Goal: Task Accomplishment & Management: Complete application form

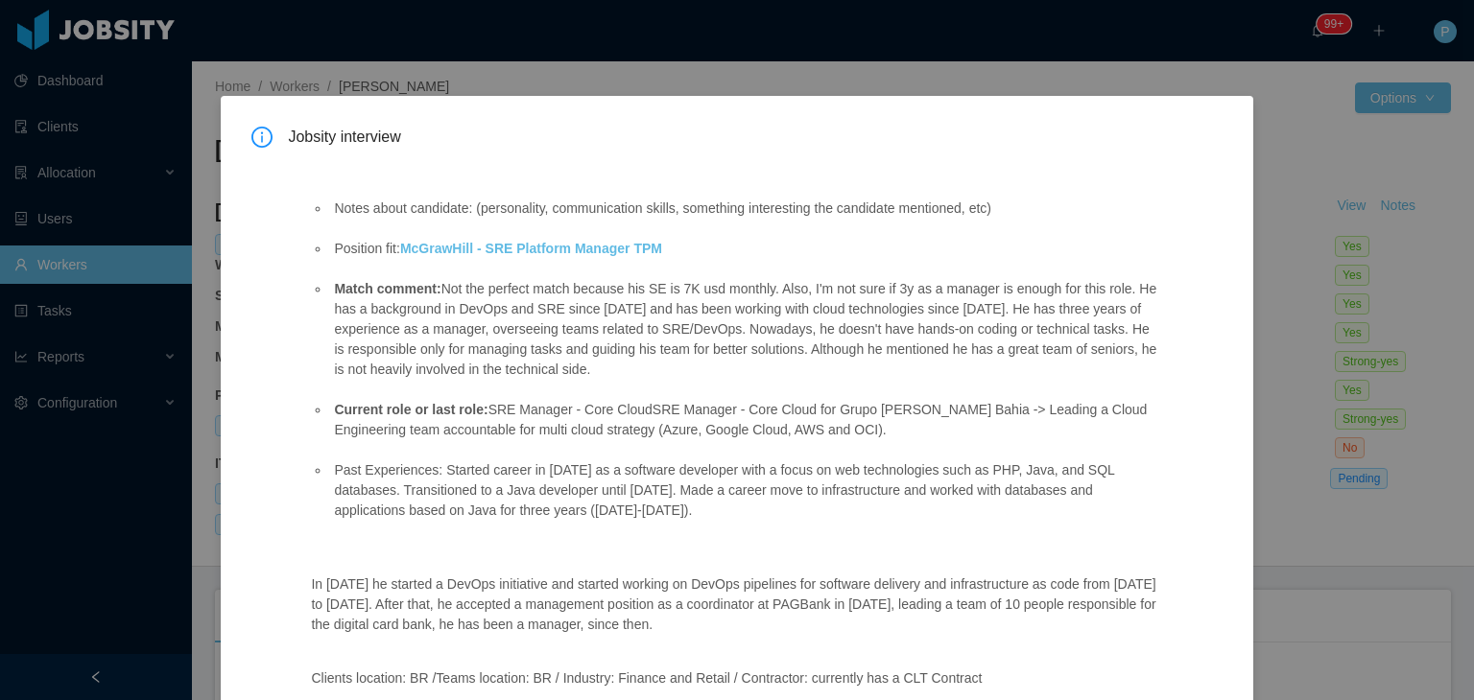
scroll to position [250, 0]
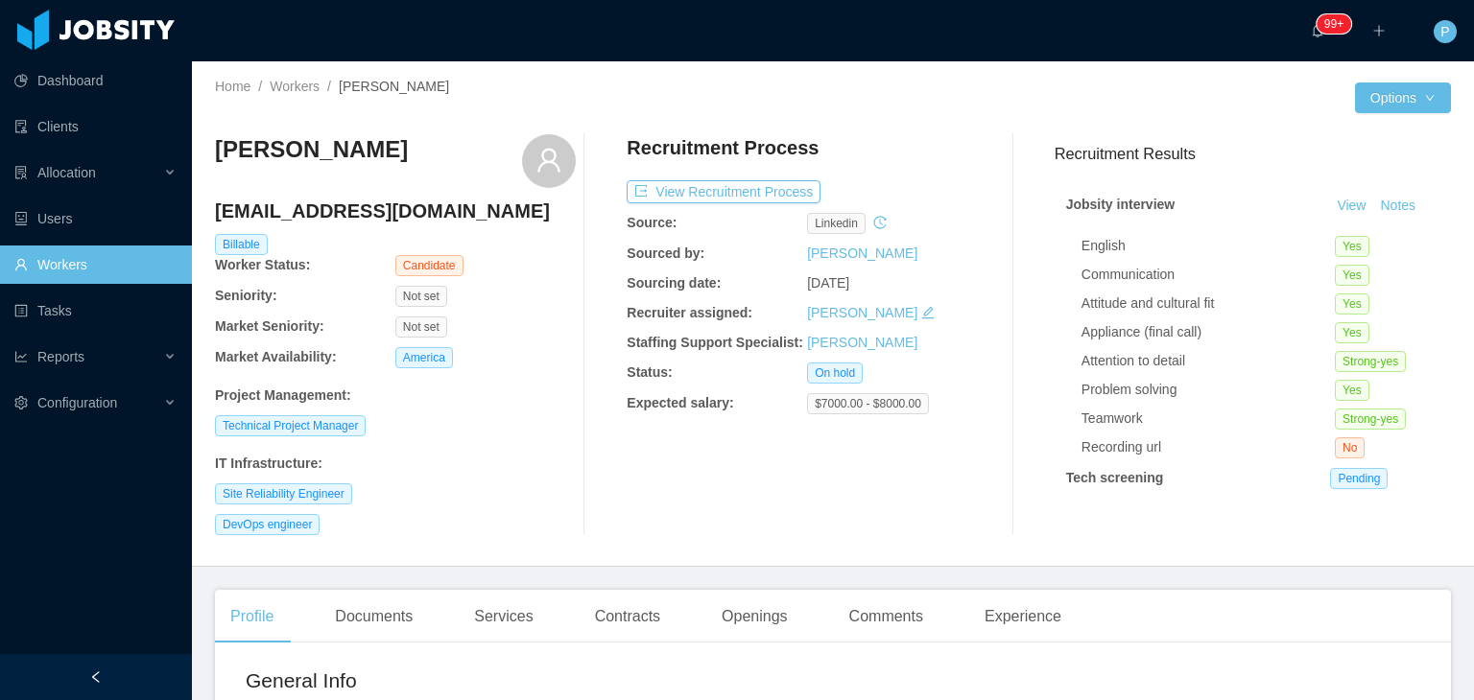
click at [504, 521] on div "DevOps engineer" at bounding box center [395, 524] width 361 height 21
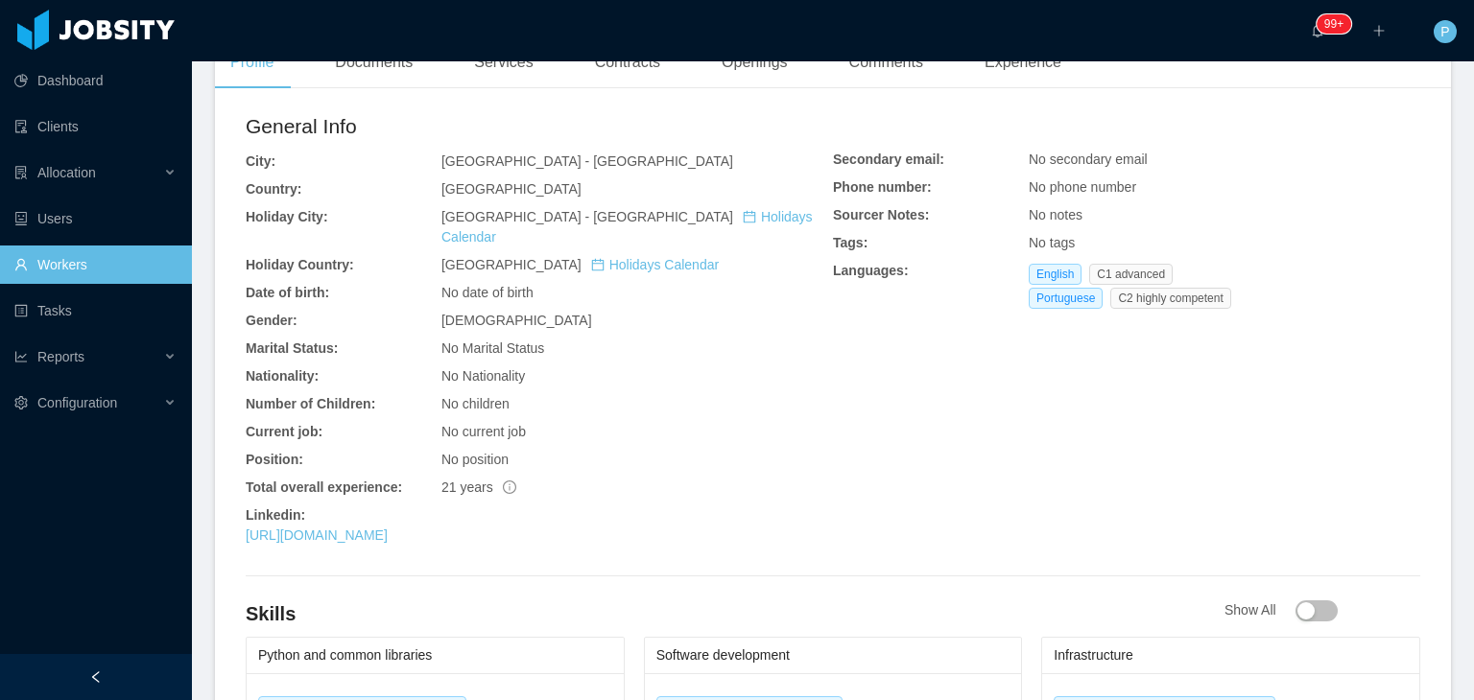
scroll to position [576, 0]
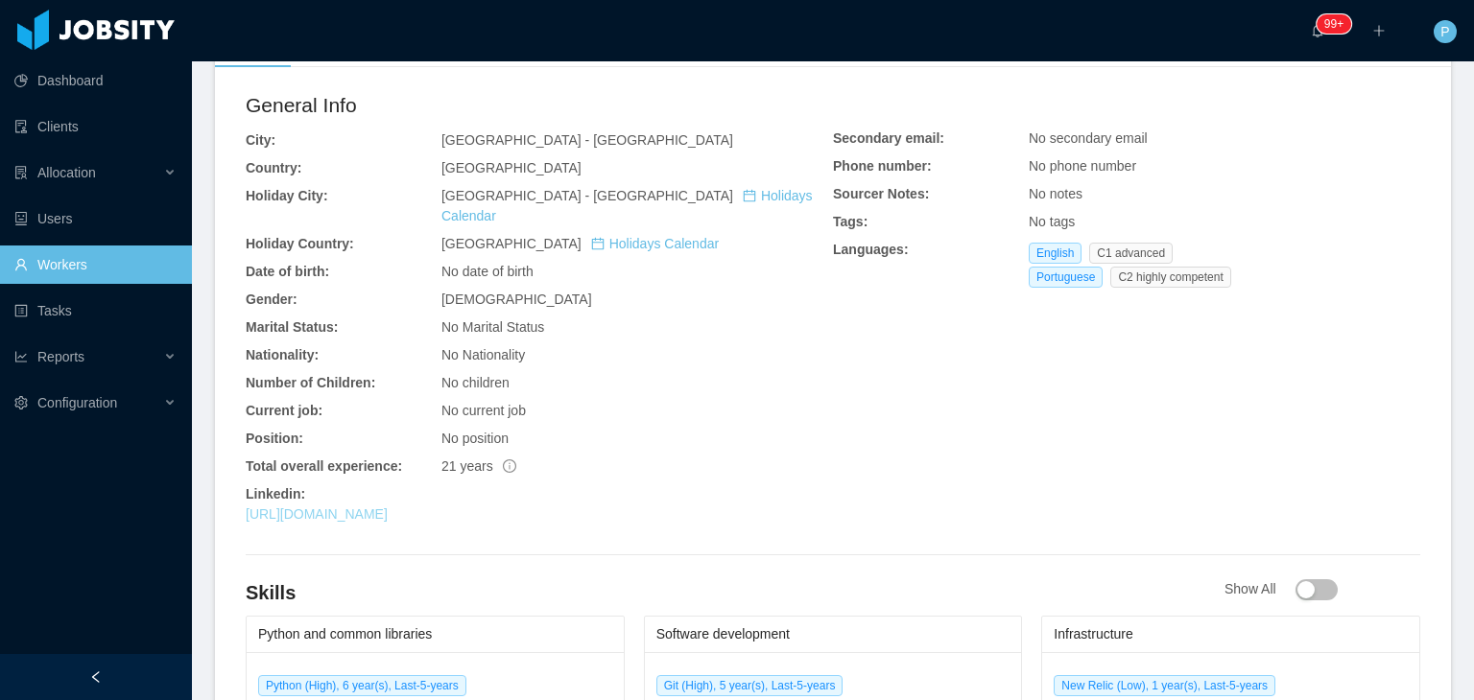
click at [388, 507] on link "https://www.linkedin.com/in/jeffersonschwantes" at bounding box center [317, 514] width 142 height 15
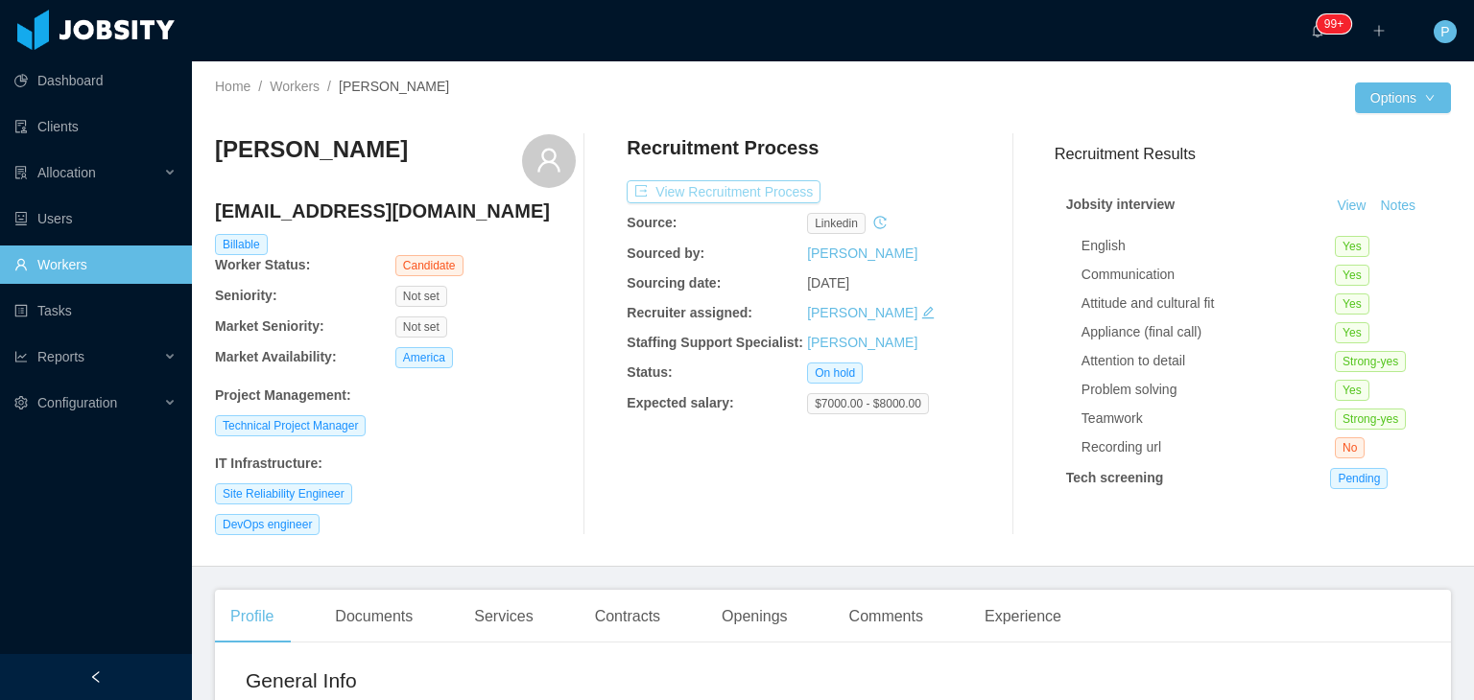
click at [768, 193] on button "View Recruitment Process" at bounding box center [724, 191] width 194 height 23
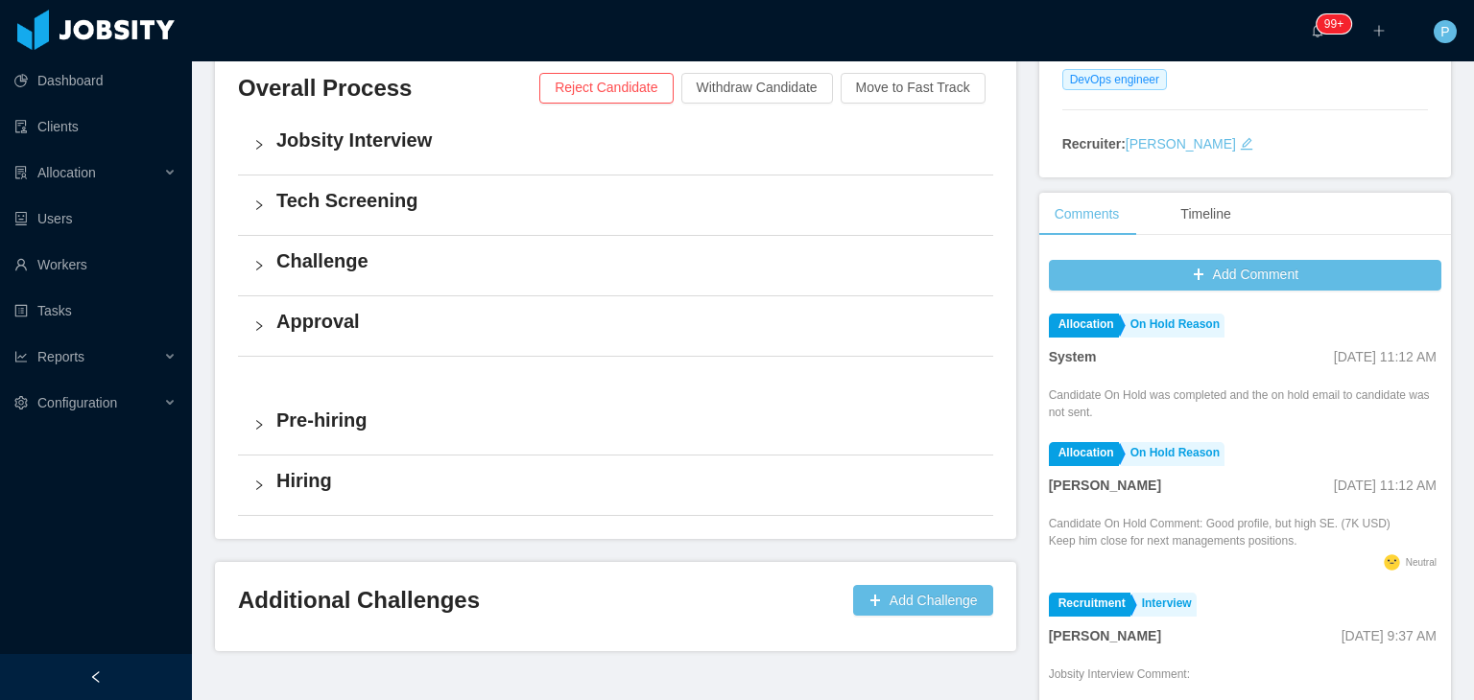
scroll to position [455, 0]
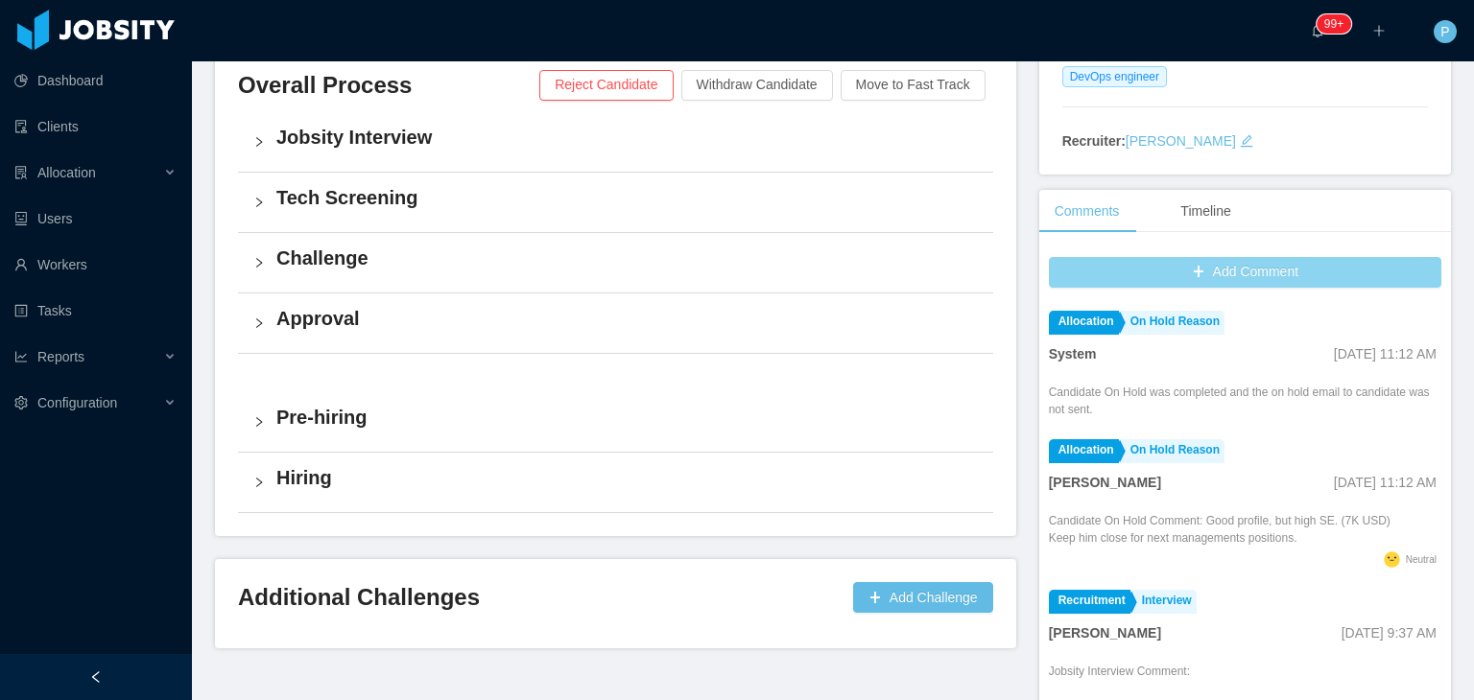
click at [1243, 279] on button "Add Comment" at bounding box center [1245, 272] width 392 height 31
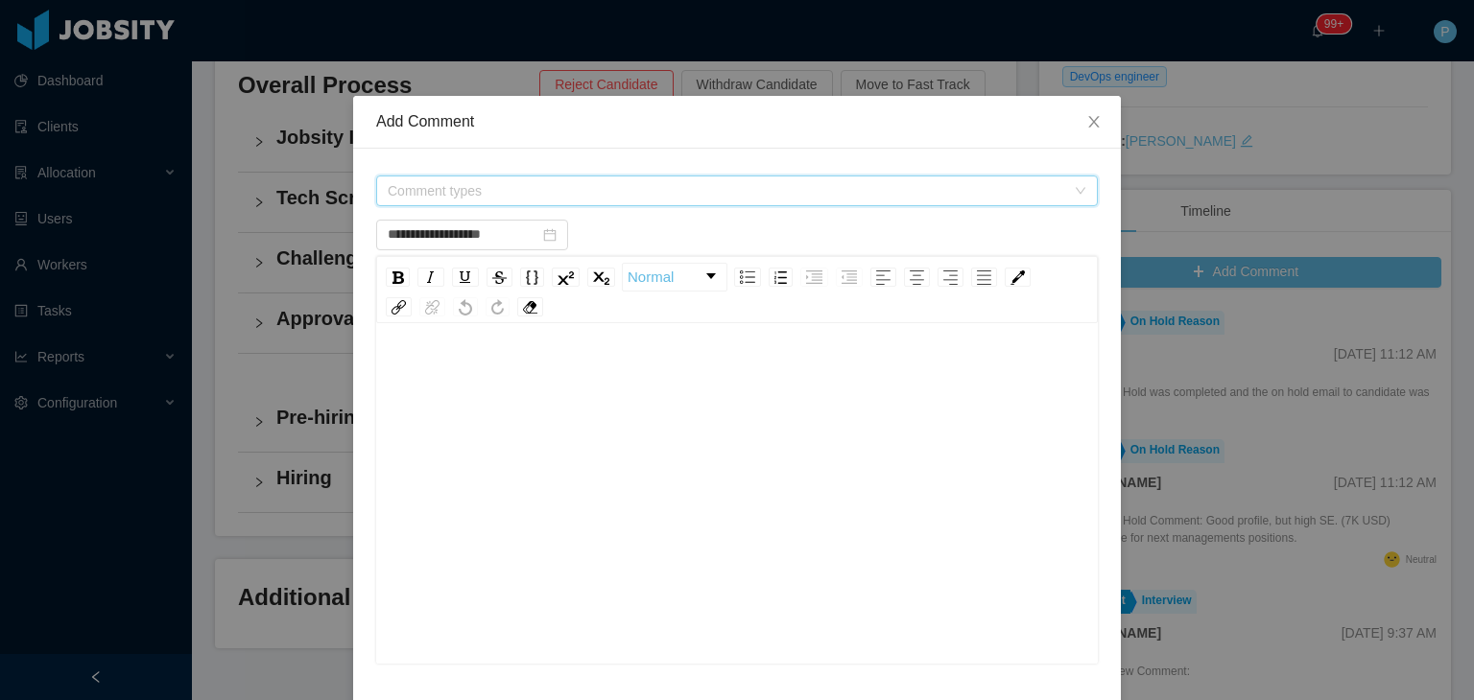
click at [873, 201] on span "Comment types" at bounding box center [731, 191] width 686 height 29
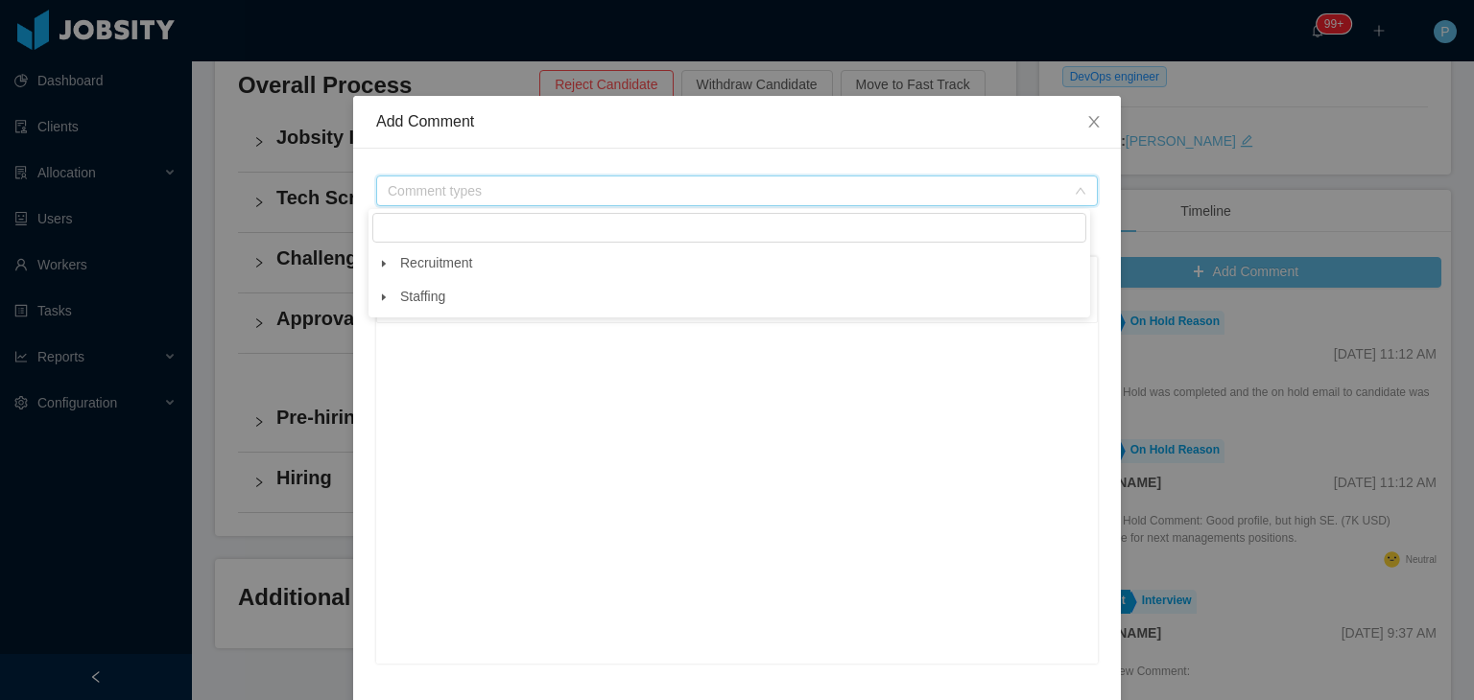
click at [380, 269] on icon "icon: caret-down" at bounding box center [384, 264] width 10 height 10
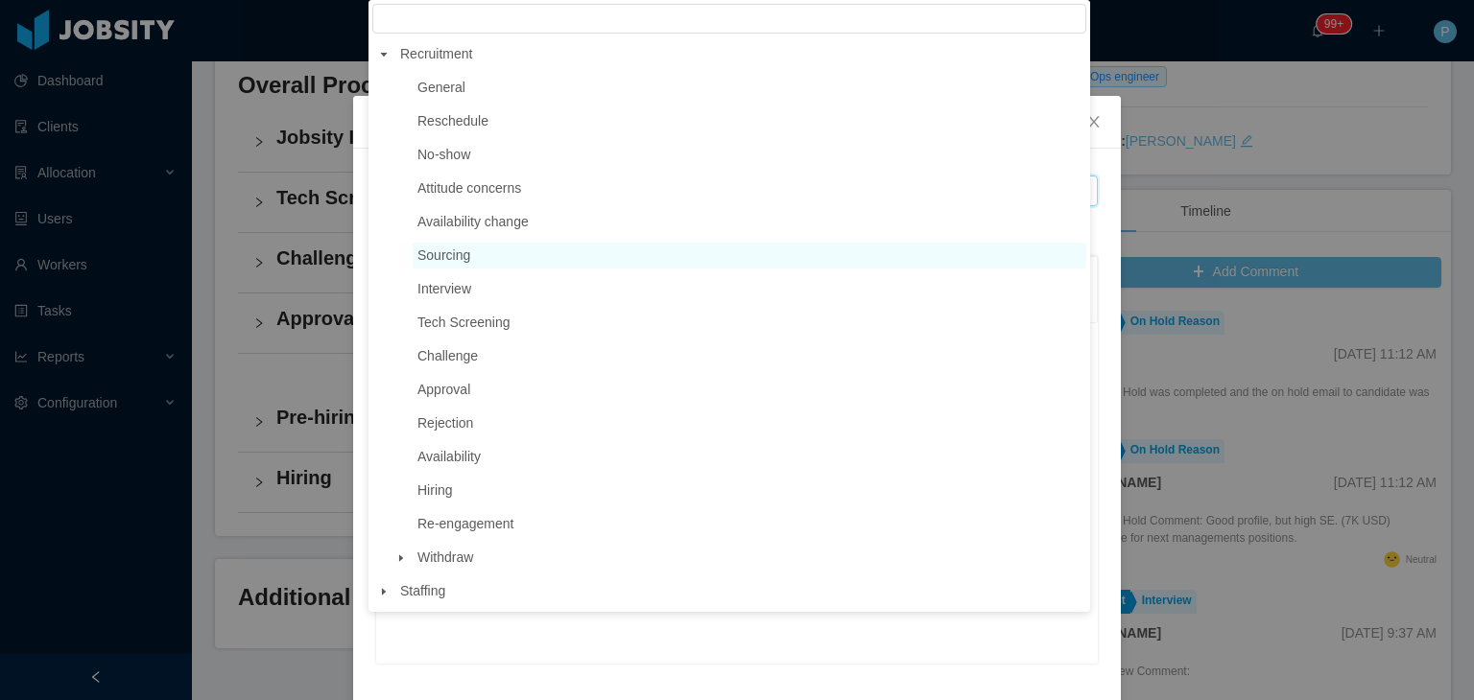
click at [414, 267] on span "Sourcing" at bounding box center [750, 256] width 674 height 26
type input "**********"
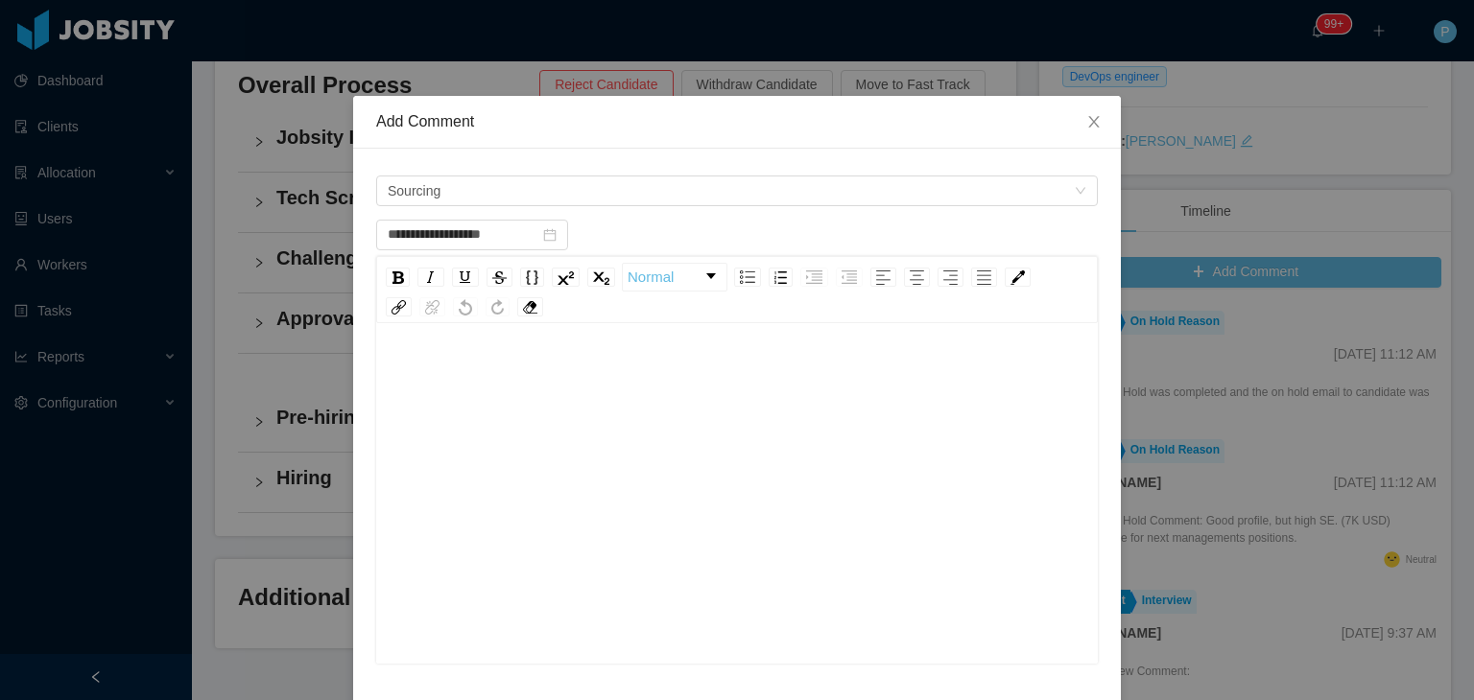
click at [481, 356] on div "rdw-editor" at bounding box center [737, 375] width 692 height 38
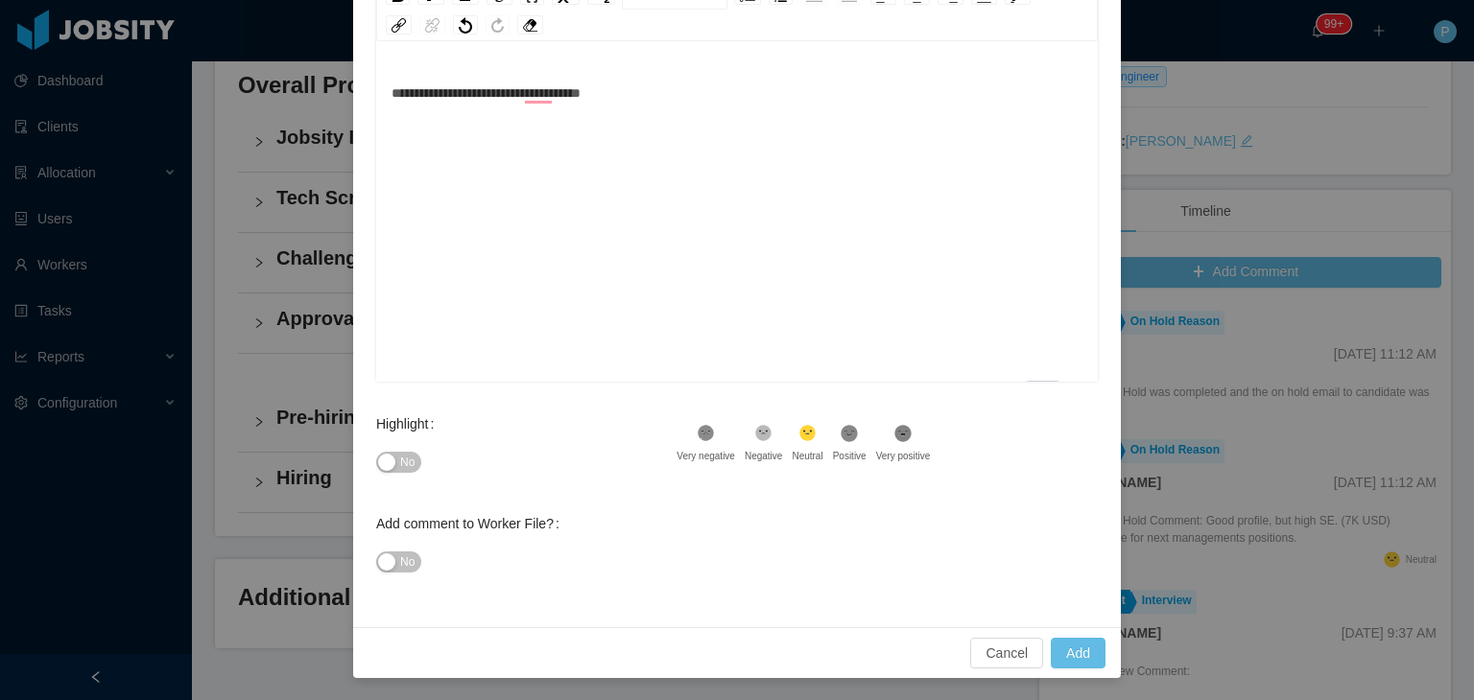
click at [400, 454] on span "No" at bounding box center [407, 462] width 14 height 19
click at [1068, 650] on button "Add" at bounding box center [1078, 653] width 55 height 31
type input "**********"
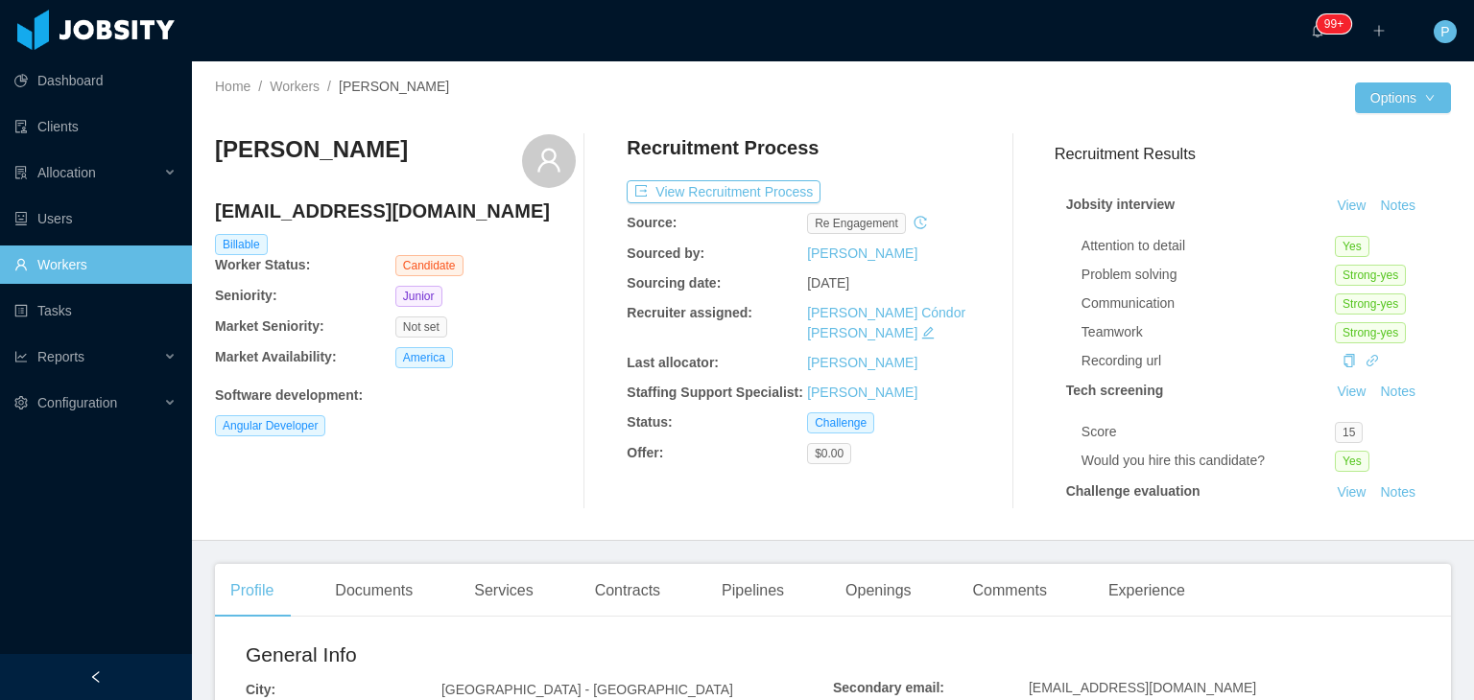
click at [1076, 101] on div at bounding box center [1094, 98] width 522 height 31
click at [768, 191] on button "View Recruitment Process" at bounding box center [724, 191] width 194 height 23
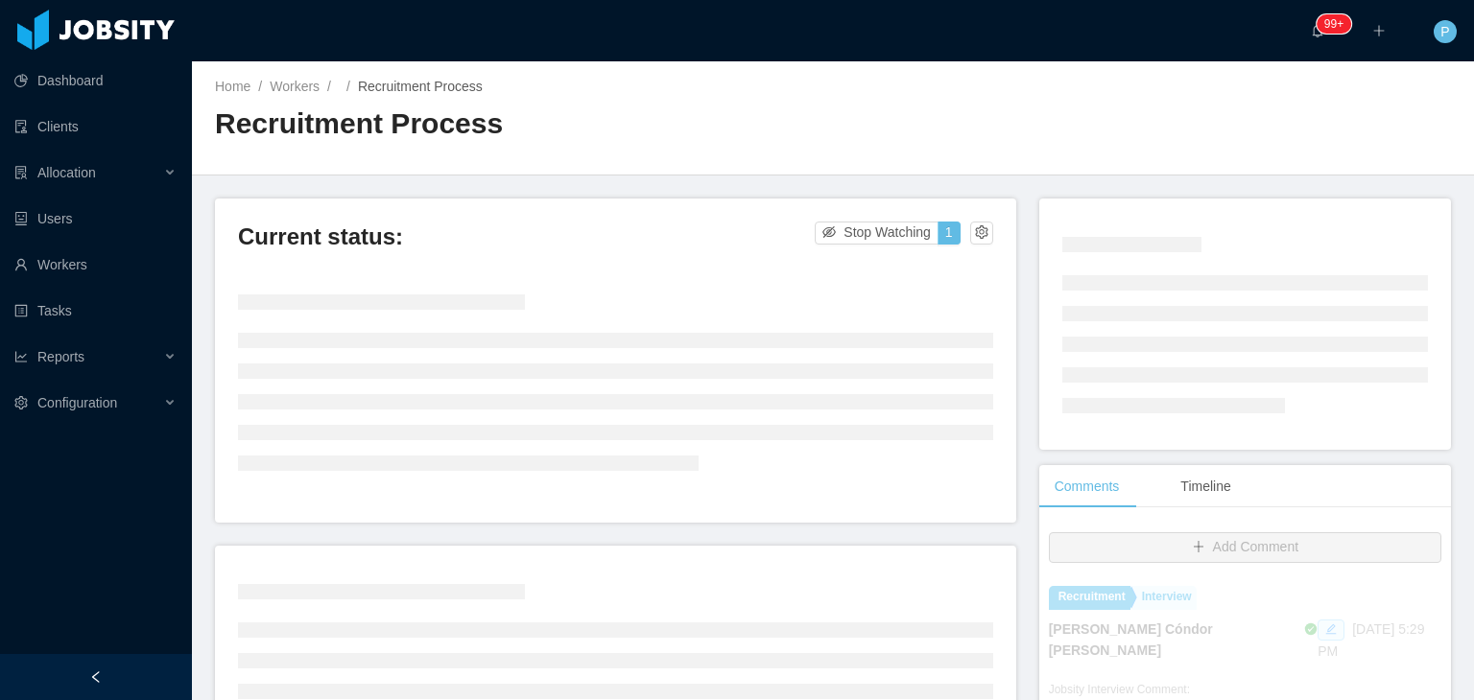
click at [1458, 162] on div "Home / Workers / / Recruitment Process / Recruitment Process" at bounding box center [833, 118] width 1282 height 114
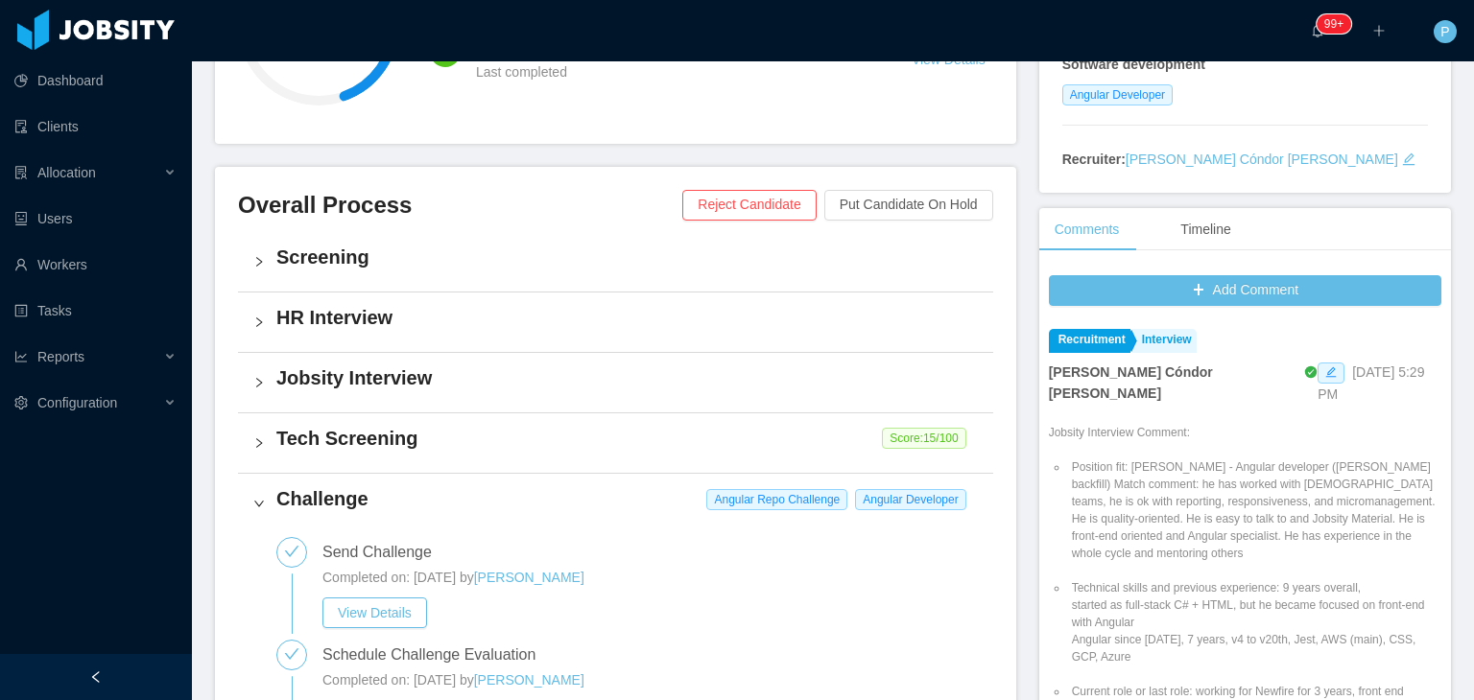
scroll to position [342, 0]
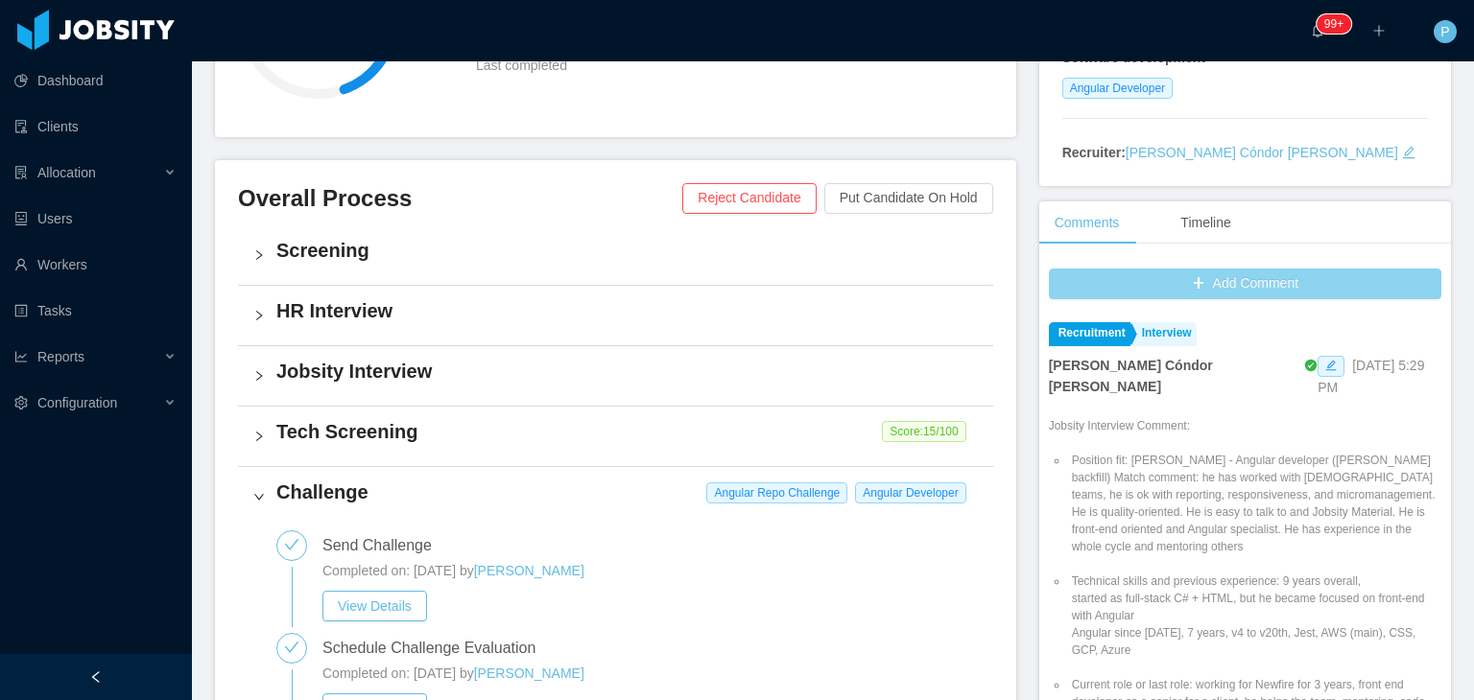
click at [1266, 283] on button "Add Comment" at bounding box center [1245, 284] width 392 height 31
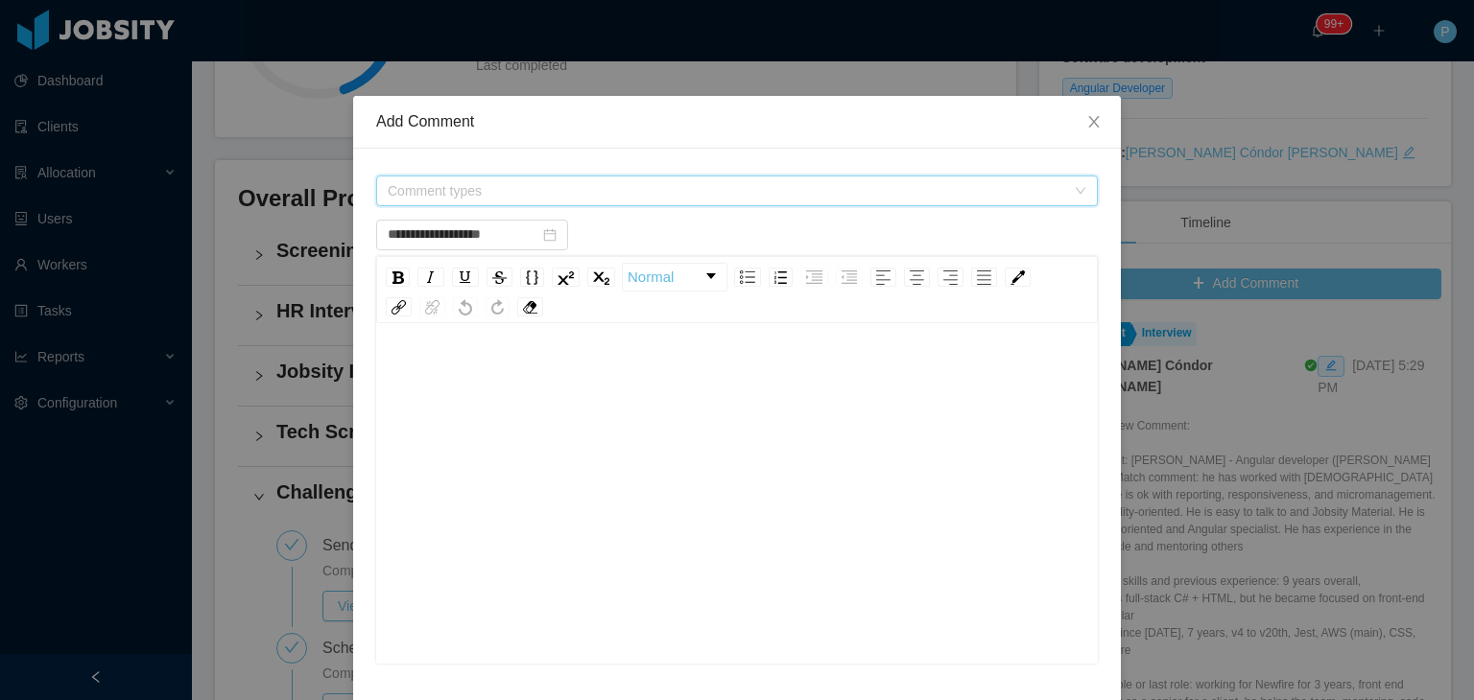
click at [903, 192] on span "Comment types" at bounding box center [726, 190] width 677 height 19
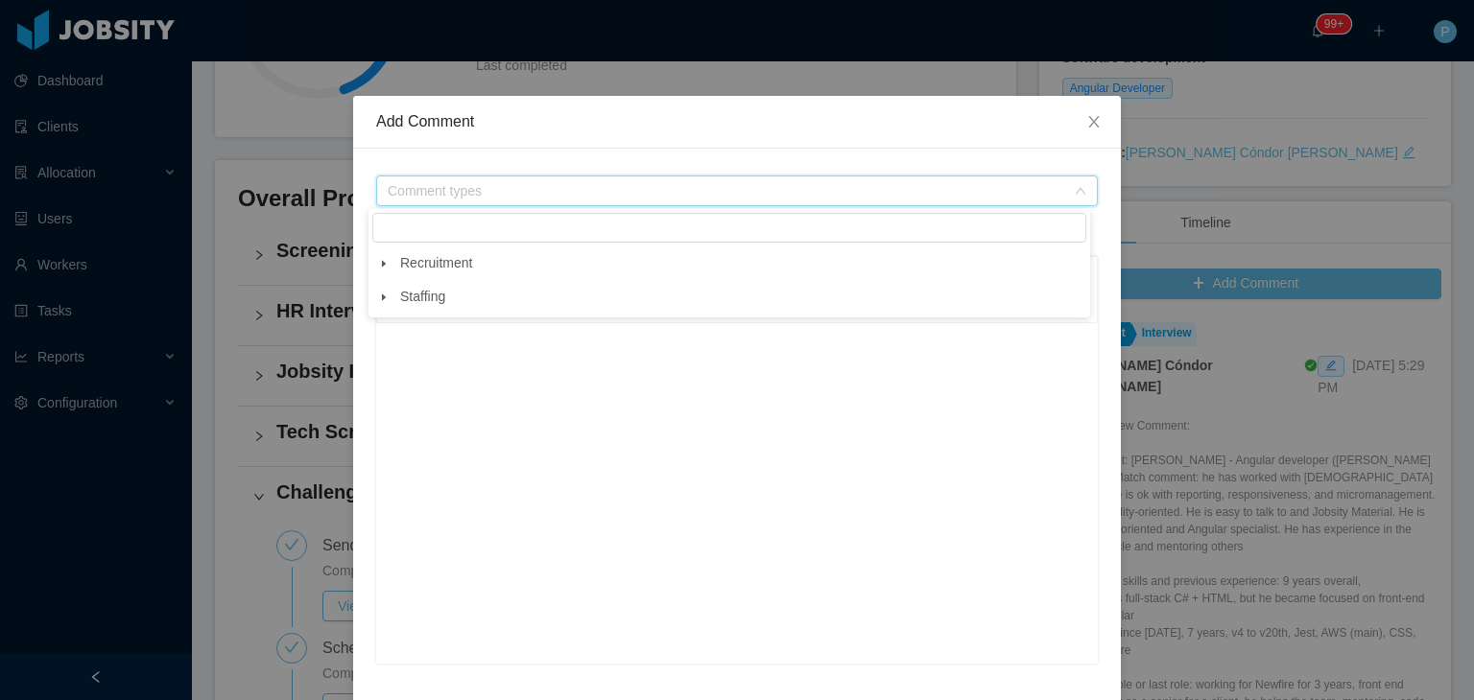
click at [380, 256] on span at bounding box center [383, 263] width 23 height 23
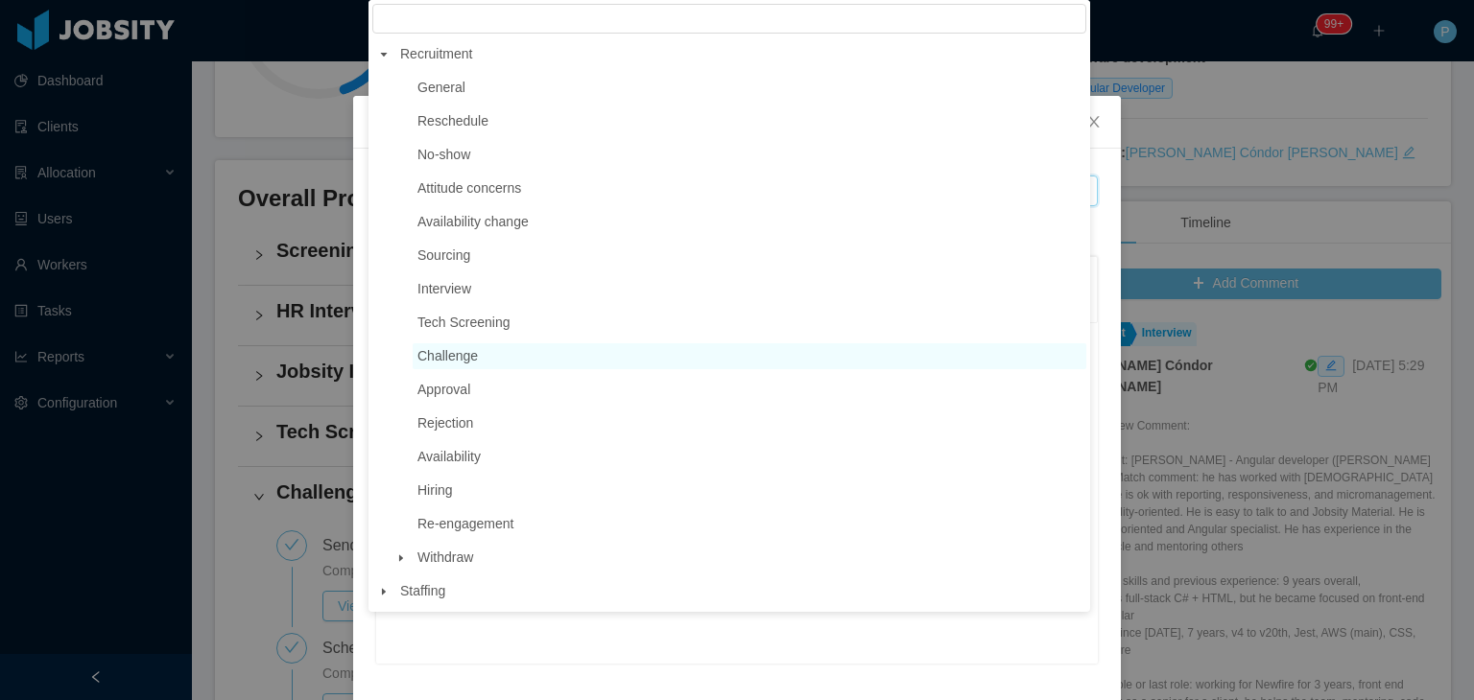
click at [472, 358] on span "Challenge" at bounding box center [447, 355] width 60 height 15
type input "**********"
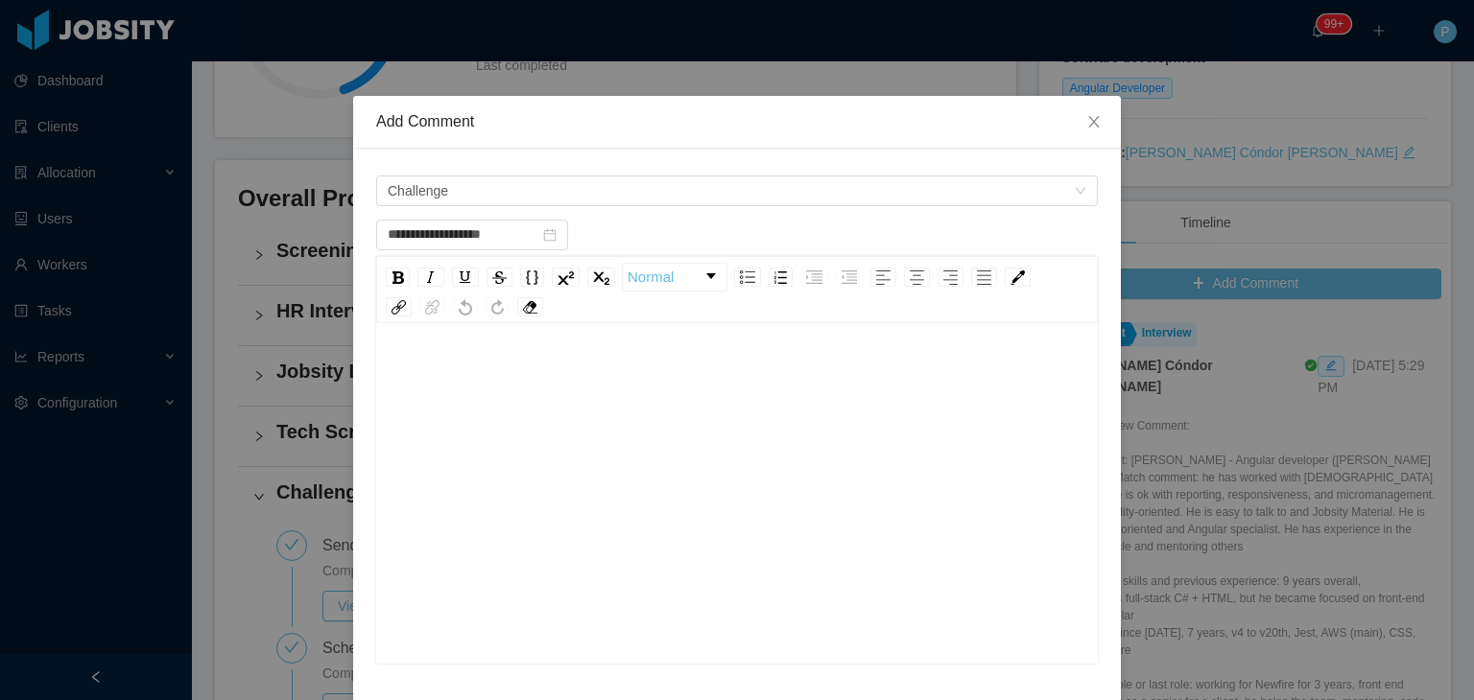
click at [527, 364] on div "rdw-editor" at bounding box center [737, 375] width 692 height 38
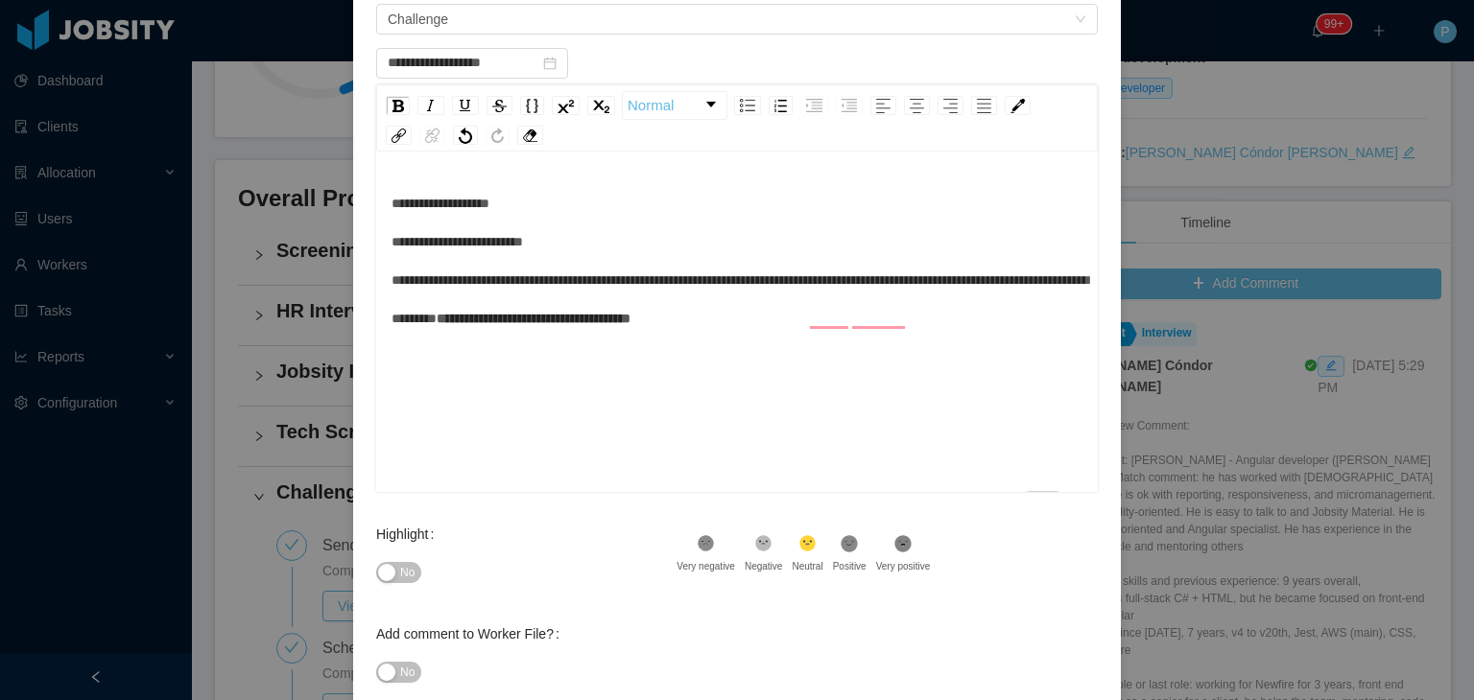
scroll to position [282, 0]
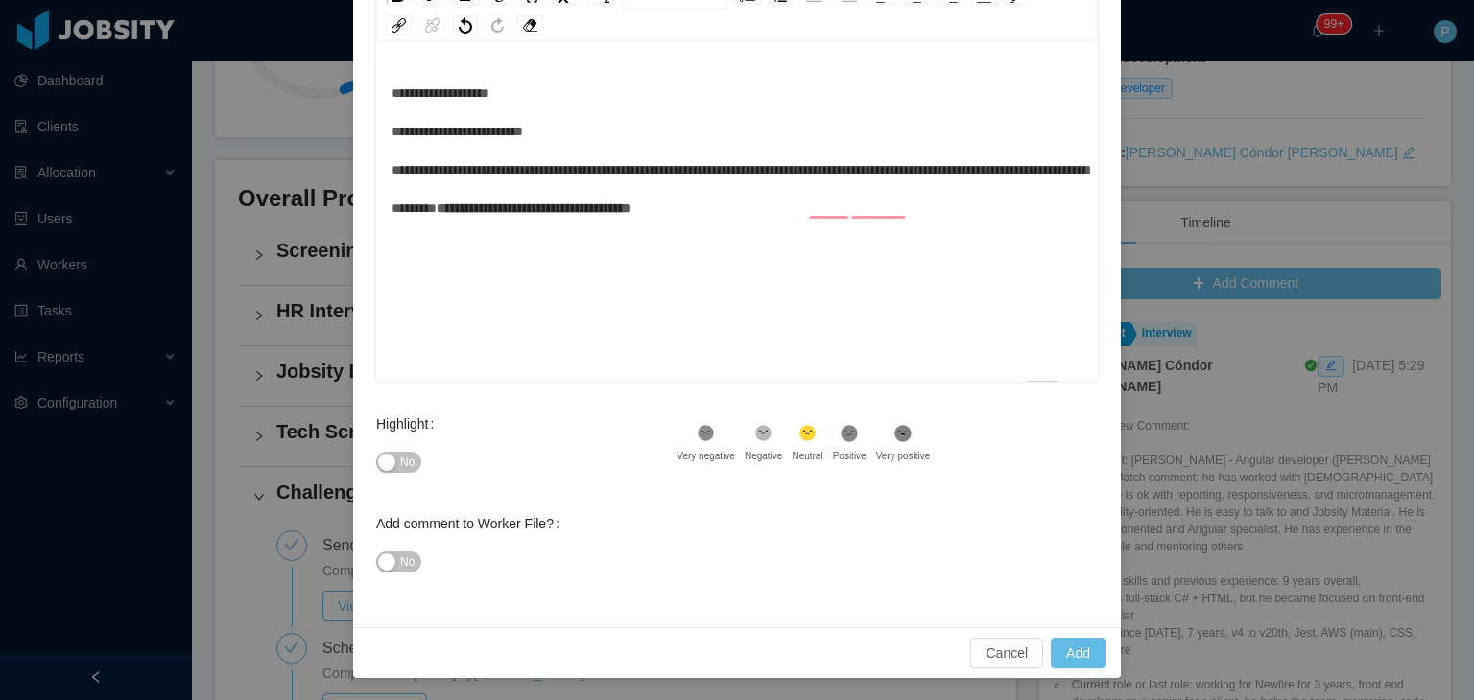
click at [400, 464] on span "No" at bounding box center [407, 462] width 14 height 19
click at [400, 569] on span "No" at bounding box center [407, 562] width 14 height 19
click at [1078, 651] on button "Add" at bounding box center [1078, 653] width 55 height 31
type input "**********"
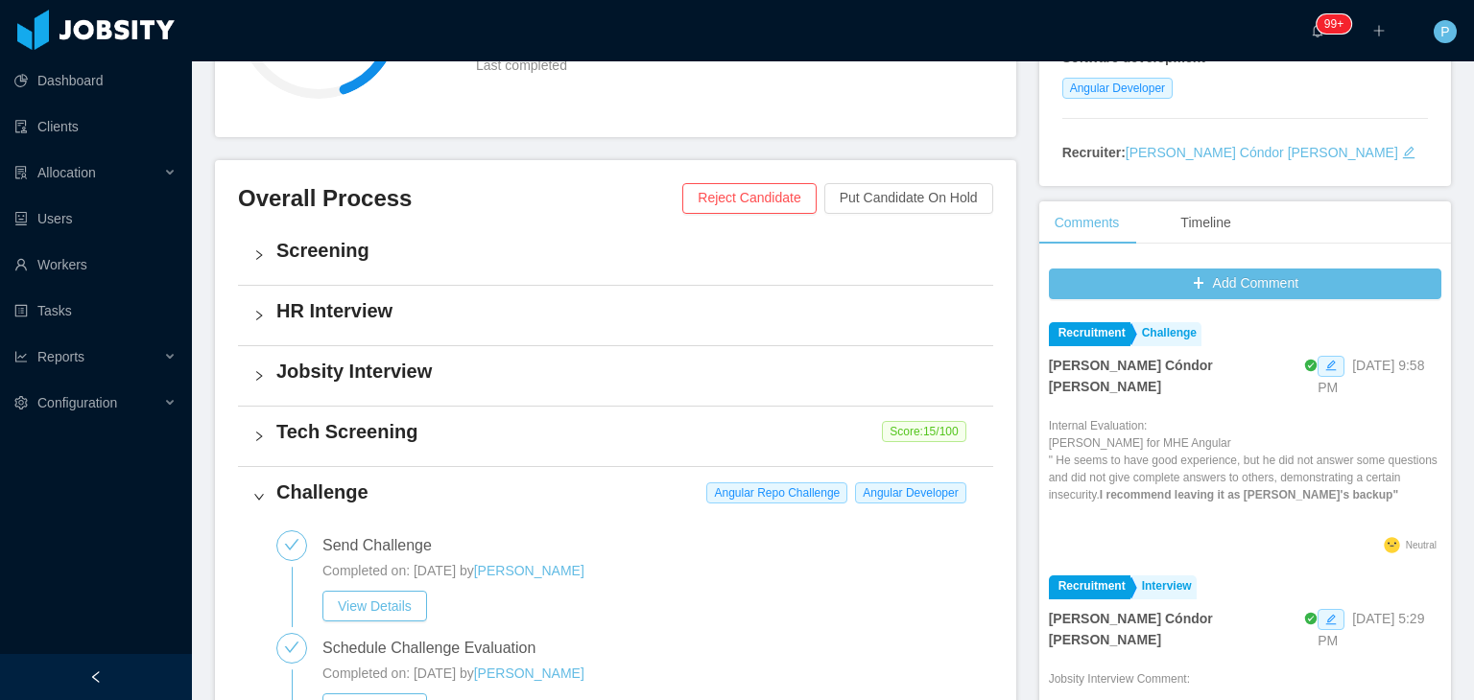
scroll to position [0, 0]
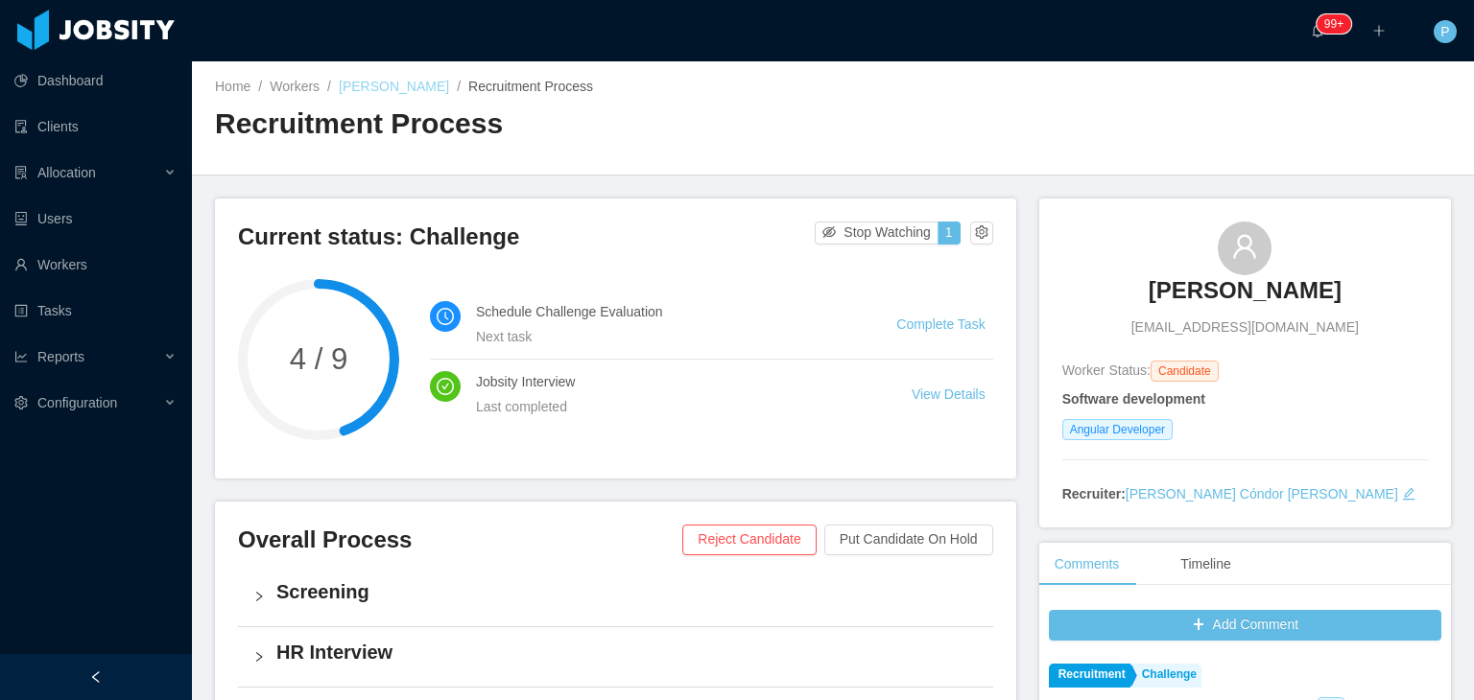
click at [381, 89] on link "Emanuel Souza" at bounding box center [394, 86] width 110 height 15
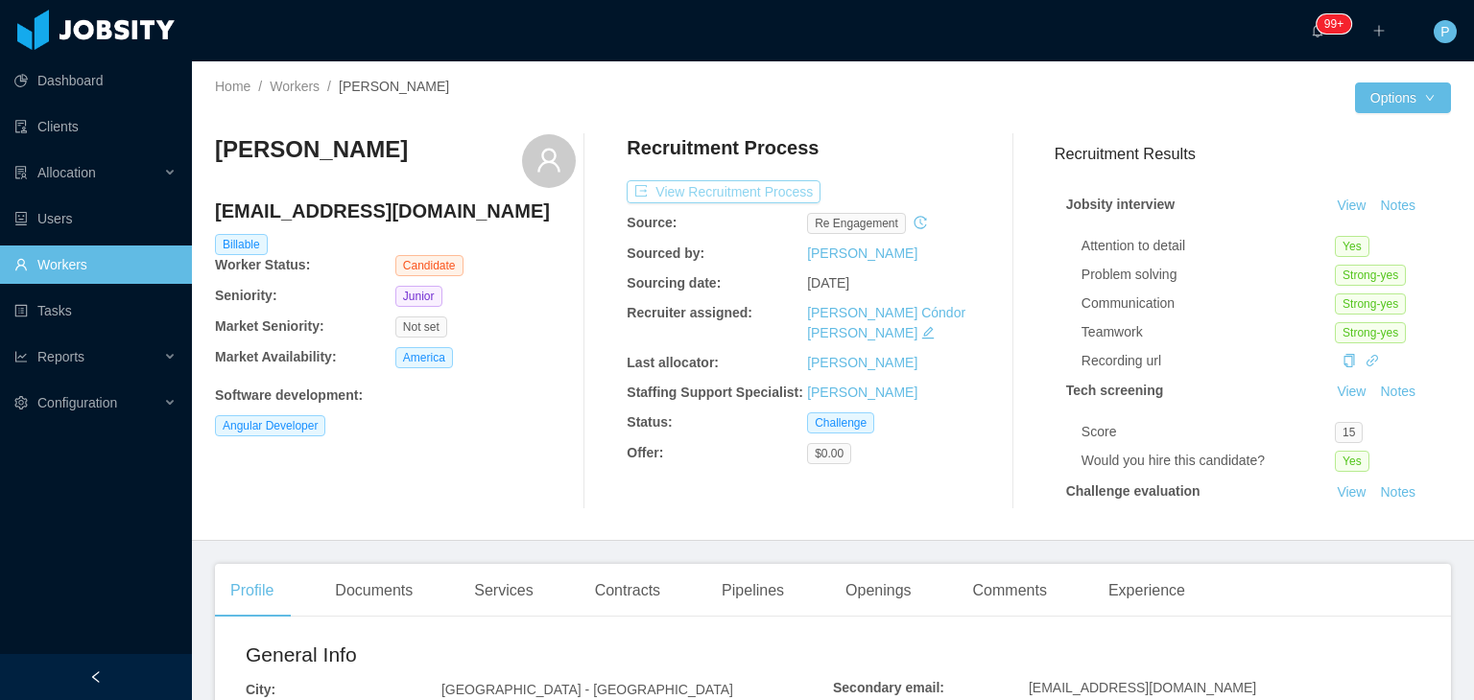
click at [706, 189] on button "View Recruitment Process" at bounding box center [724, 191] width 194 height 23
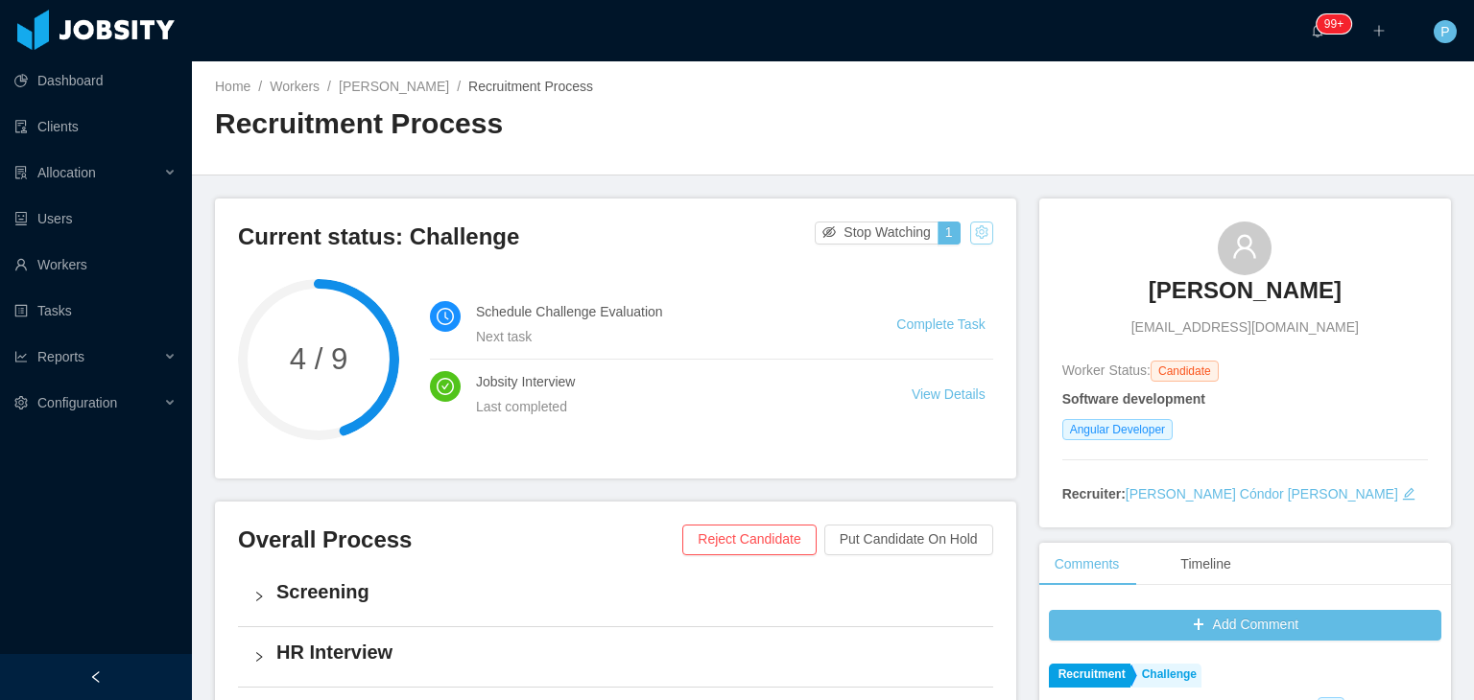
click at [973, 236] on button "button" at bounding box center [981, 233] width 23 height 23
click at [957, 290] on div "Change status" at bounding box center [930, 293] width 86 height 21
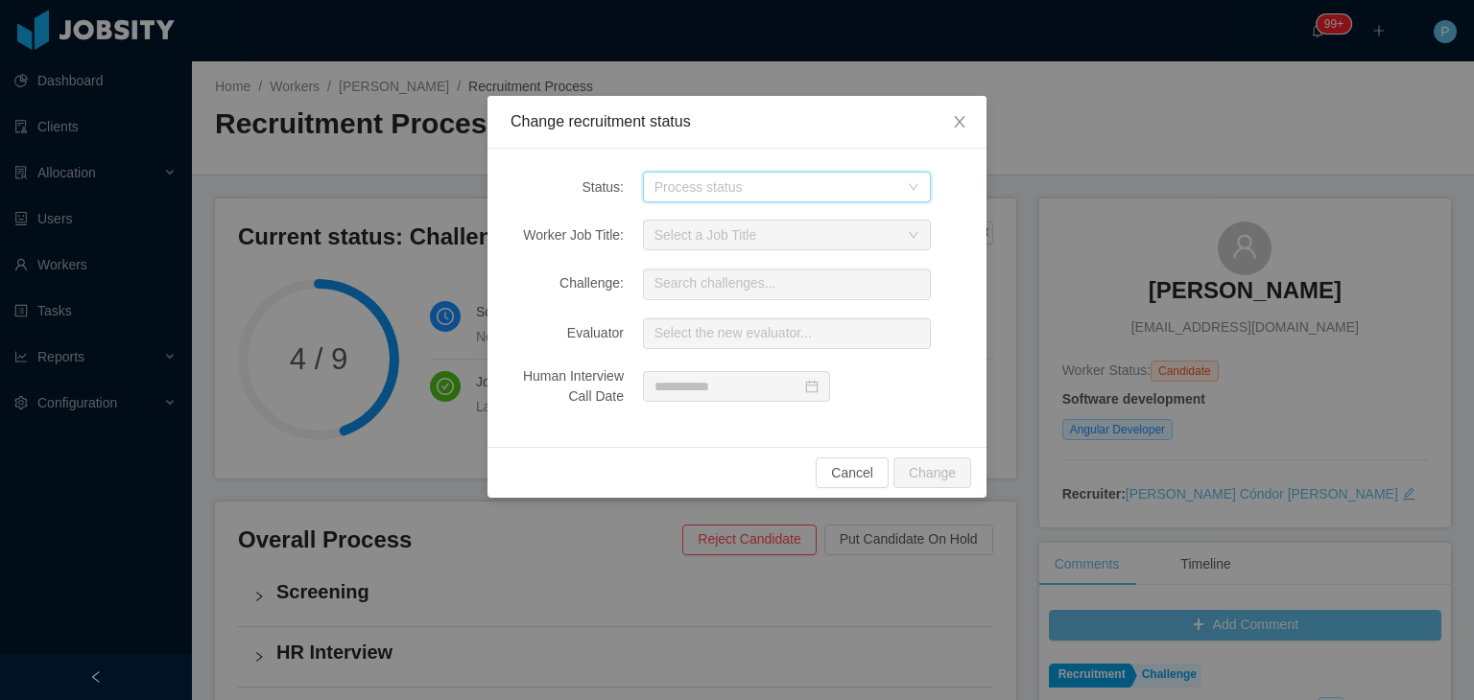
click at [910, 189] on icon "icon: down" at bounding box center [914, 187] width 12 height 12
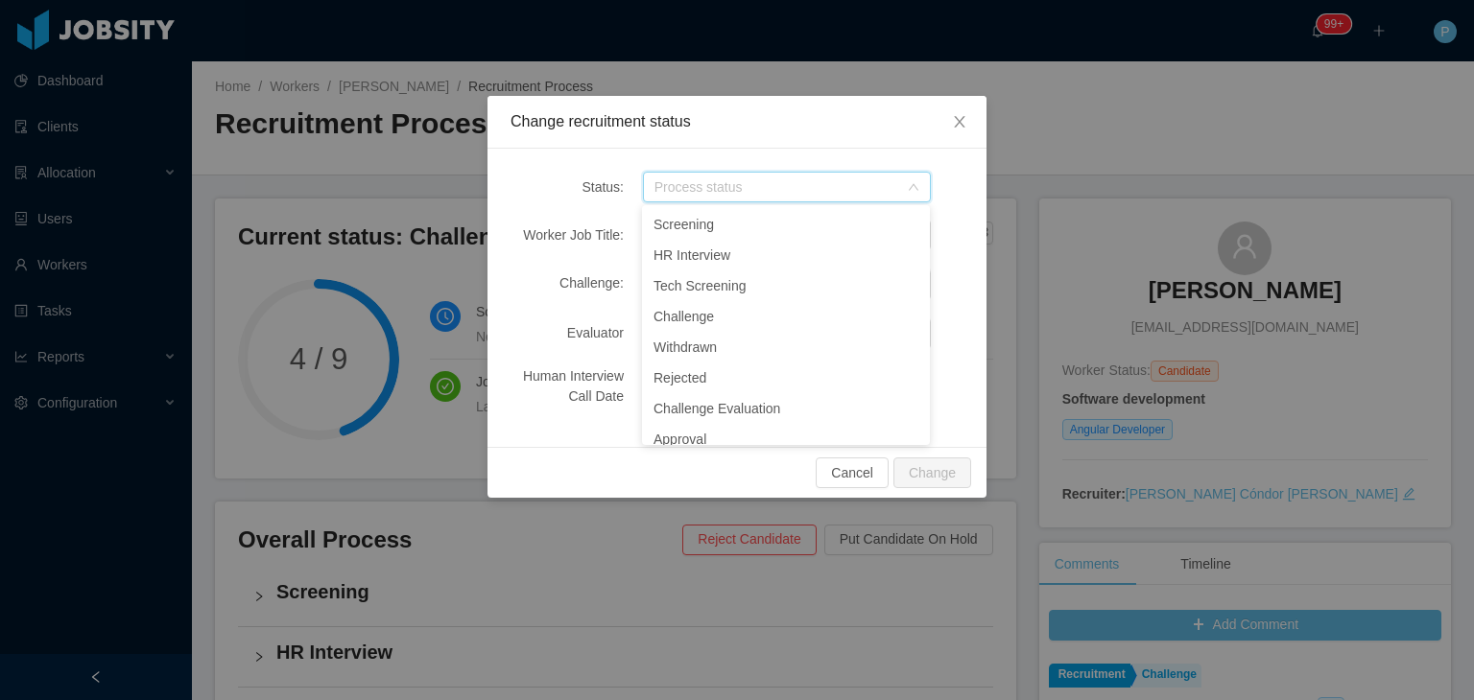
scroll to position [209, 0]
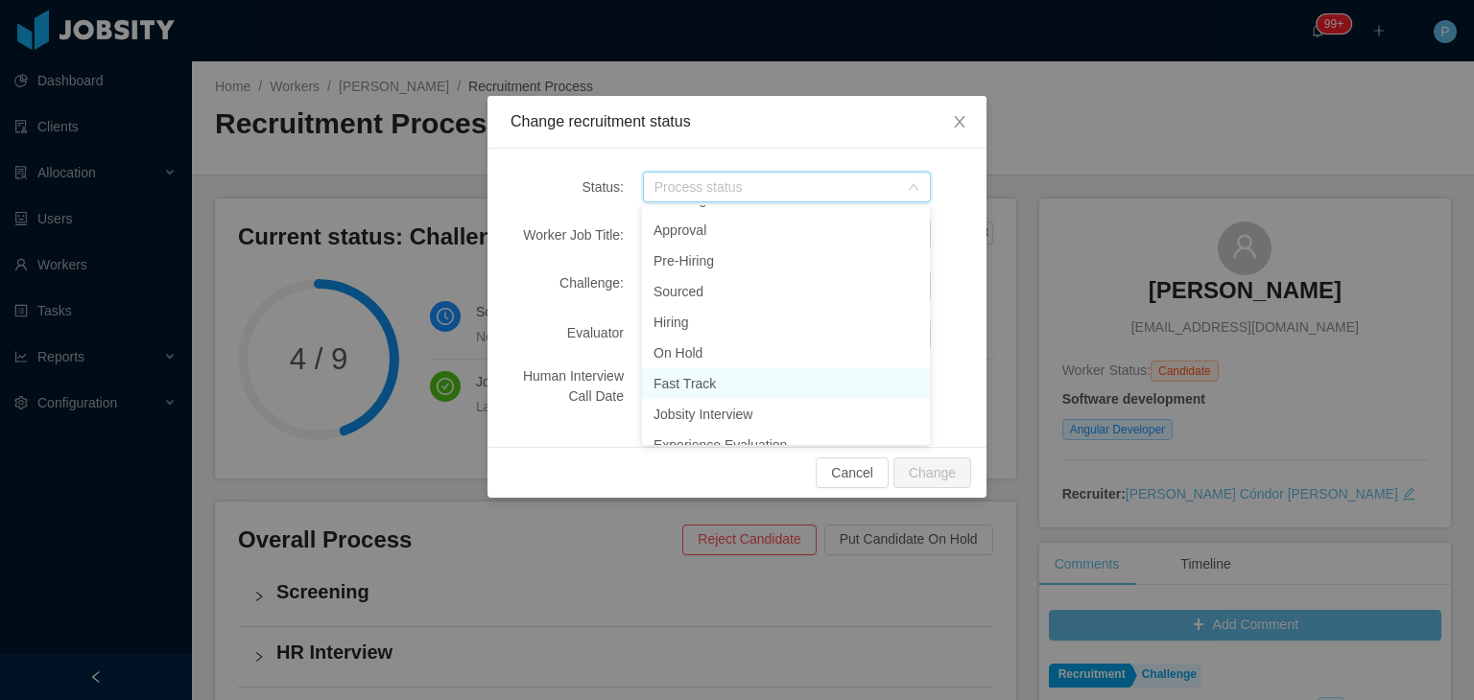
click at [715, 377] on li "Fast Track" at bounding box center [786, 383] width 288 height 31
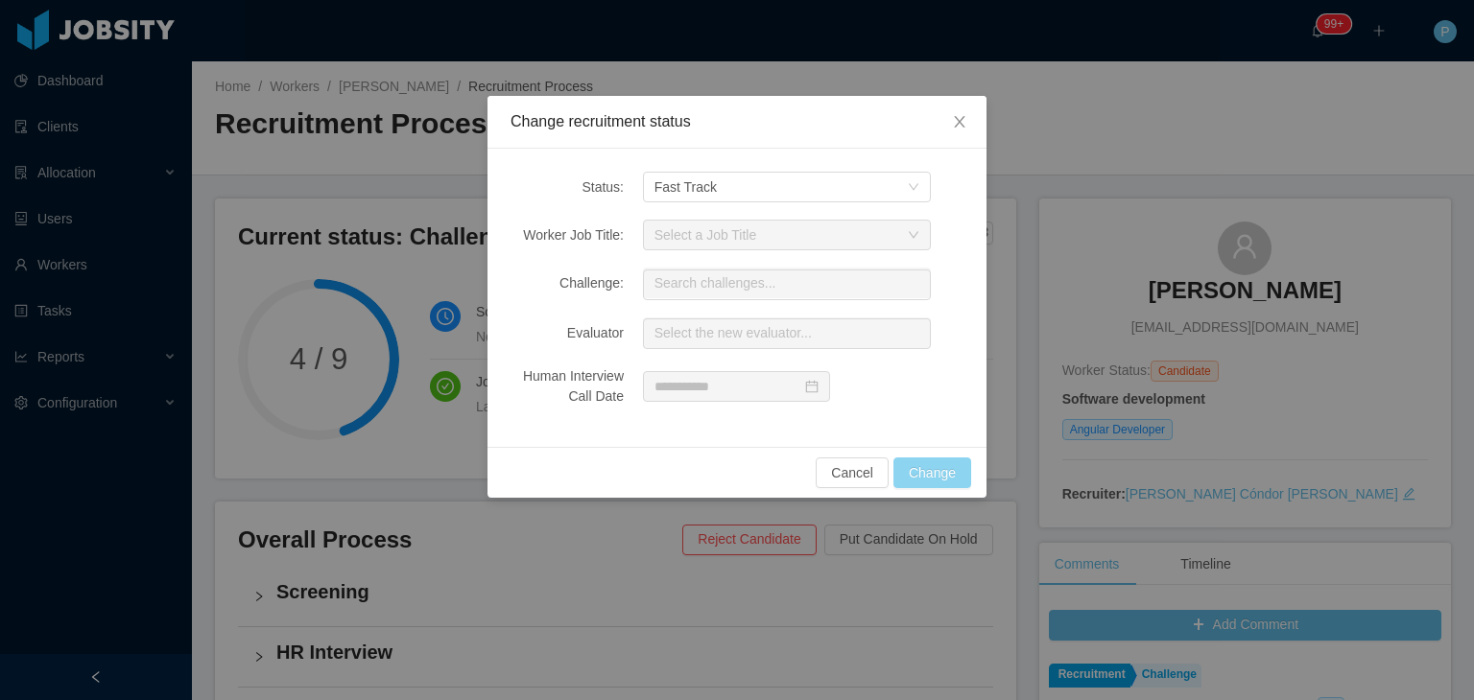
click at [922, 471] on button "Change" at bounding box center [932, 473] width 78 height 31
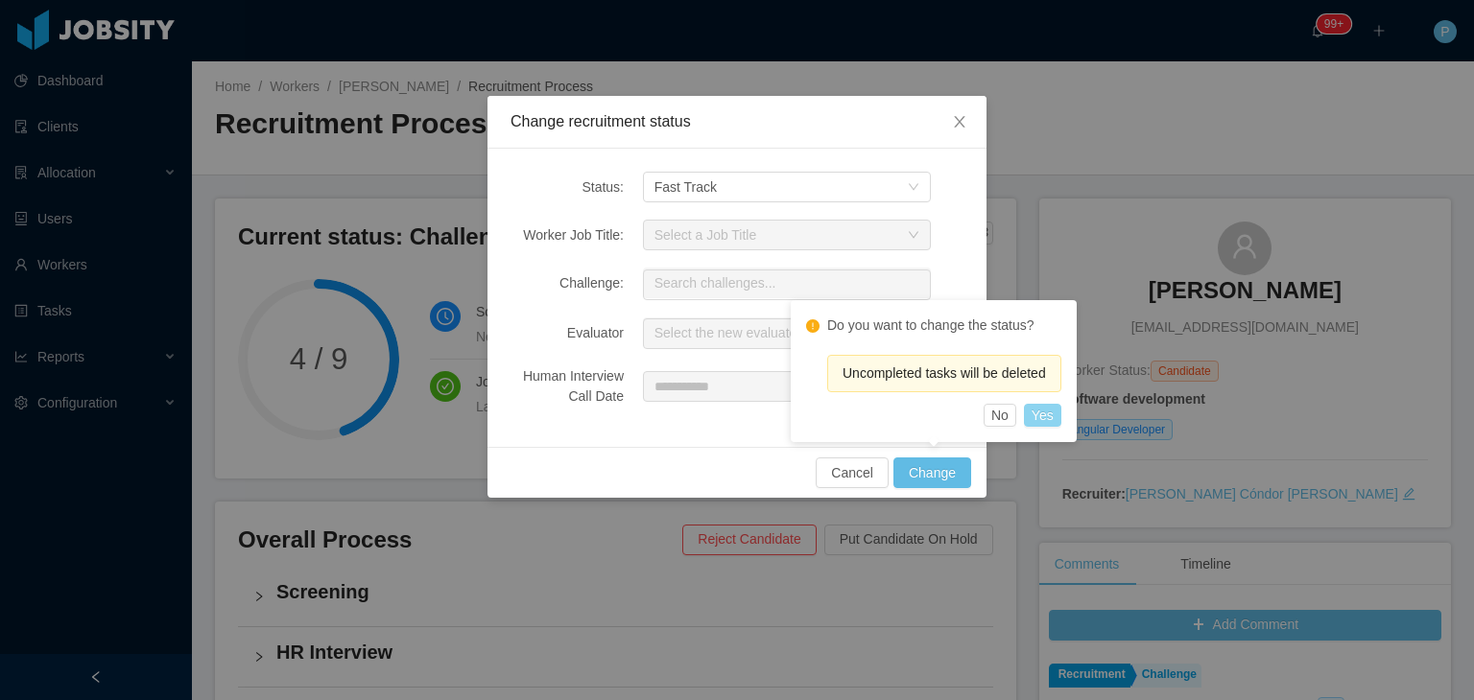
click at [1050, 409] on button "Yes" at bounding box center [1042, 415] width 37 height 23
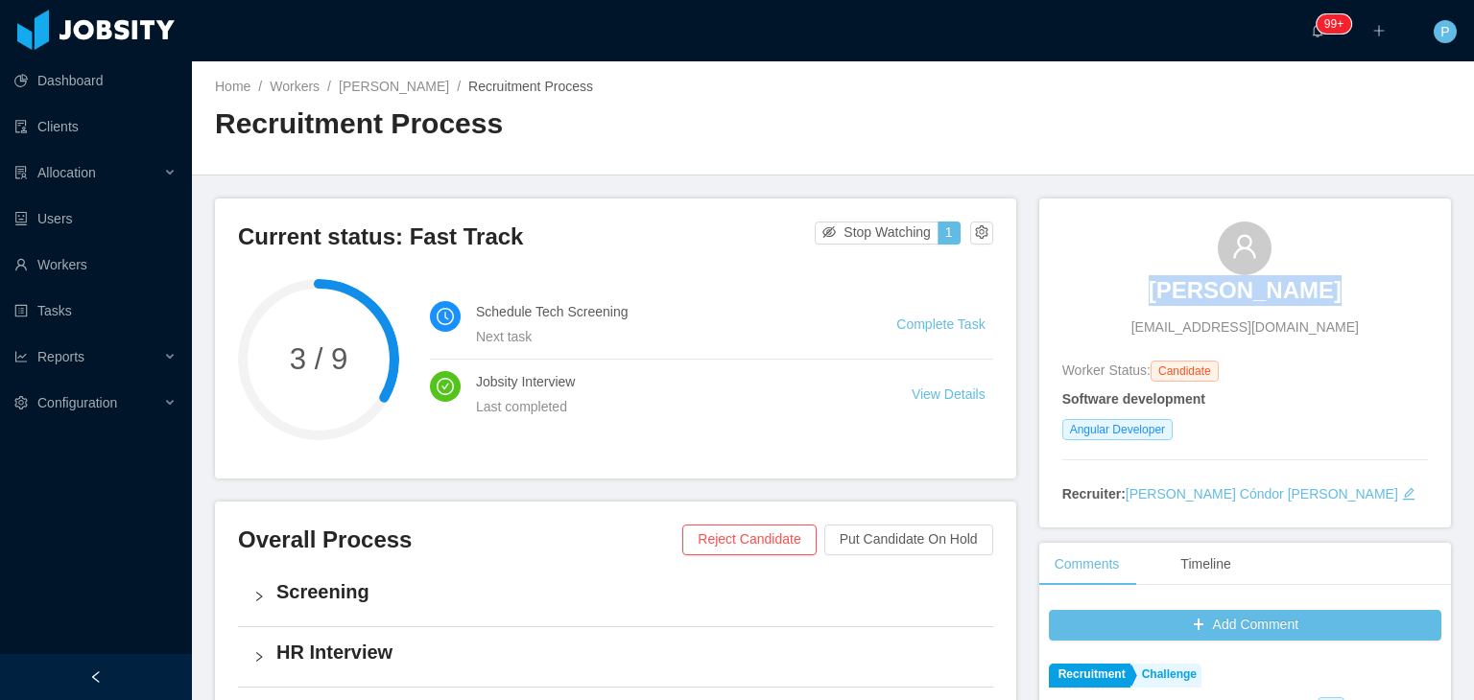
drag, startPoint x: 1330, startPoint y: 292, endPoint x: 1143, endPoint y: 293, distance: 187.1
click at [1143, 293] on div "Emanuel Souza emanuel.atanazio@gmail.com" at bounding box center [1245, 280] width 366 height 116
copy h3 "Emanuel Souza"
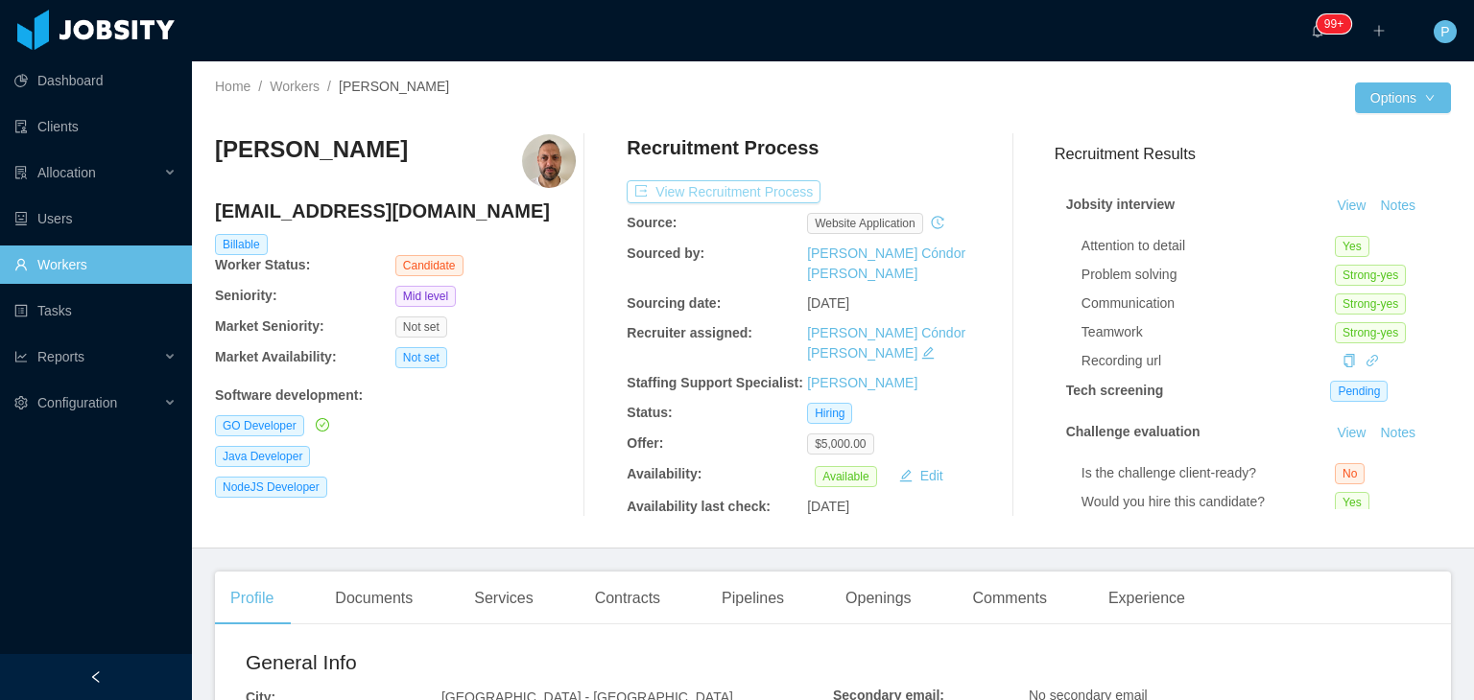
click at [780, 188] on button "View Recruitment Process" at bounding box center [724, 191] width 194 height 23
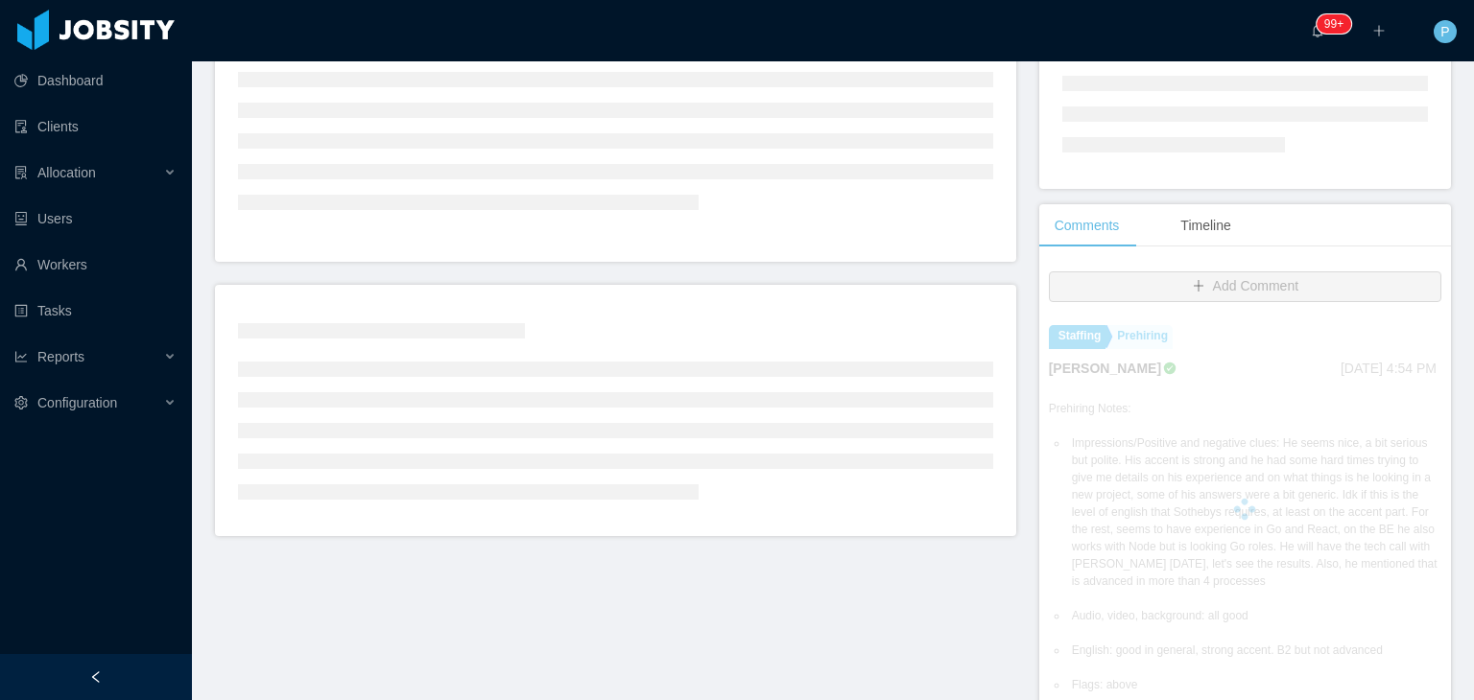
scroll to position [272, 0]
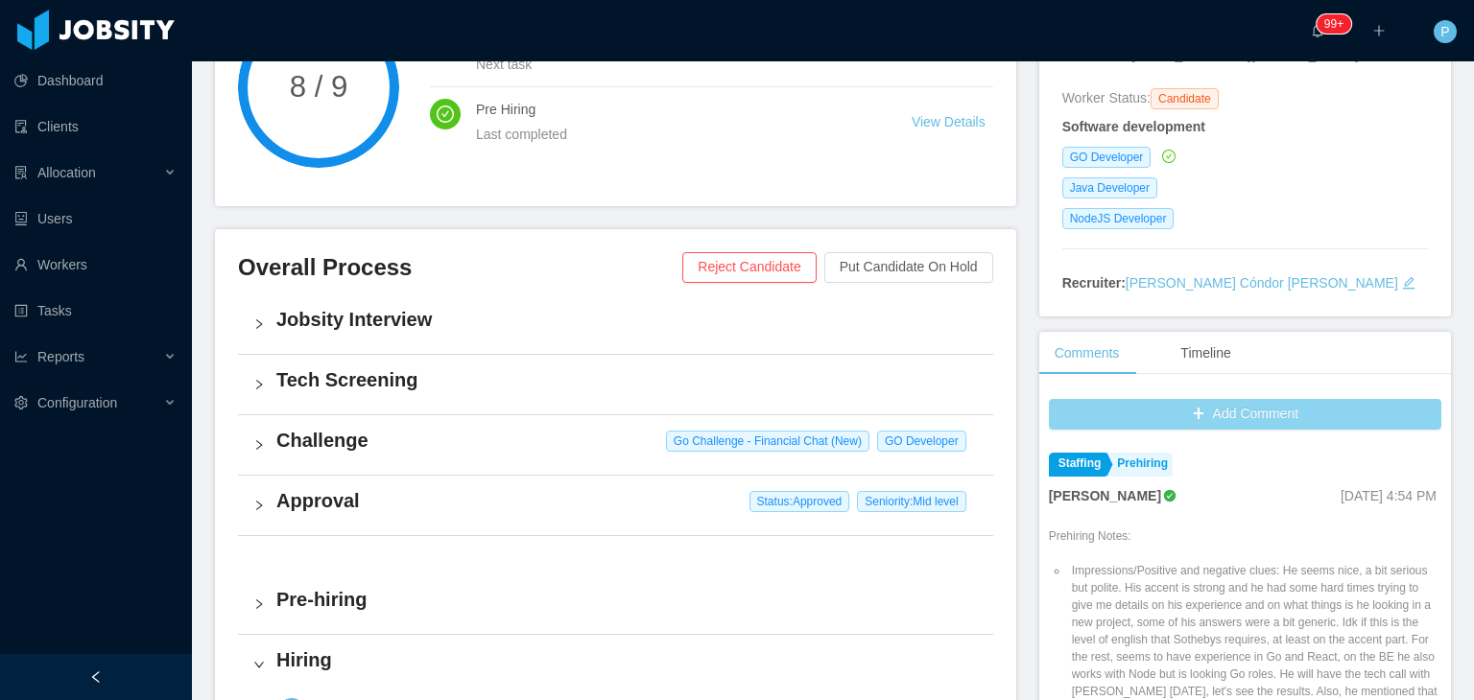
click at [1279, 409] on button "Add Comment" at bounding box center [1245, 414] width 392 height 31
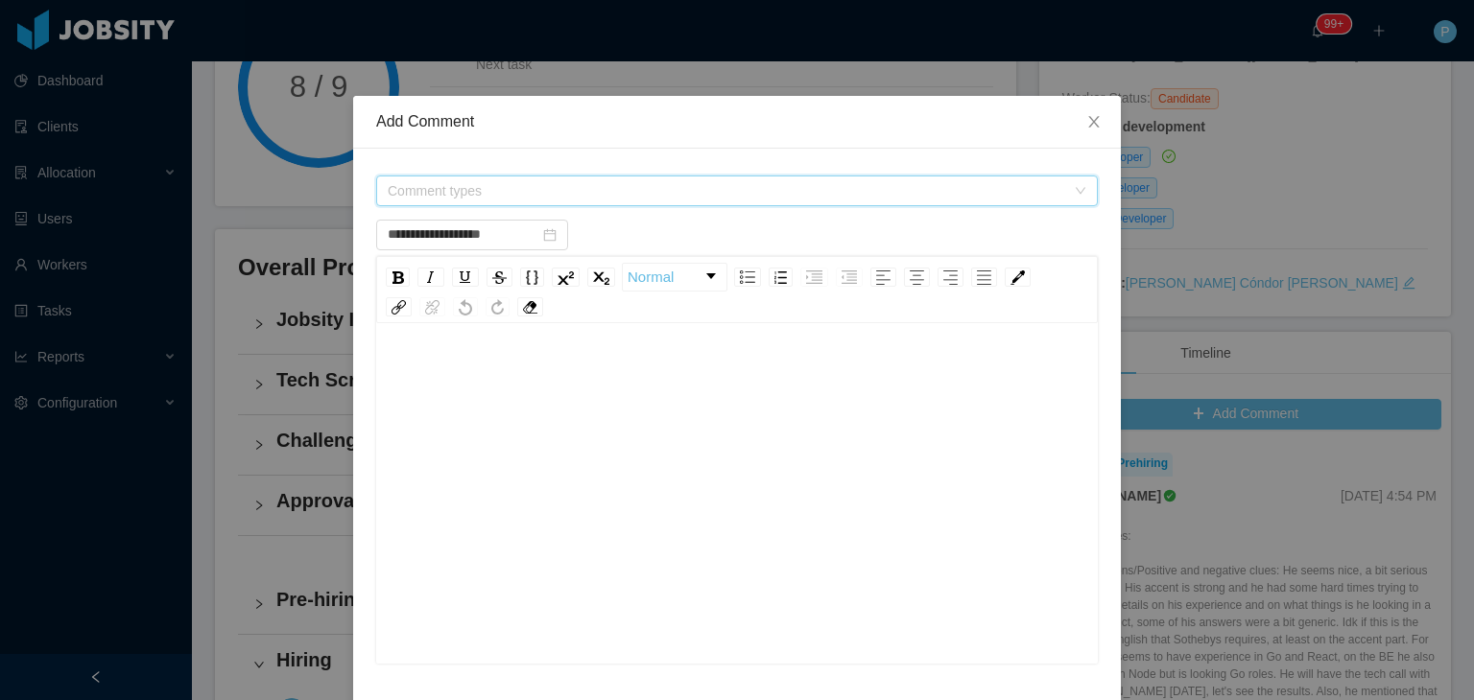
click at [857, 192] on span "Comment types" at bounding box center [726, 190] width 677 height 19
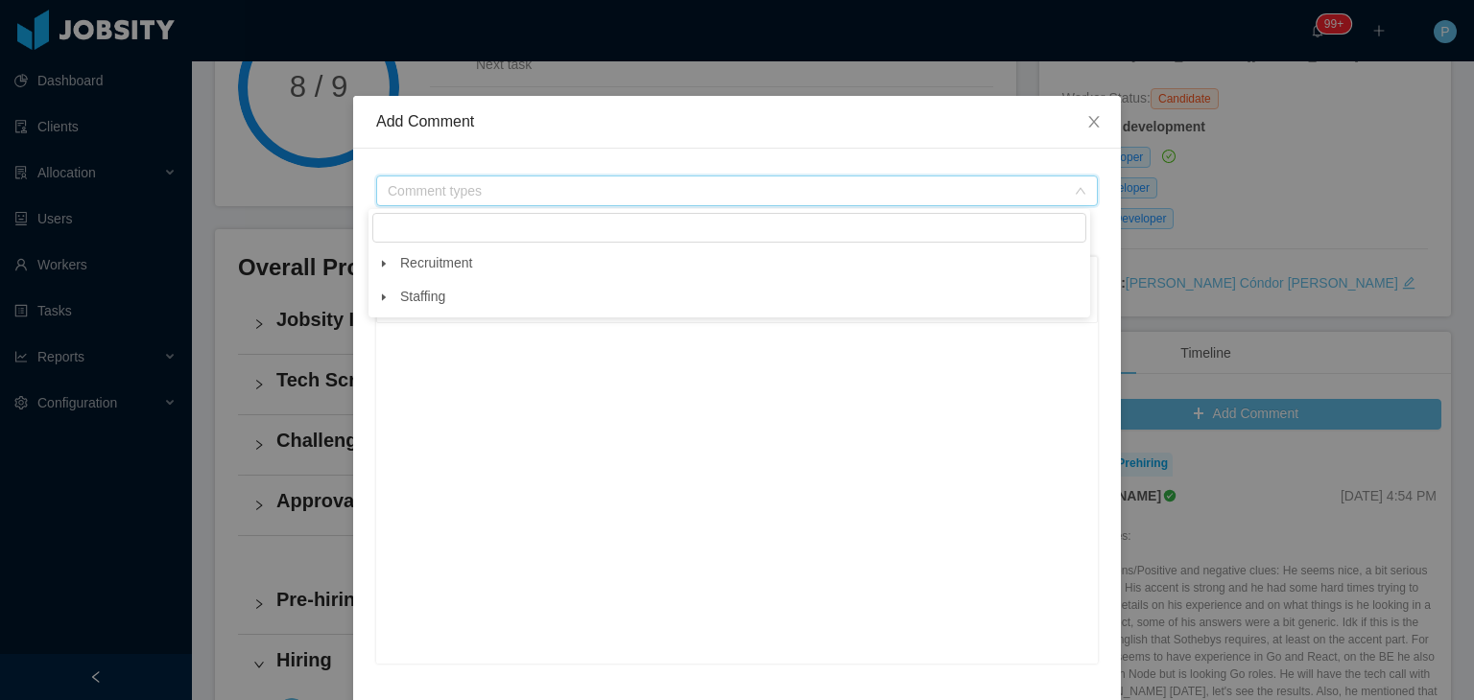
click at [380, 259] on span at bounding box center [383, 263] width 23 height 23
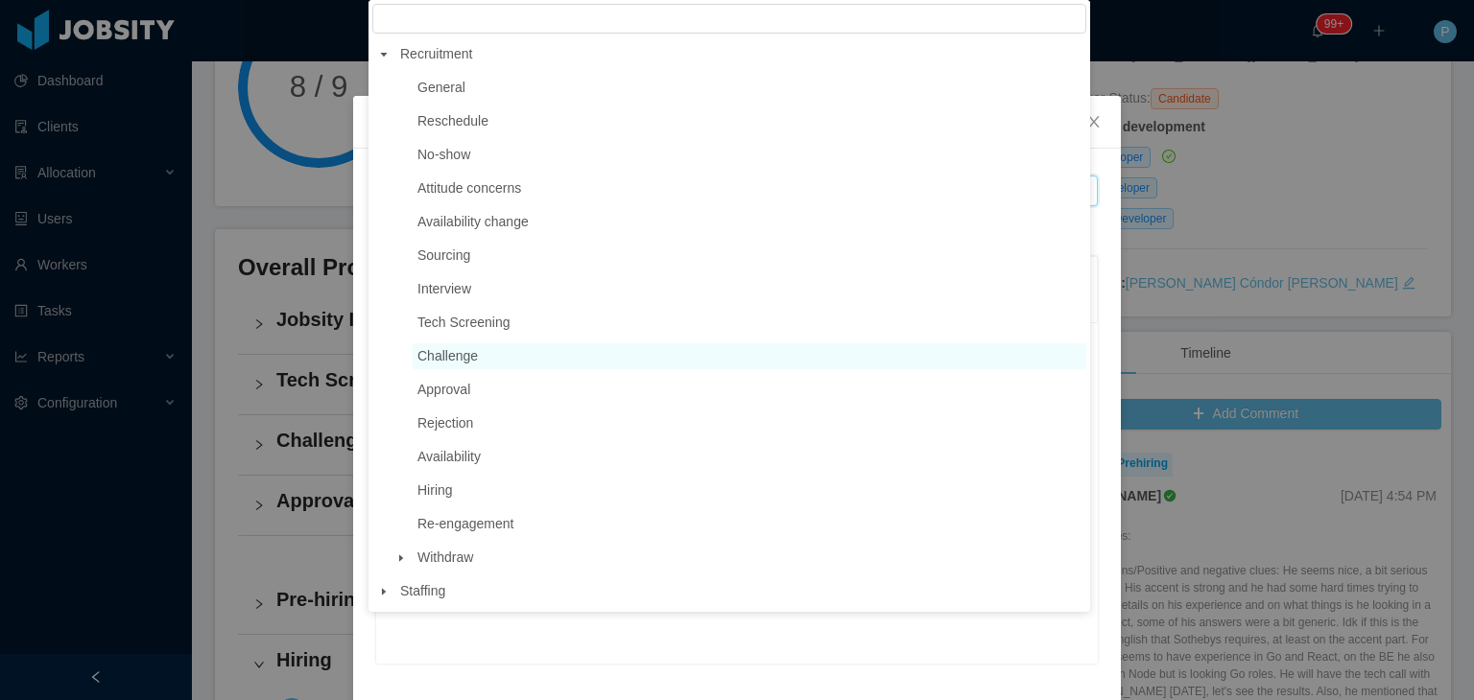
click at [464, 362] on span "Challenge" at bounding box center [447, 355] width 60 height 15
type input "**********"
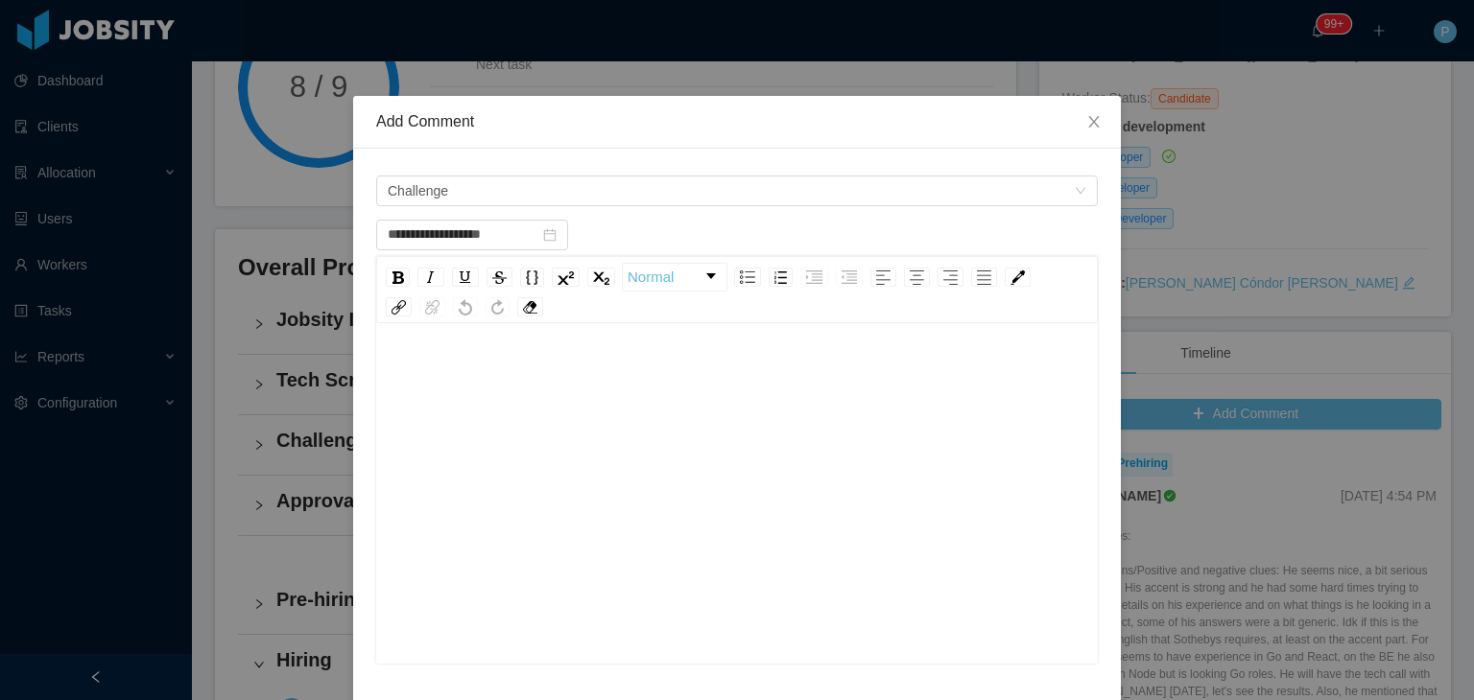
click at [500, 439] on div "rdw-editor" at bounding box center [737, 524] width 692 height 336
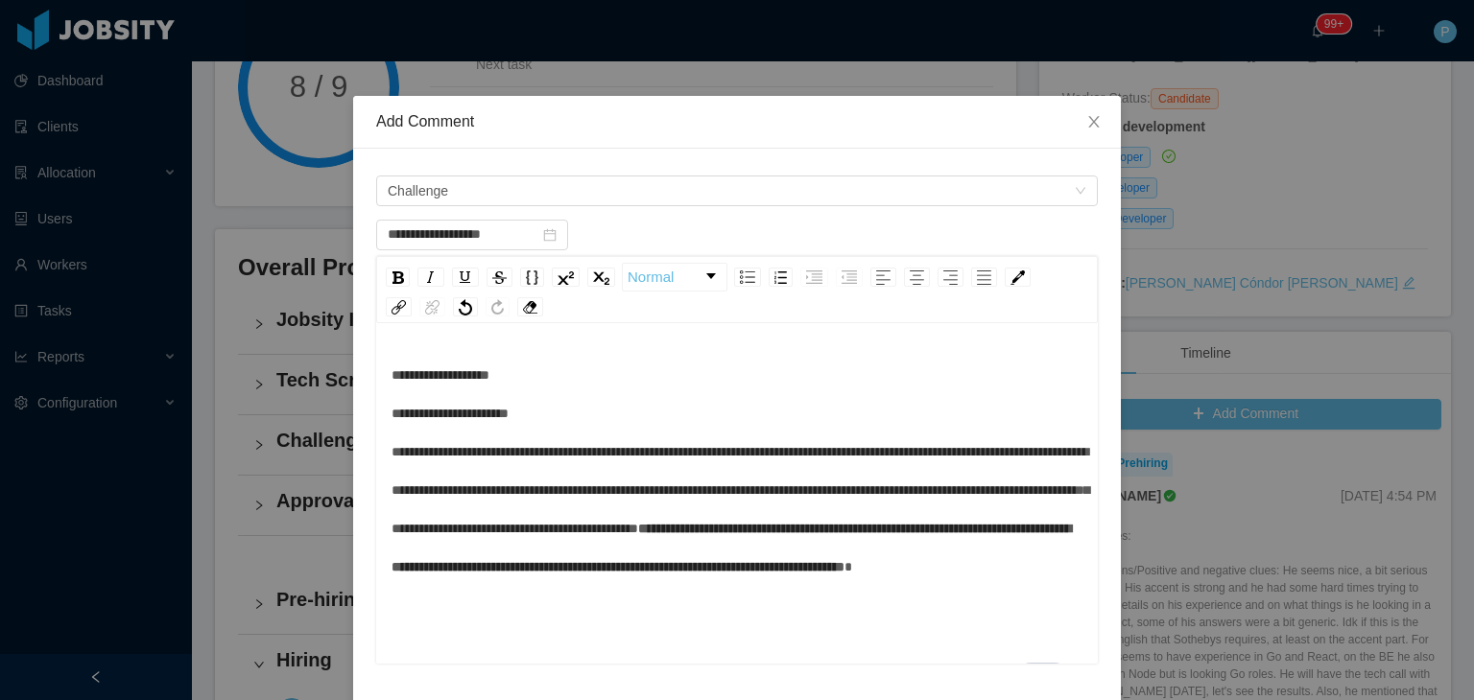
click at [934, 556] on span "**********" at bounding box center [730, 548] width 679 height 52
click at [1029, 586] on div "**********" at bounding box center [737, 471] width 692 height 230
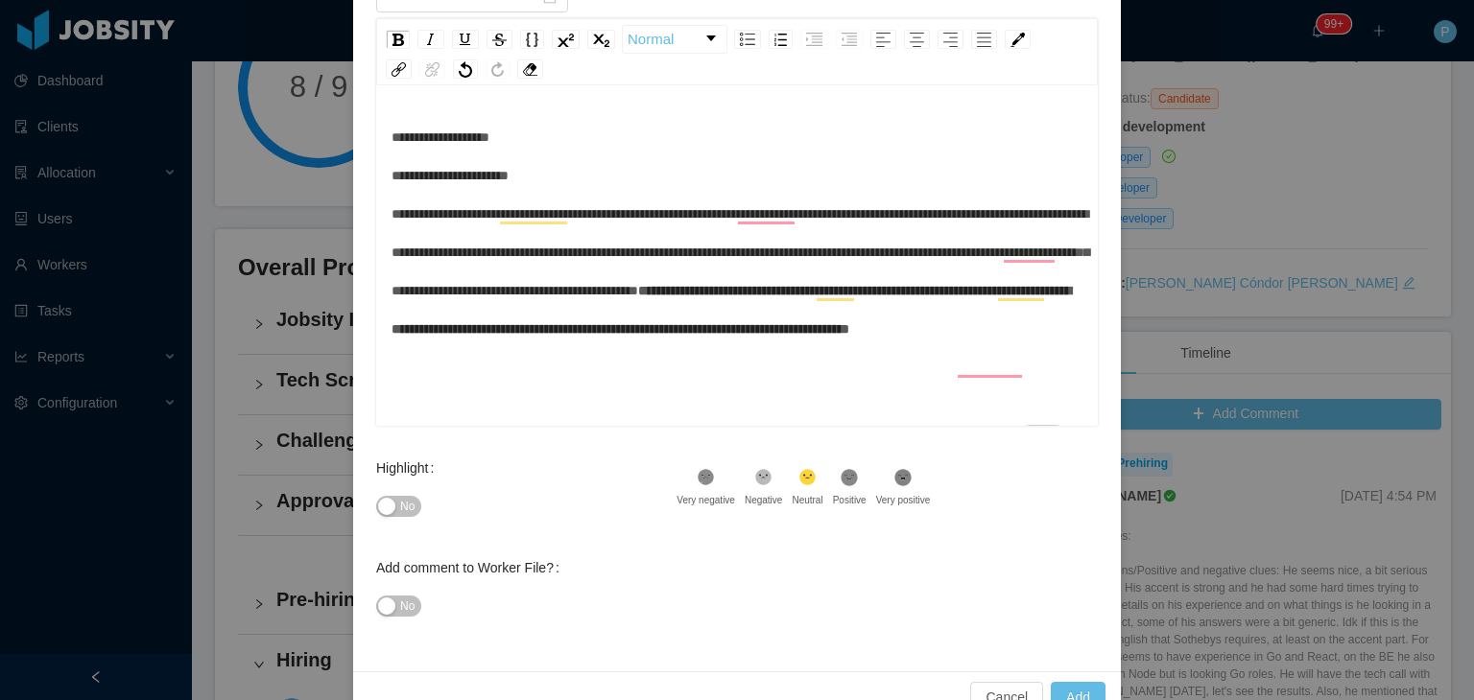
scroll to position [240, 0]
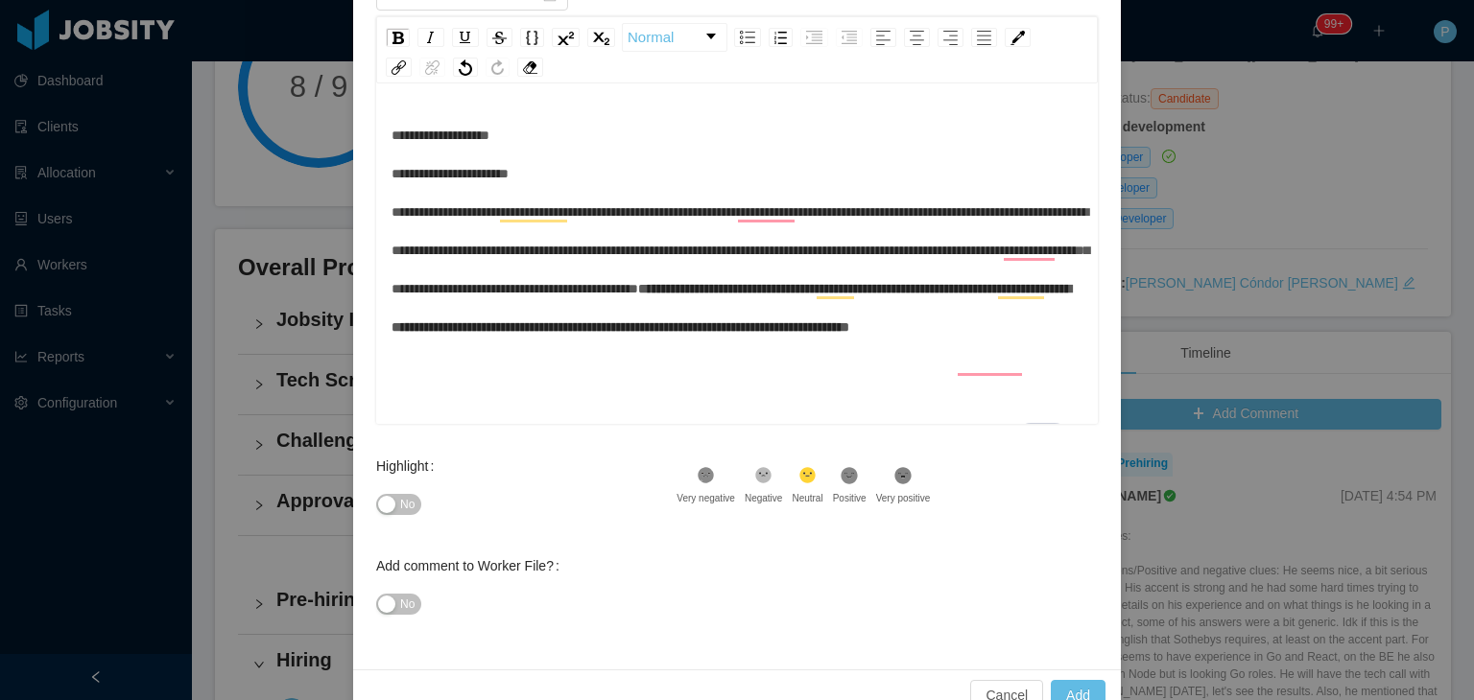
click at [388, 499] on button "No" at bounding box center [398, 504] width 45 height 21
click at [406, 604] on span "No" at bounding box center [407, 604] width 14 height 19
click at [1086, 682] on button "Add" at bounding box center [1078, 695] width 55 height 31
type input "**********"
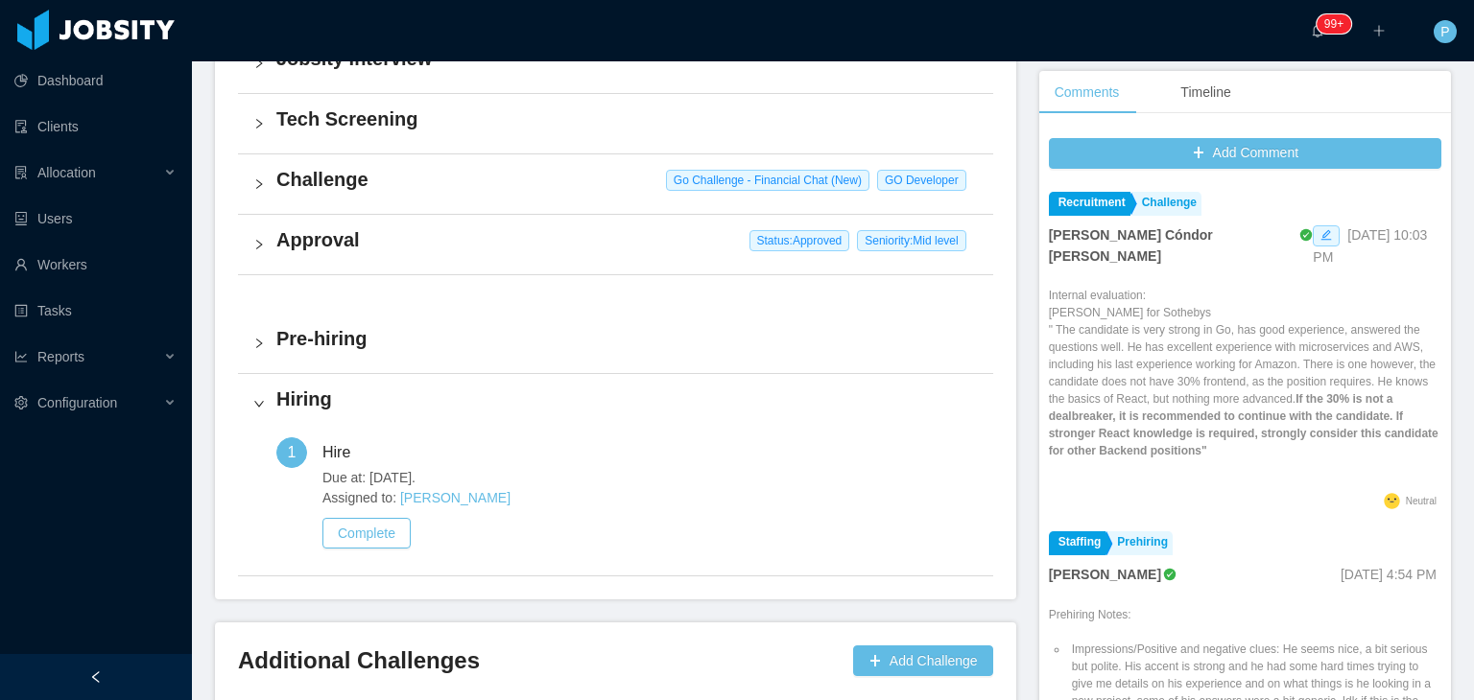
scroll to position [24, 0]
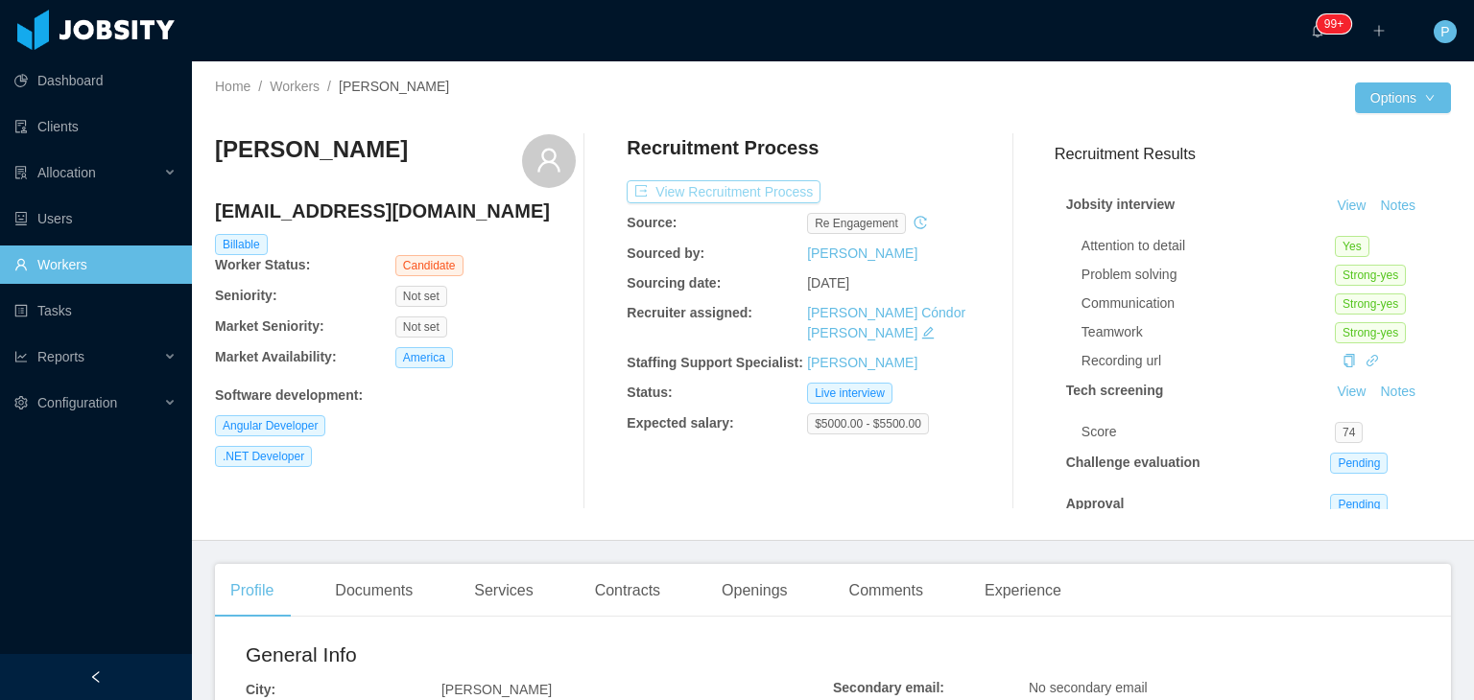
click at [745, 188] on button "View Recruitment Process" at bounding box center [724, 191] width 194 height 23
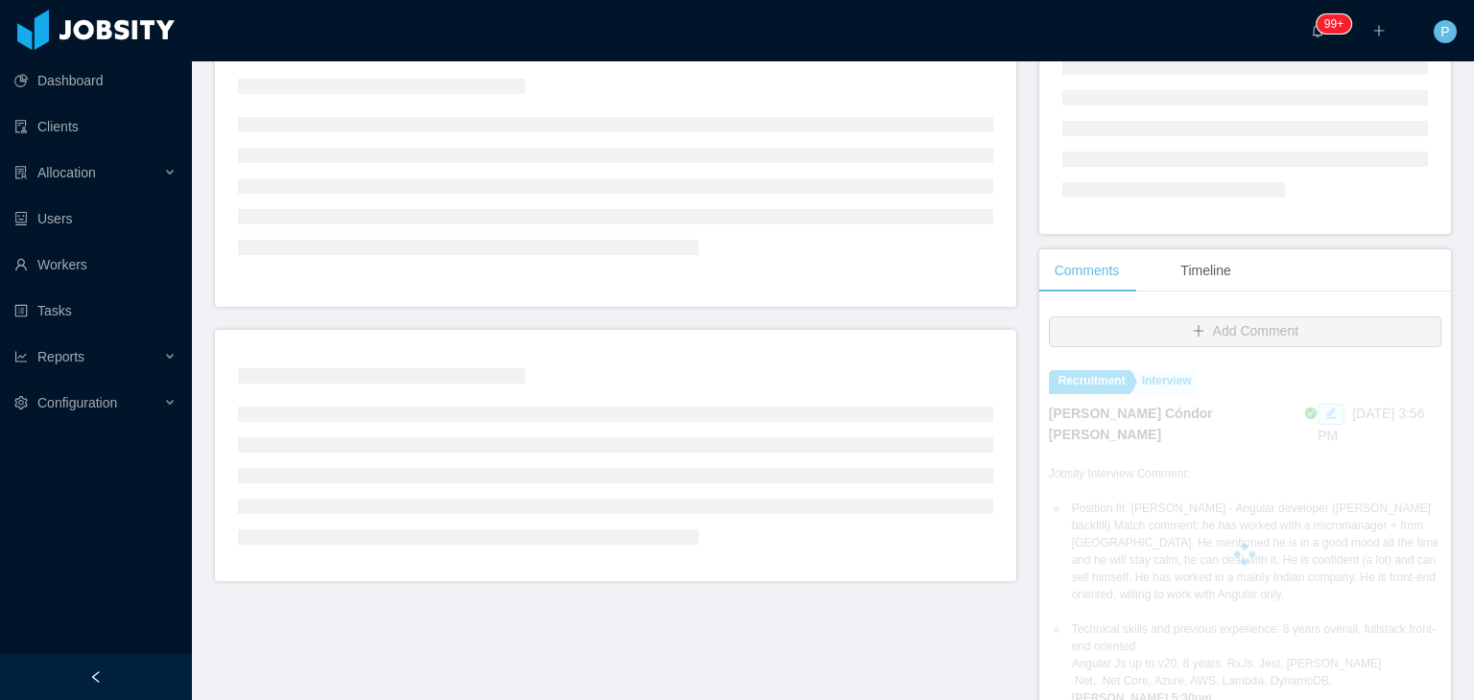
scroll to position [225, 0]
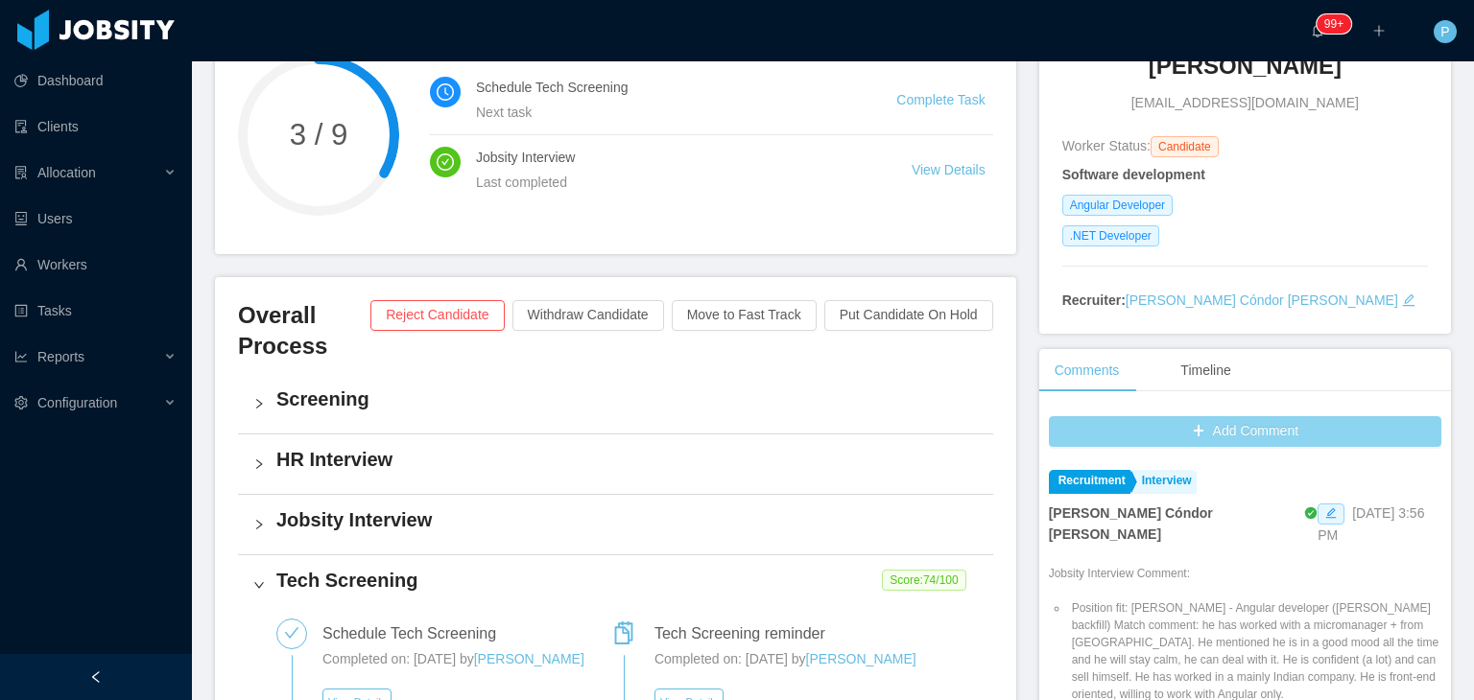
click at [1263, 431] on button "Add Comment" at bounding box center [1245, 431] width 392 height 31
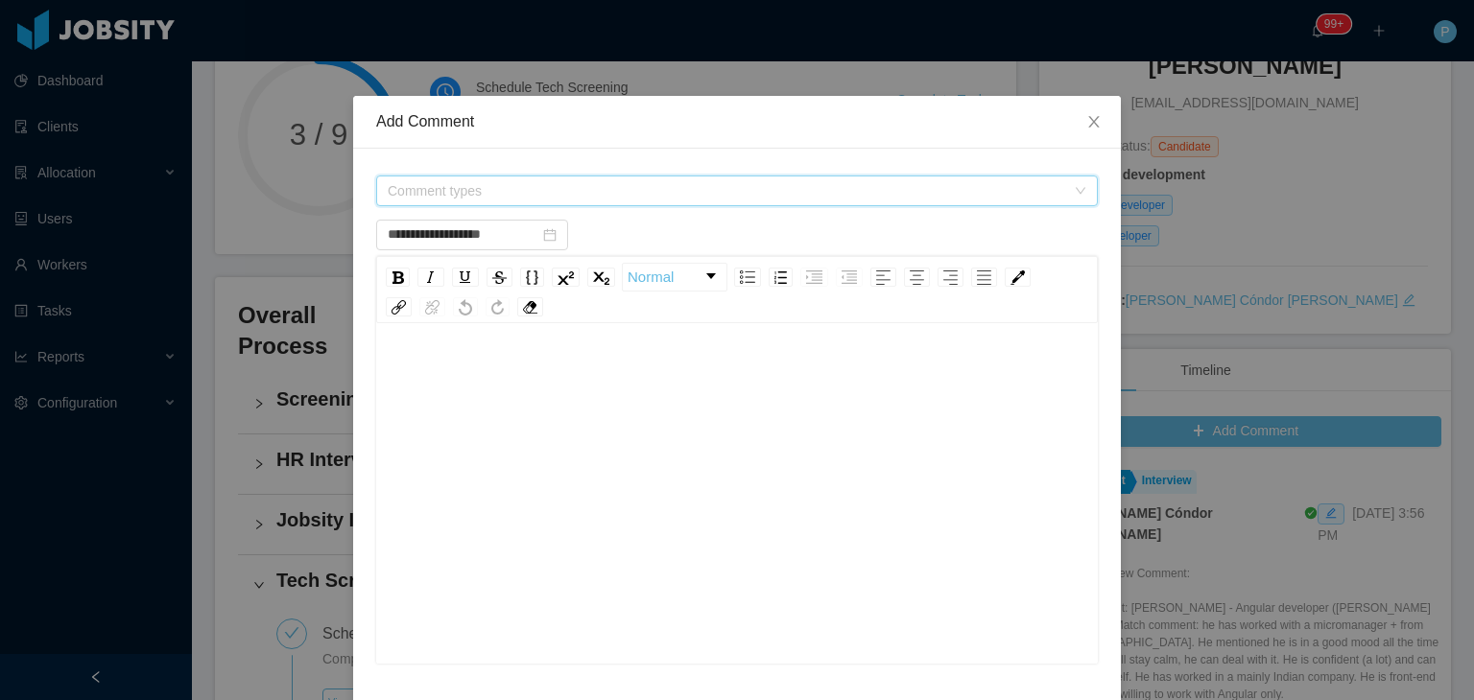
click at [813, 201] on span "Comment types" at bounding box center [731, 191] width 686 height 29
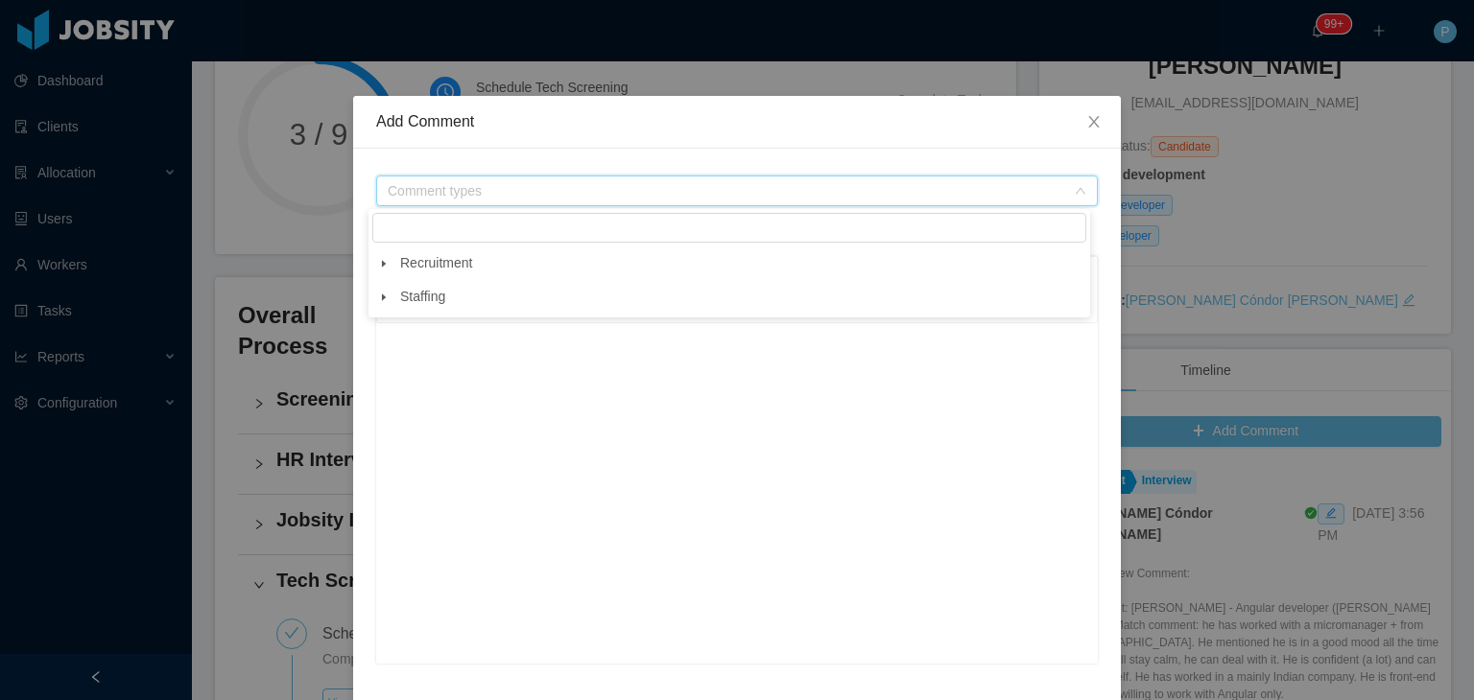
click at [389, 264] on span at bounding box center [383, 263] width 23 height 23
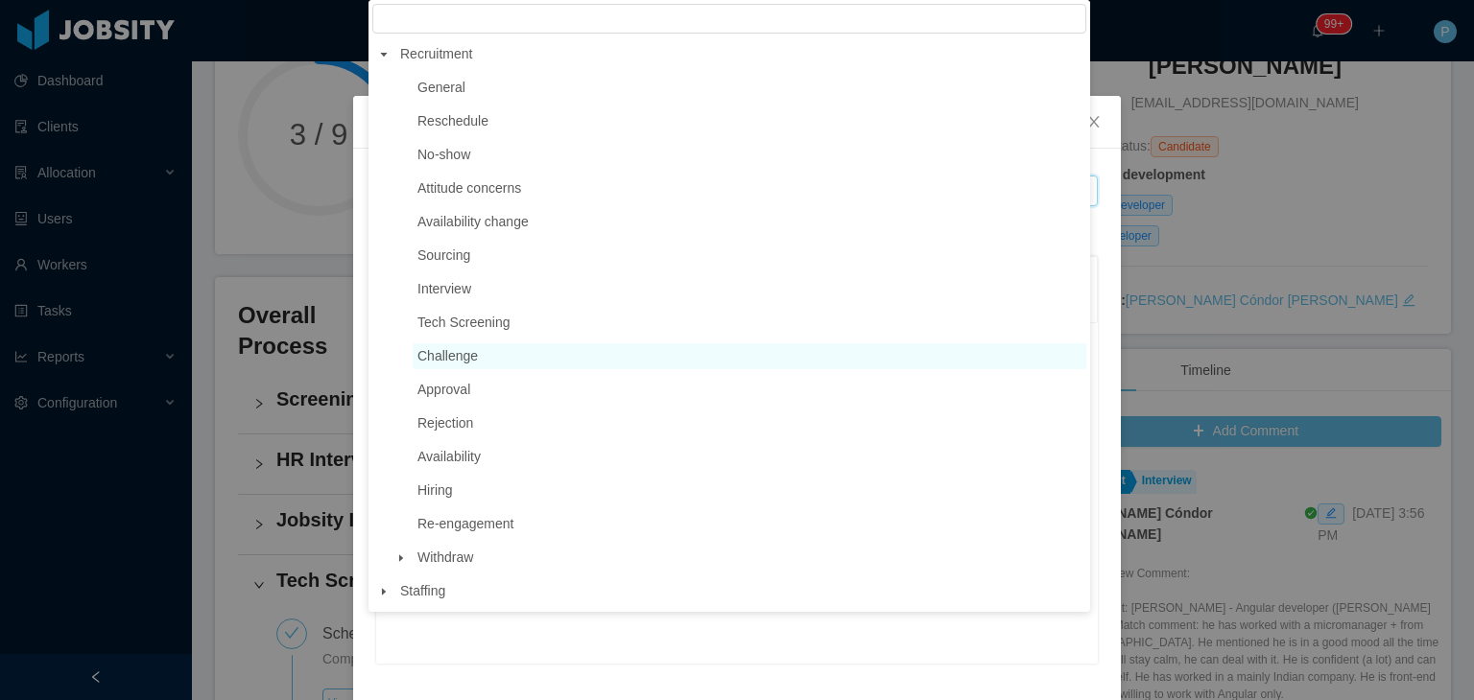
click at [487, 364] on span "Challenge" at bounding box center [750, 356] width 674 height 26
type input "**********"
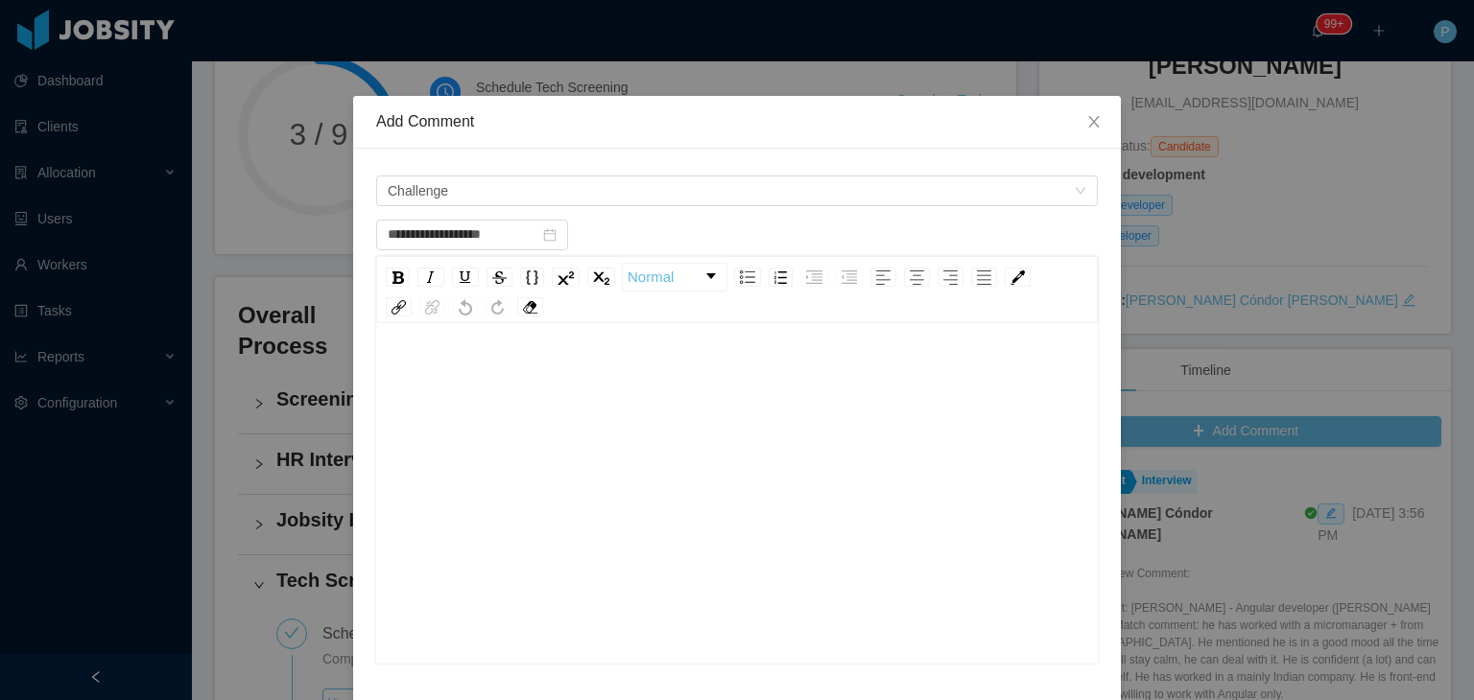
click at [521, 389] on div "rdw-editor" at bounding box center [737, 375] width 692 height 38
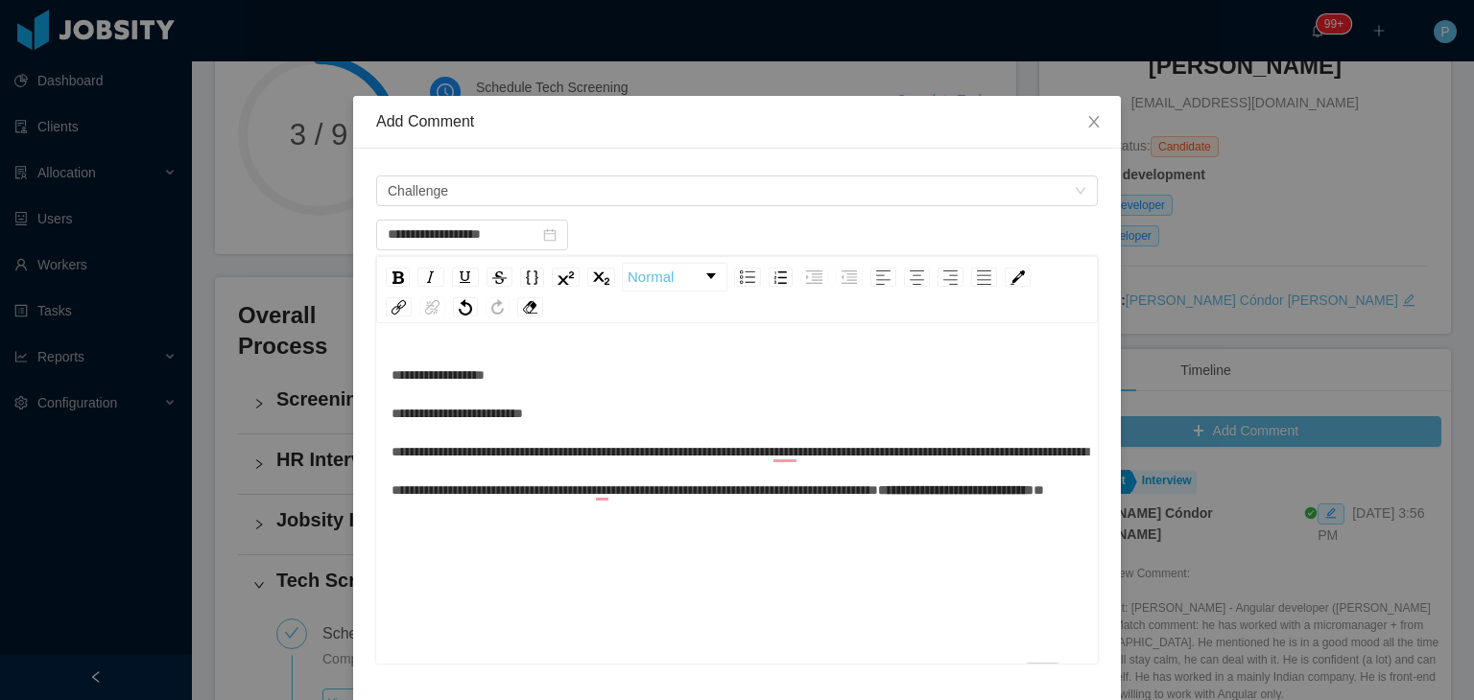
scroll to position [273, 0]
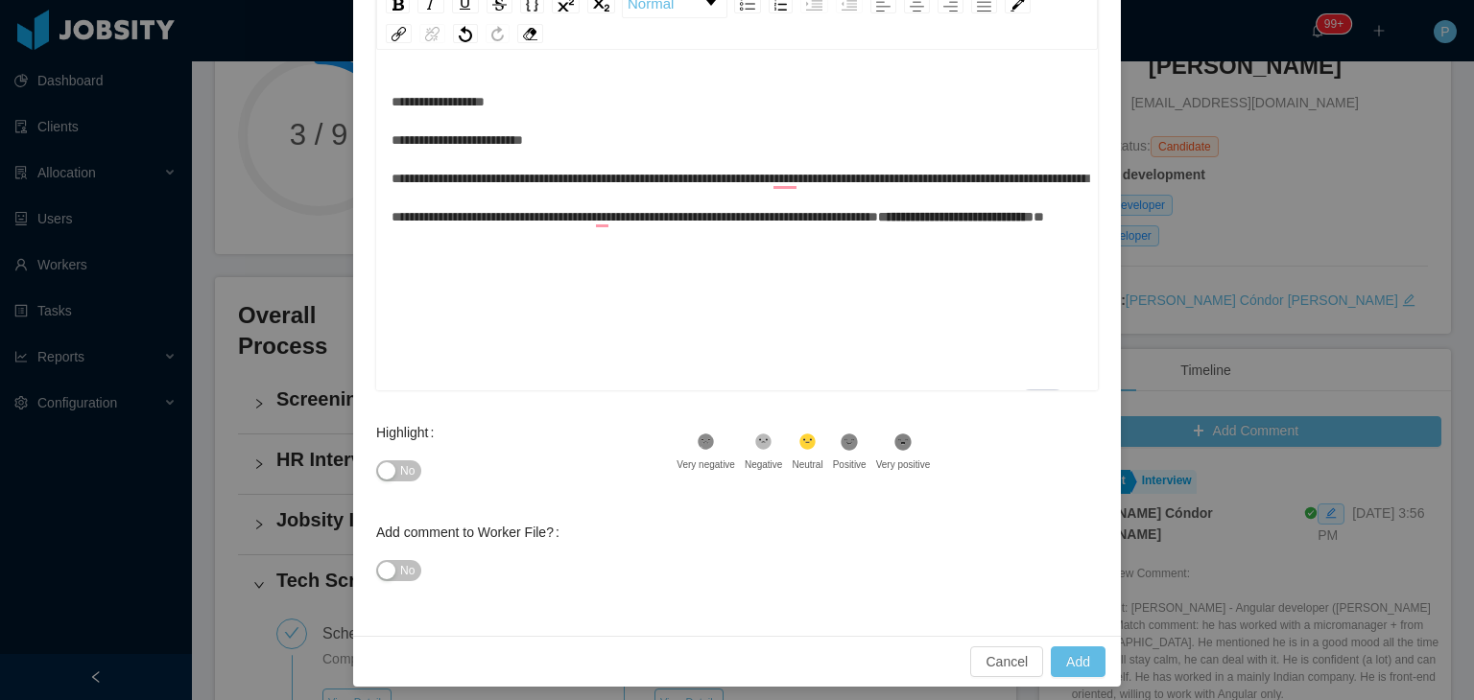
click at [386, 476] on button "No" at bounding box center [398, 471] width 45 height 21
click at [401, 573] on span "No" at bounding box center [407, 570] width 14 height 19
click at [1076, 655] on button "Add" at bounding box center [1078, 662] width 55 height 31
type input "**********"
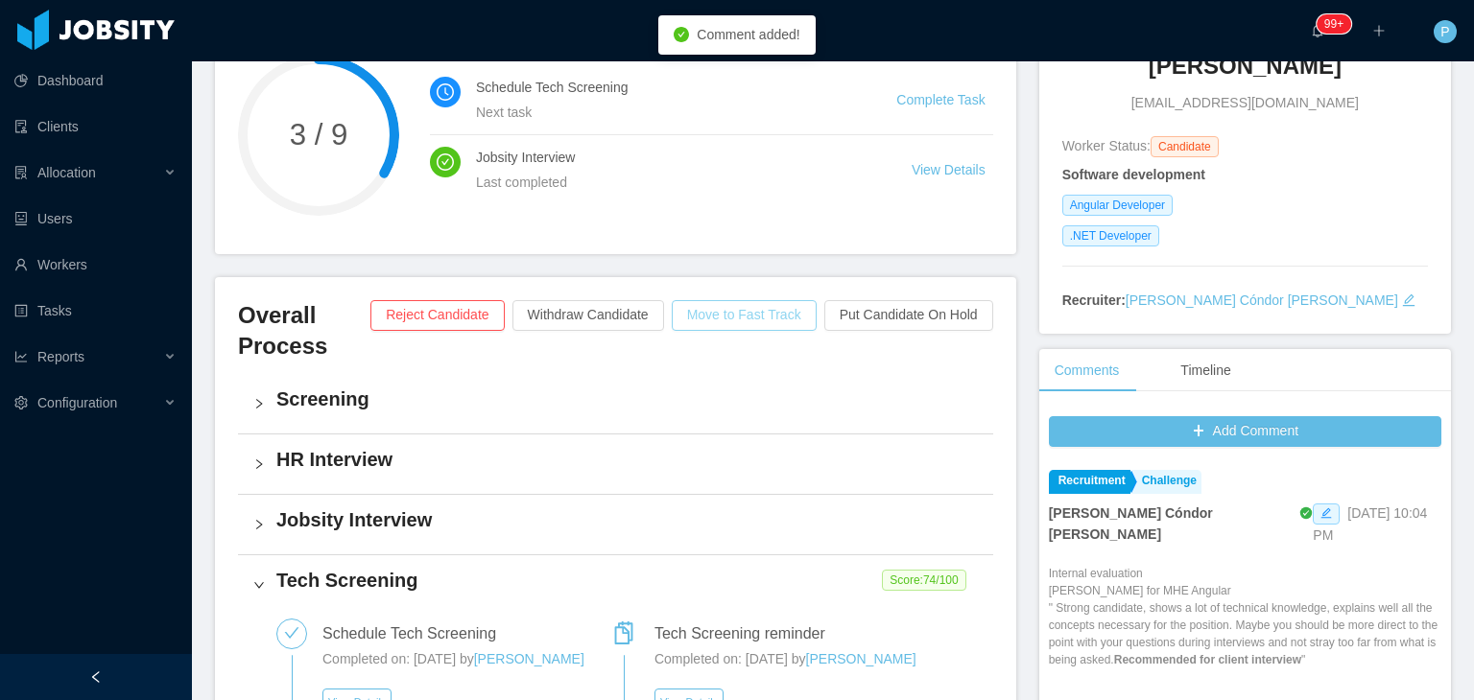
click at [756, 323] on button "Move to Fast Track" at bounding box center [744, 315] width 145 height 31
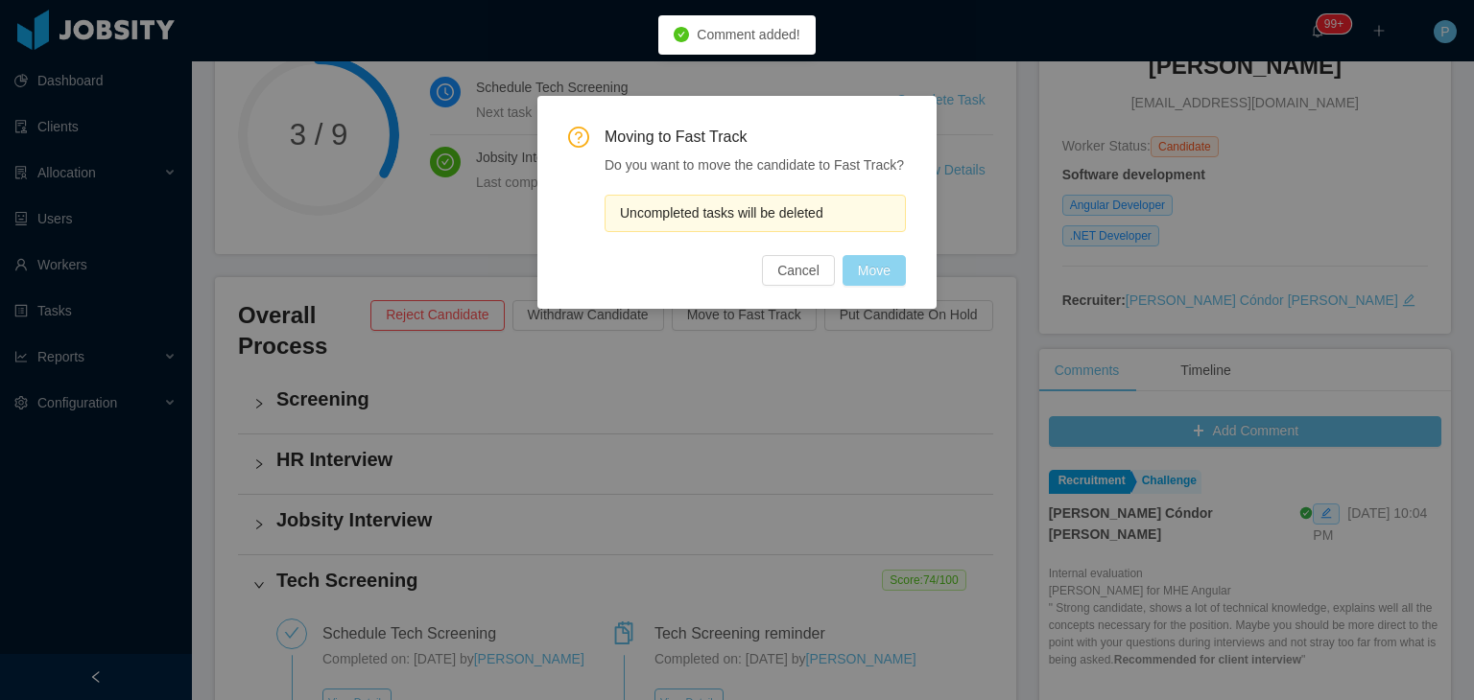
click at [865, 262] on button "Move" at bounding box center [873, 270] width 63 height 31
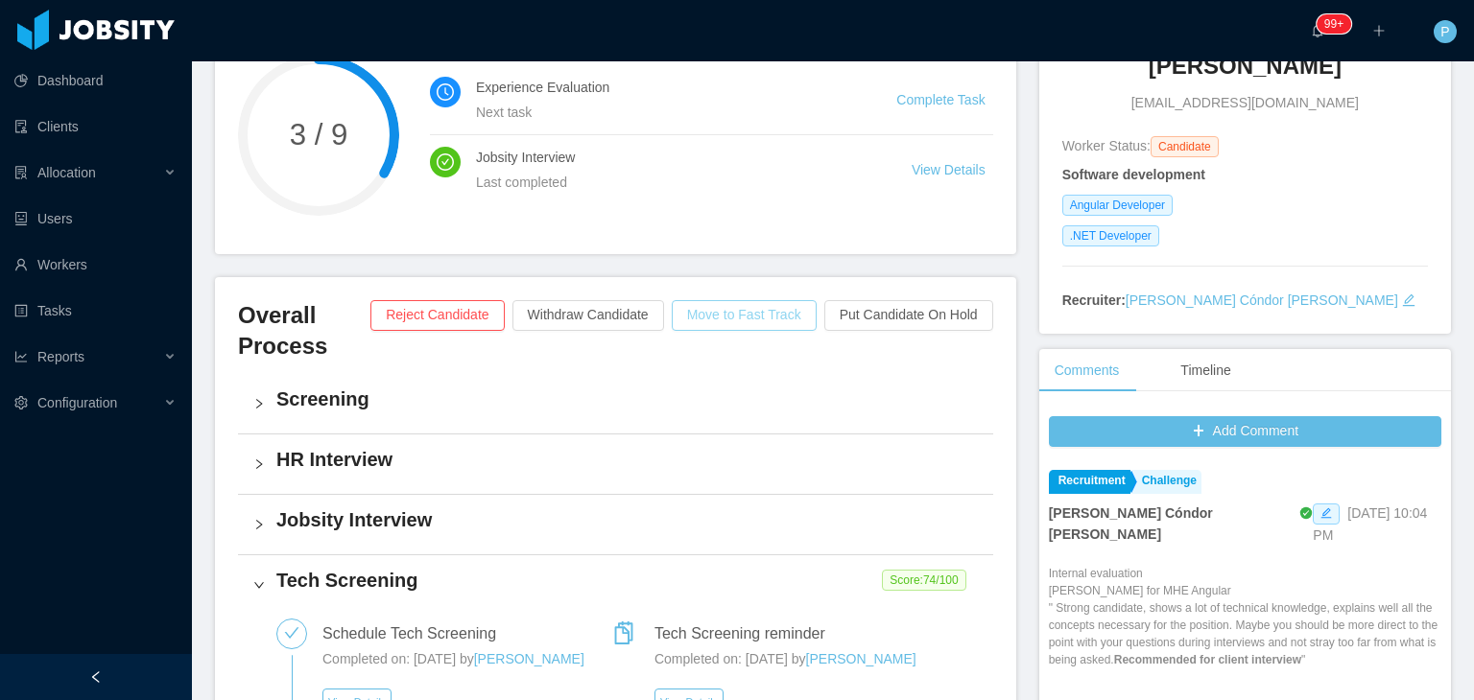
scroll to position [73, 0]
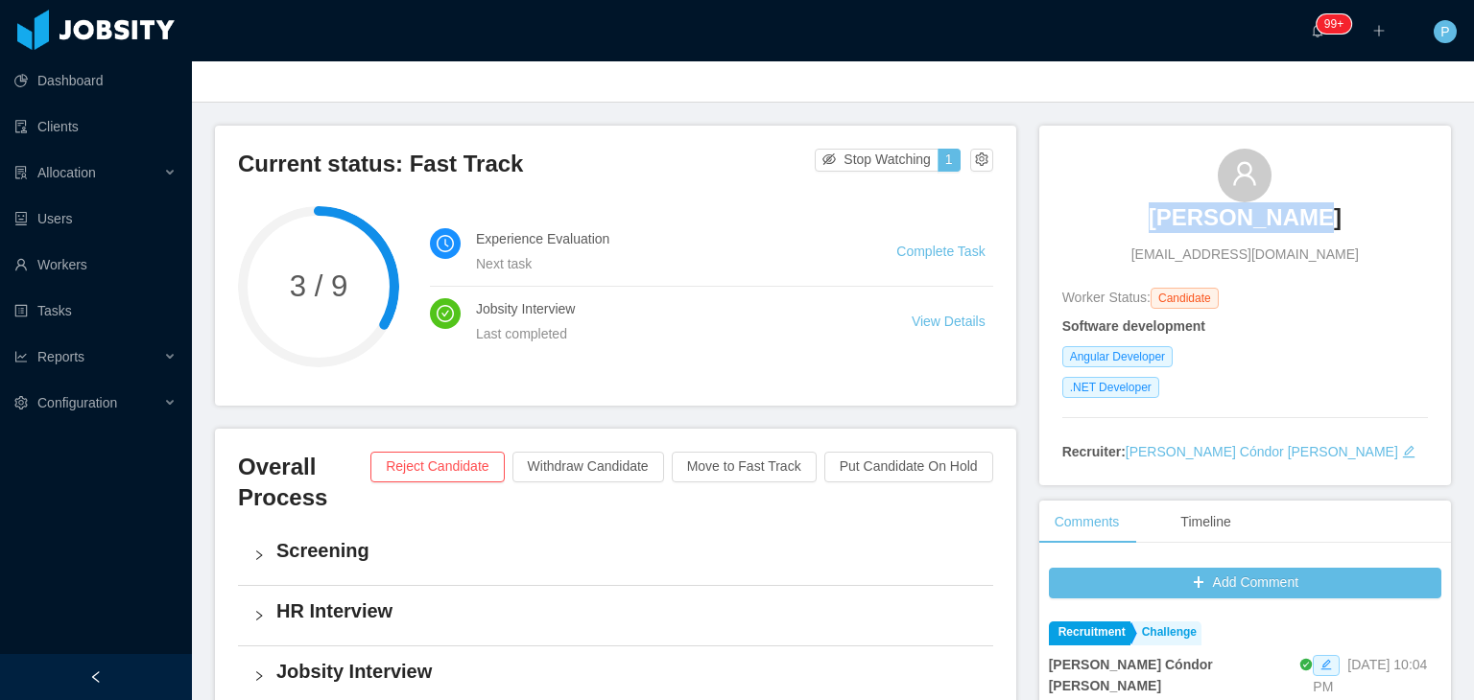
drag, startPoint x: 1313, startPoint y: 212, endPoint x: 1157, endPoint y: 235, distance: 158.1
click at [1157, 235] on div "Jhon Reynoso jhonaraldy@gmail.com" at bounding box center [1245, 207] width 366 height 116
copy h3 "Jhon Reynoso"
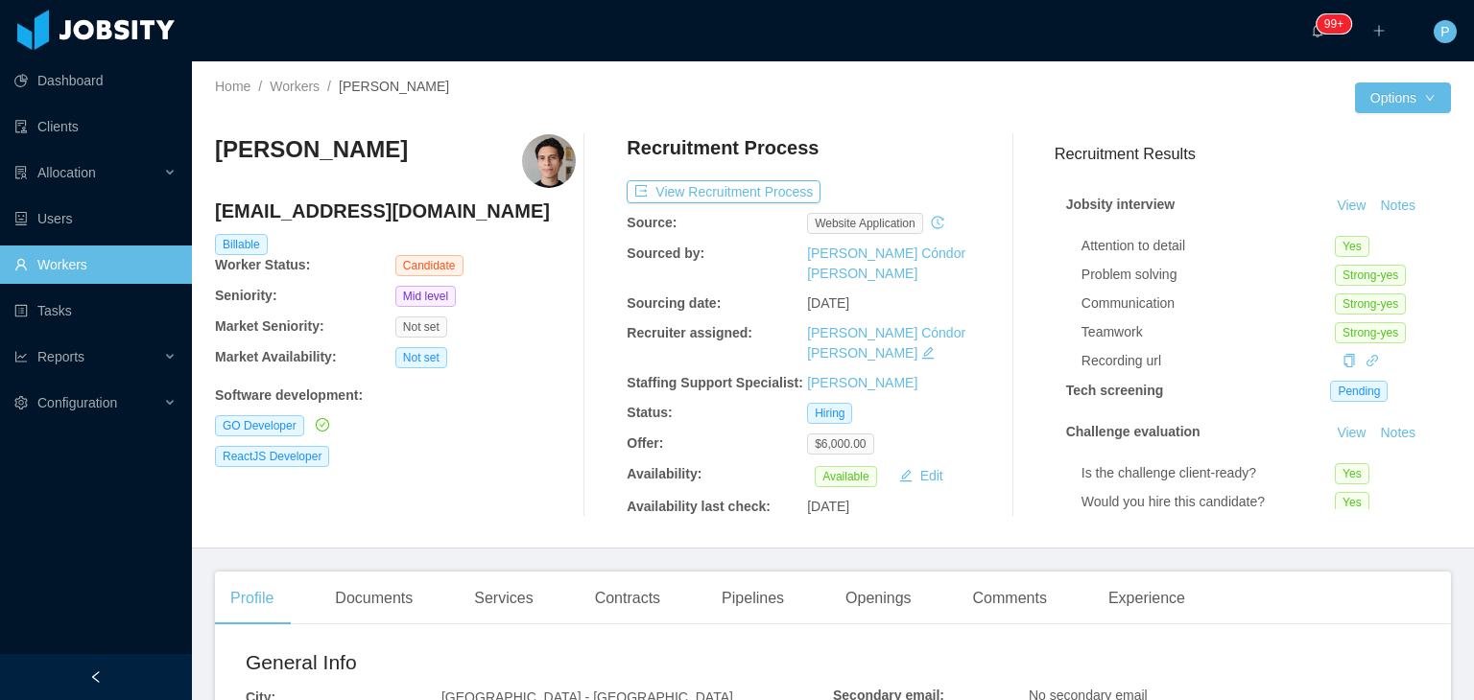
click at [891, 114] on div "Home / Workers / [PERSON_NAME] / Options [PERSON_NAME] [EMAIL_ADDRESS][DOMAIN_N…" at bounding box center [833, 304] width 1282 height 487
click at [770, 189] on button "View Recruitment Process" at bounding box center [724, 191] width 194 height 23
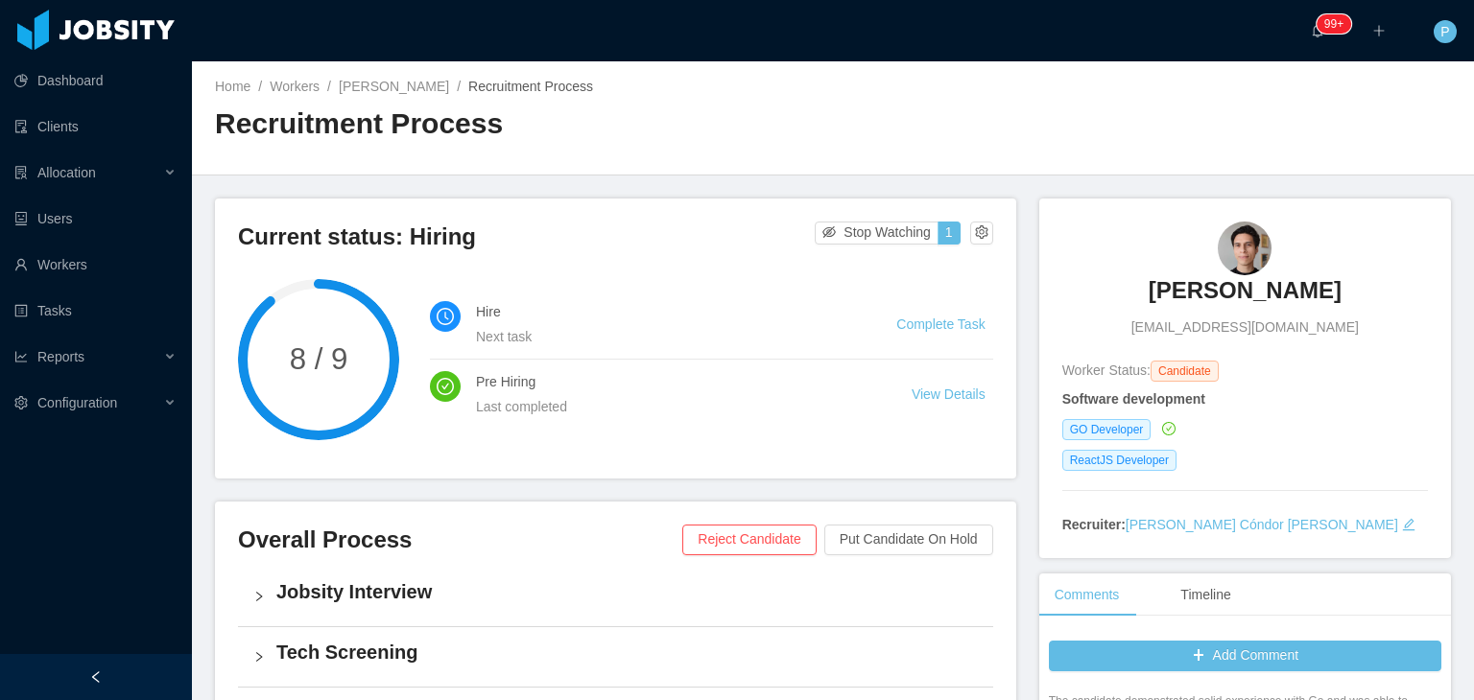
click at [1117, 170] on div "Home / Workers / [PERSON_NAME] / Recruitment Process / Recruitment Process" at bounding box center [833, 118] width 1282 height 114
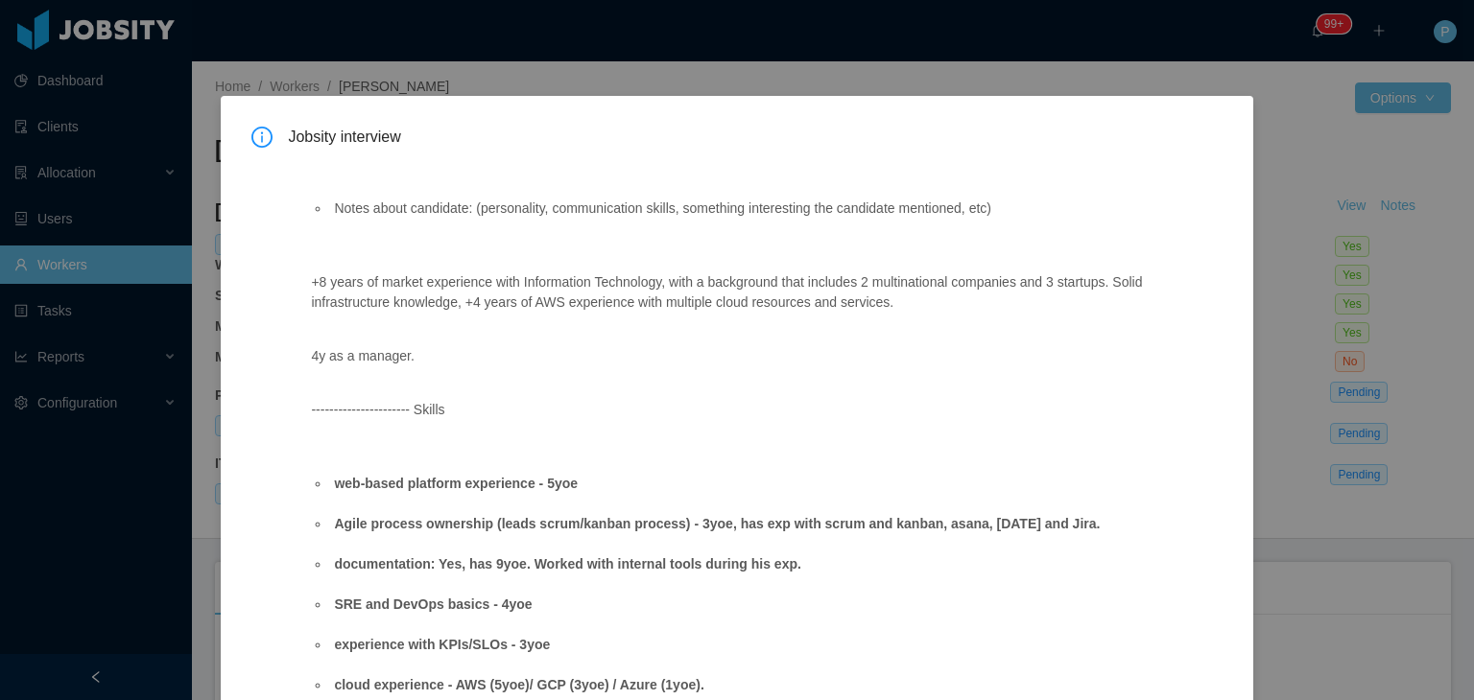
scroll to position [245, 0]
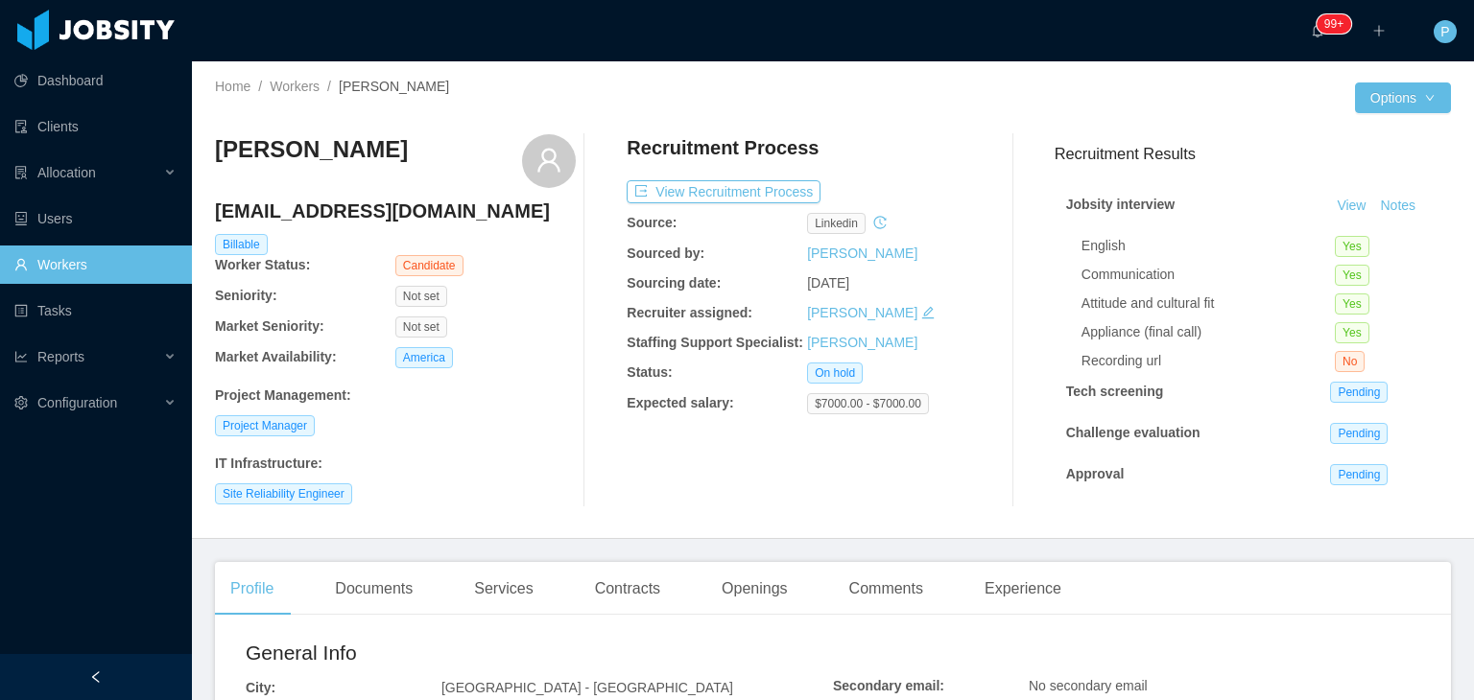
click at [430, 485] on div "Site Reliability Engineer" at bounding box center [395, 494] width 361 height 21
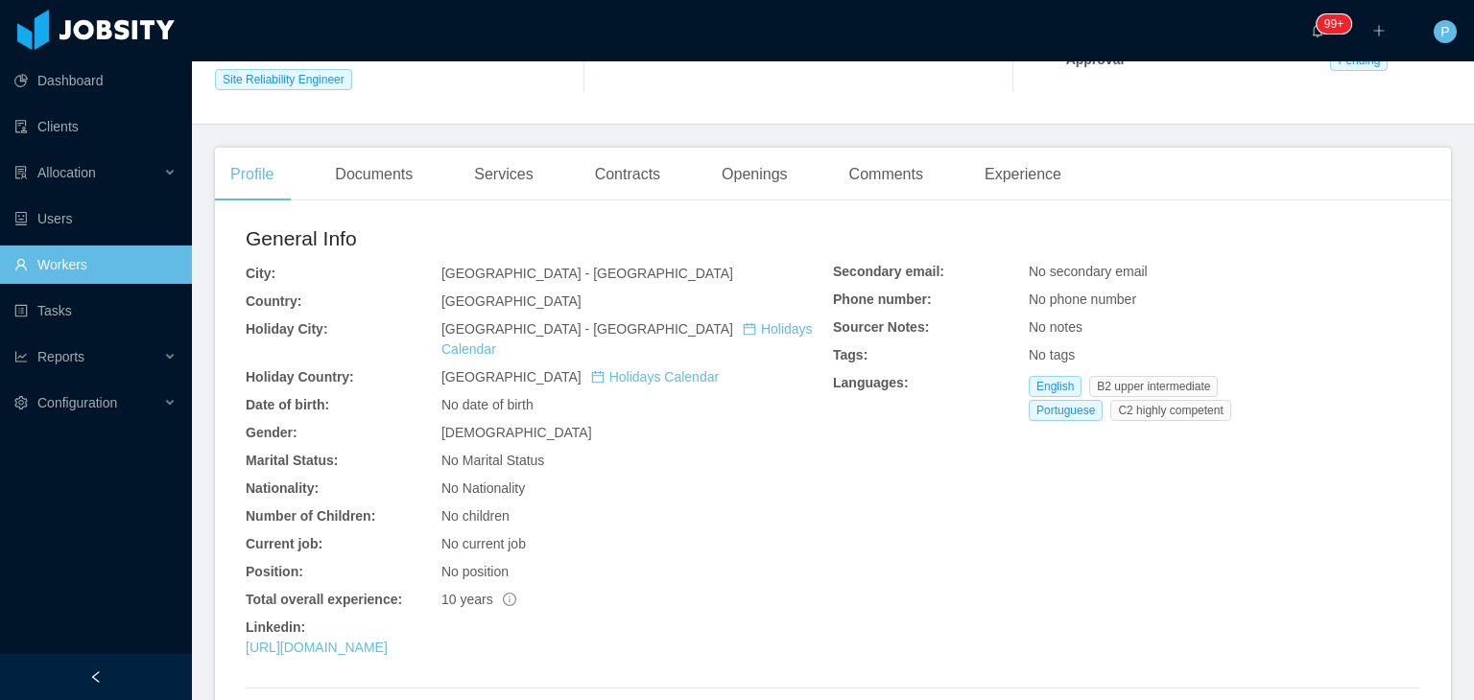
scroll to position [461, 0]
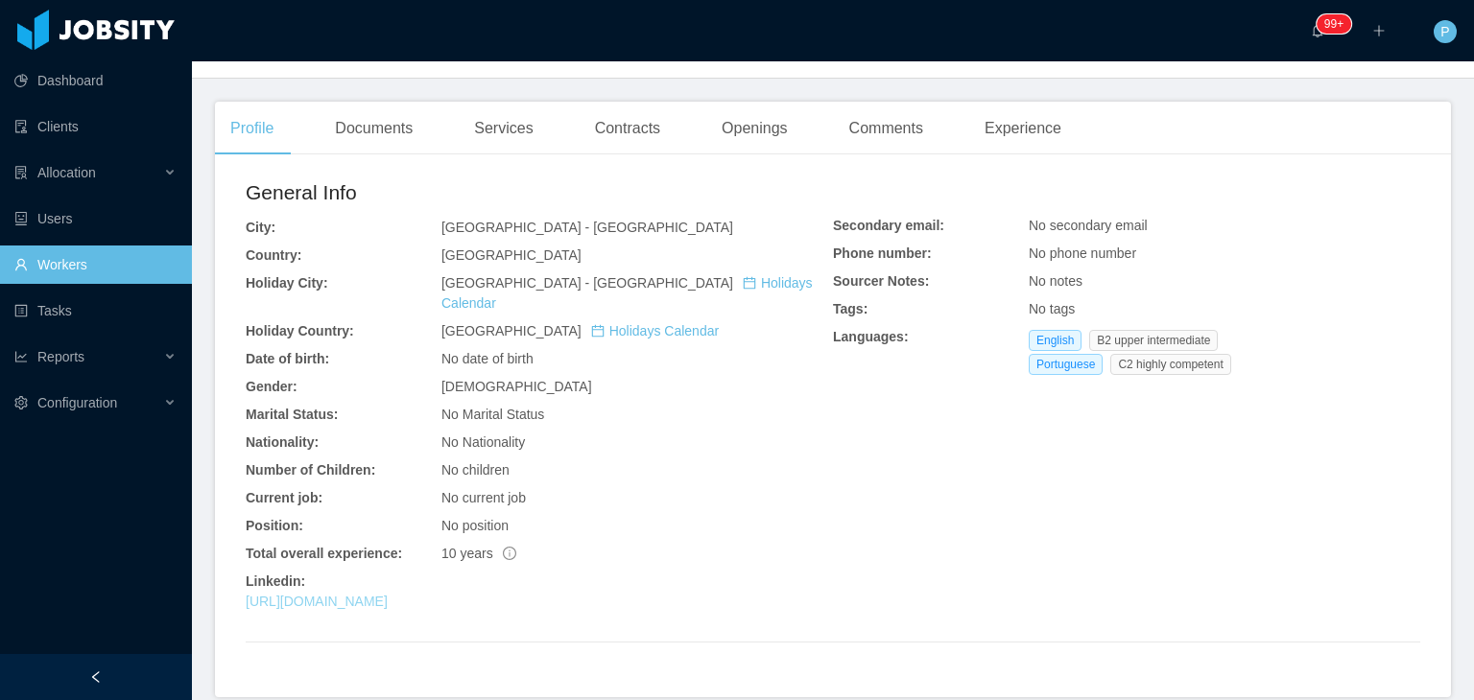
click at [388, 594] on link "https://www.linkedin.com/in/luizsgarbi" at bounding box center [317, 601] width 142 height 15
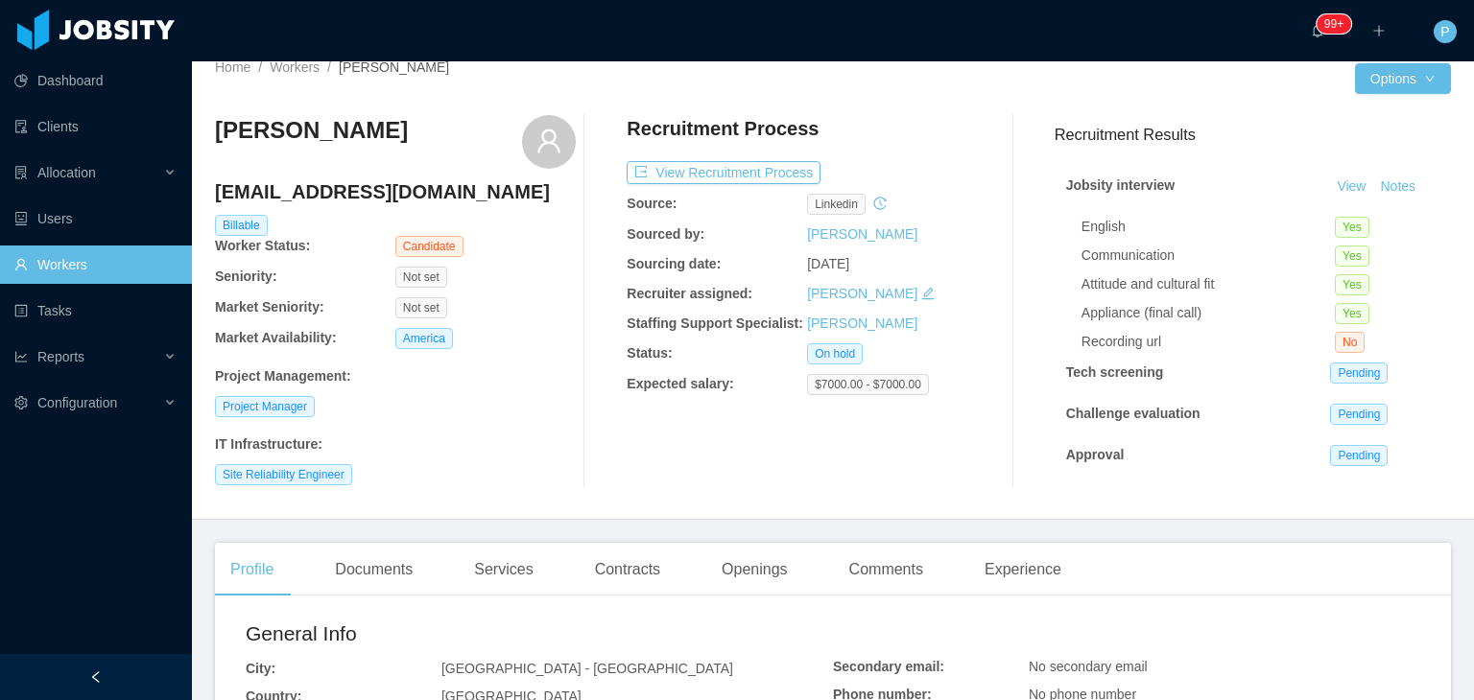
scroll to position [0, 0]
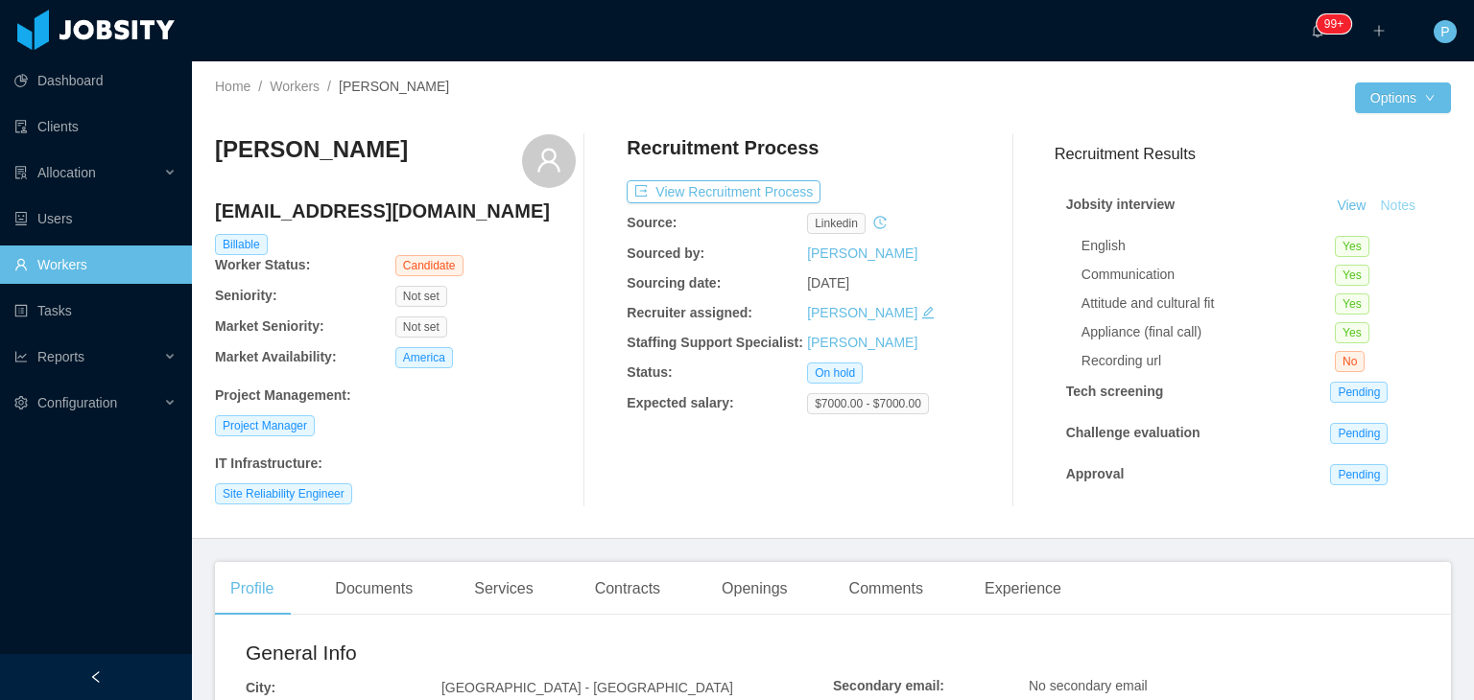
click at [1392, 210] on button "Notes" at bounding box center [1397, 206] width 51 height 23
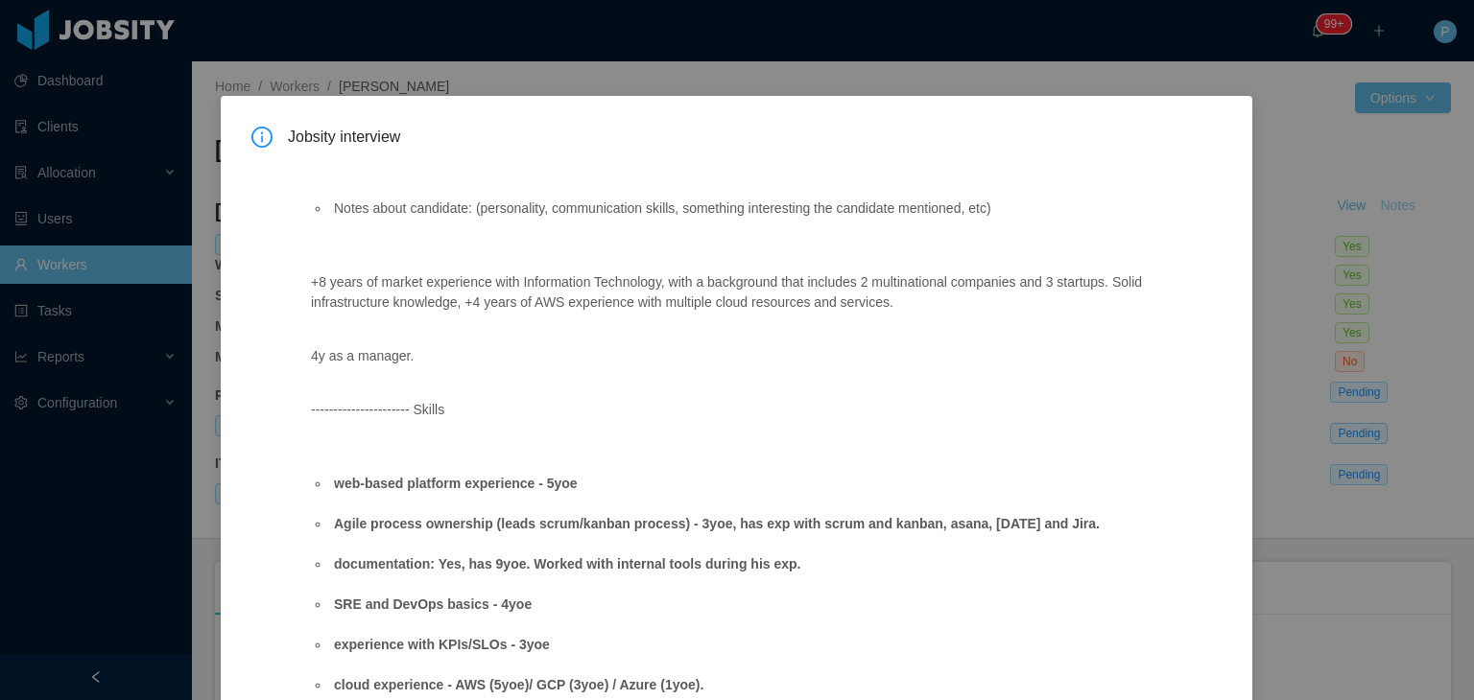
scroll to position [245, 0]
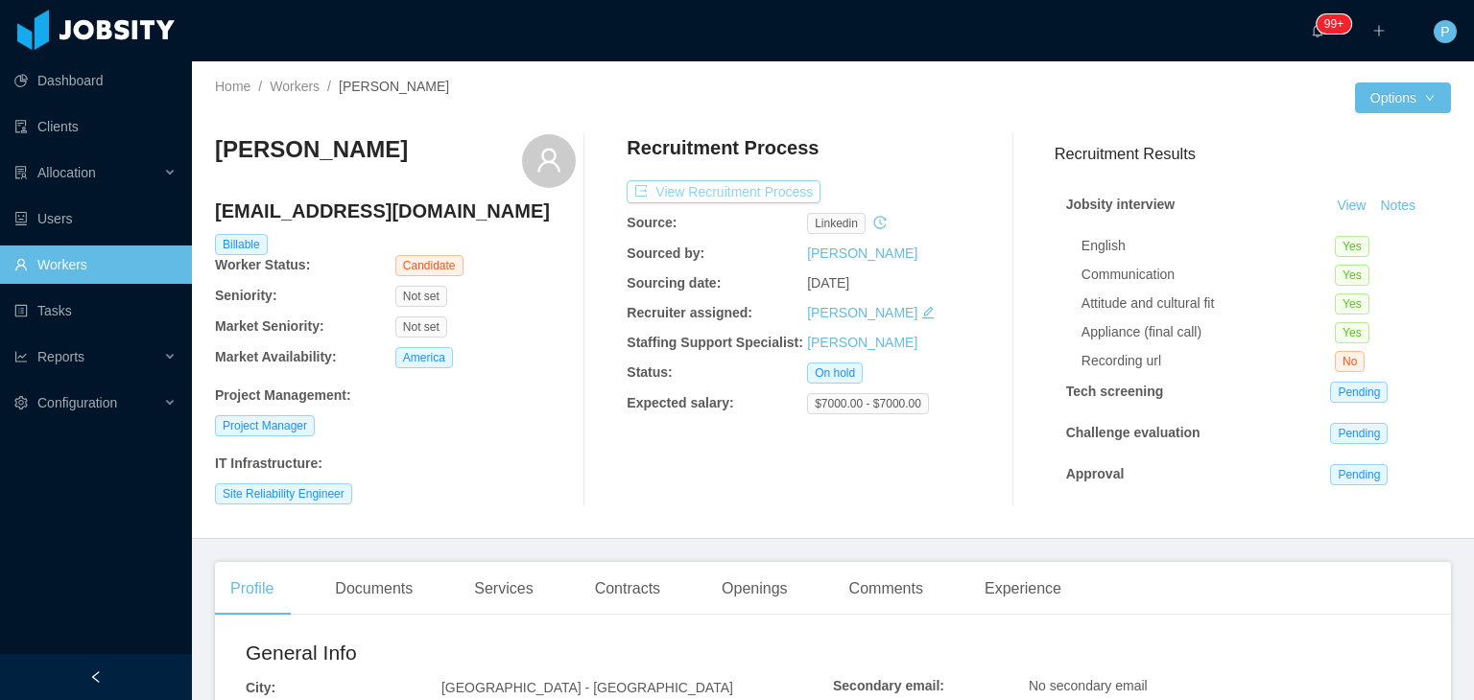
click at [778, 193] on button "View Recruitment Process" at bounding box center [724, 191] width 194 height 23
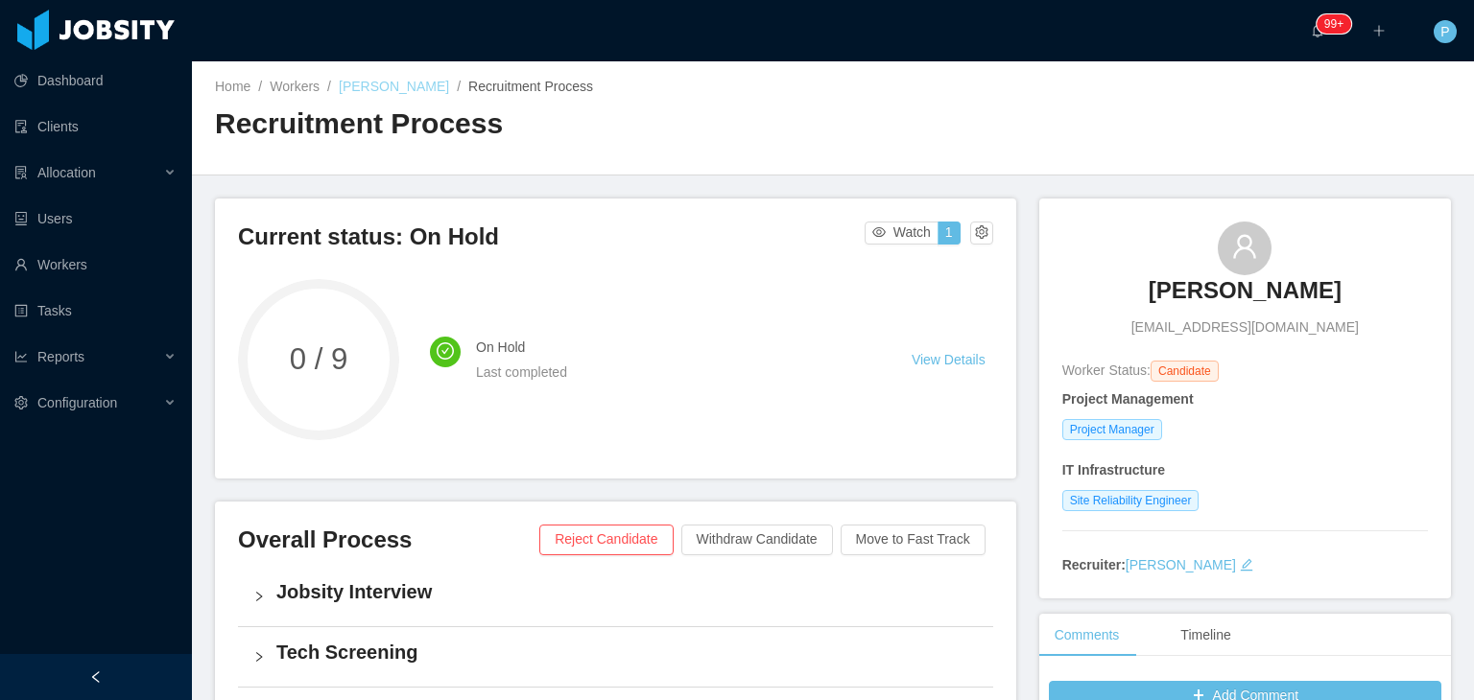
click at [380, 91] on link "Luiz Sgarbi" at bounding box center [394, 86] width 110 height 15
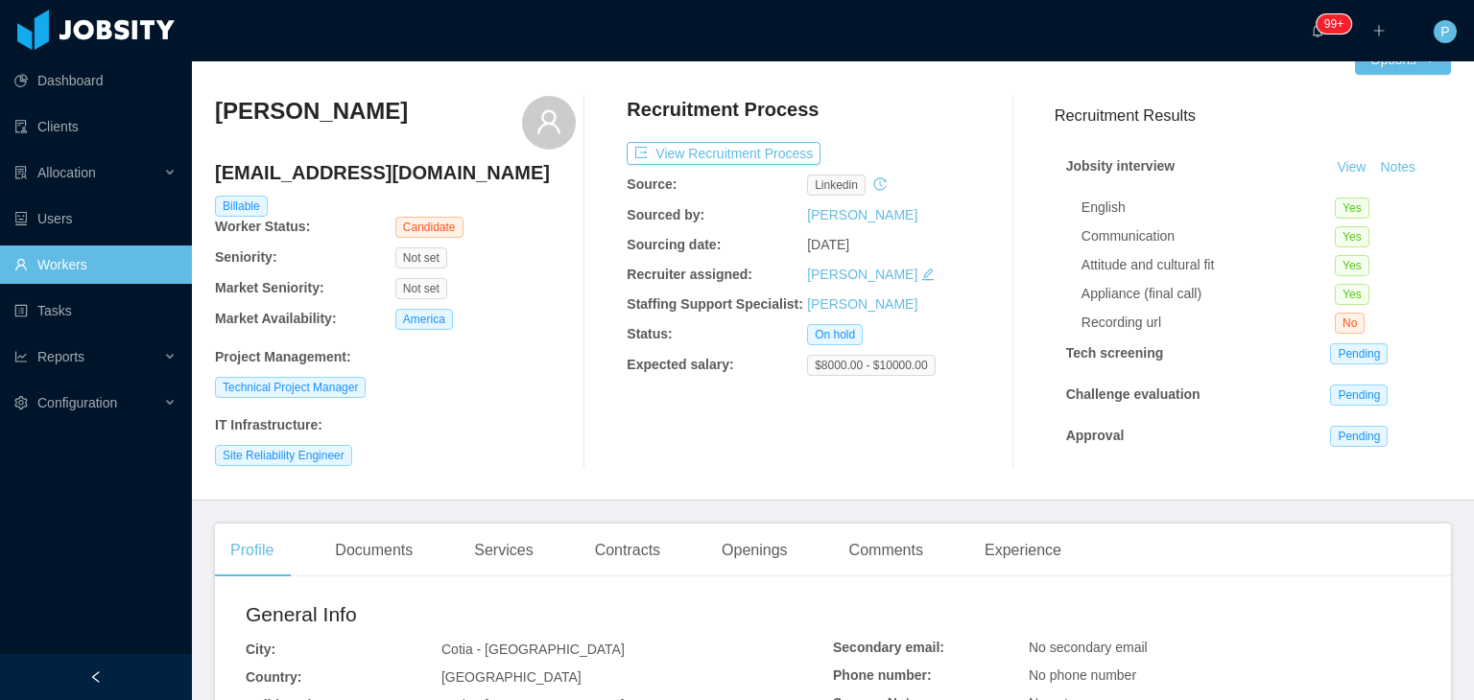
click at [507, 389] on div "Technical Project Manager" at bounding box center [395, 387] width 361 height 21
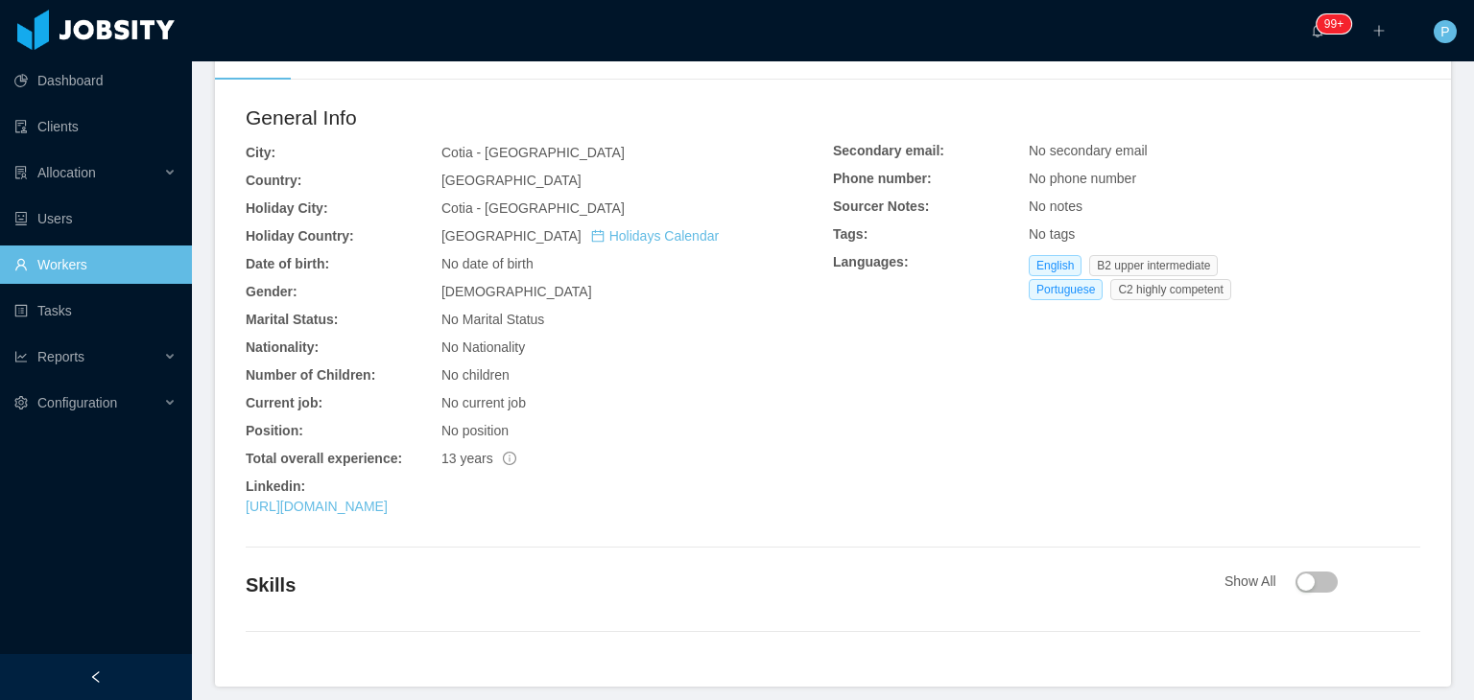
scroll to position [537, 0]
click at [388, 512] on link "[URL][DOMAIN_NAME]" at bounding box center [317, 504] width 142 height 15
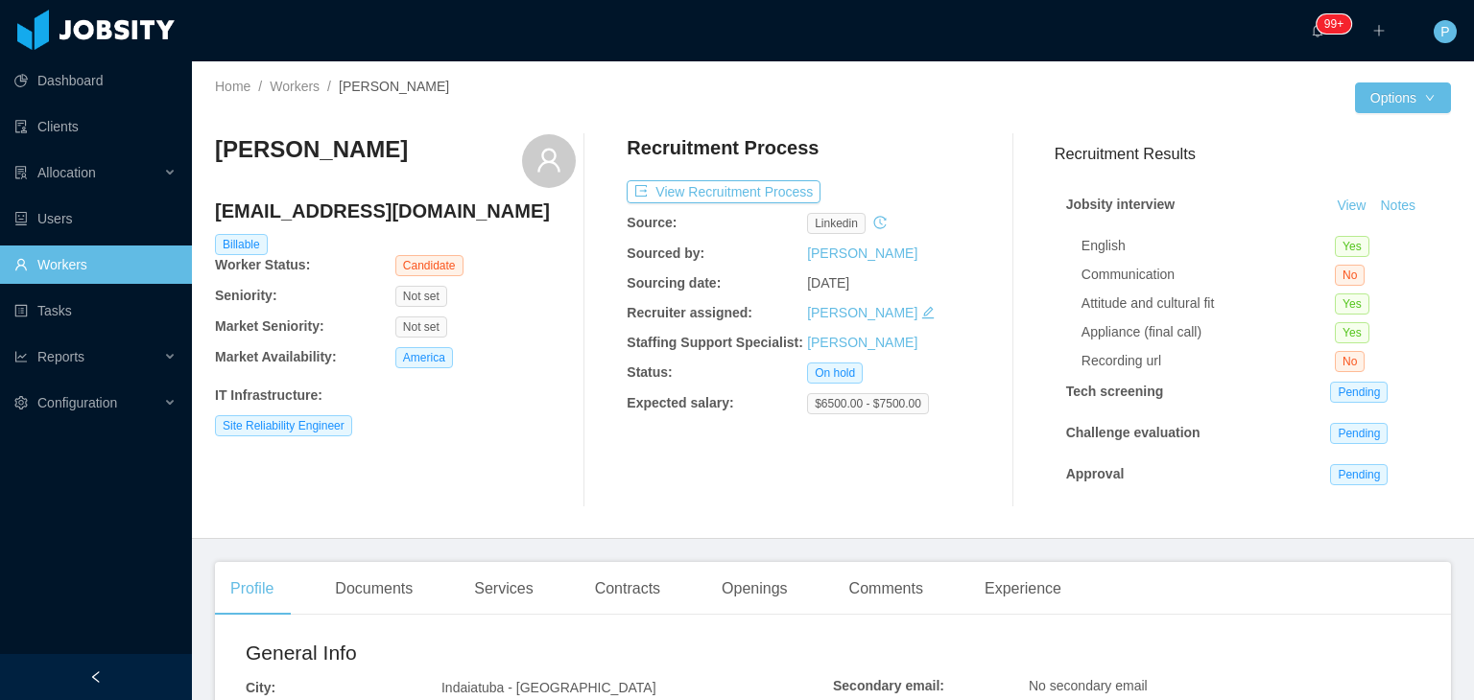
click at [490, 297] on div "Not set" at bounding box center [485, 296] width 180 height 21
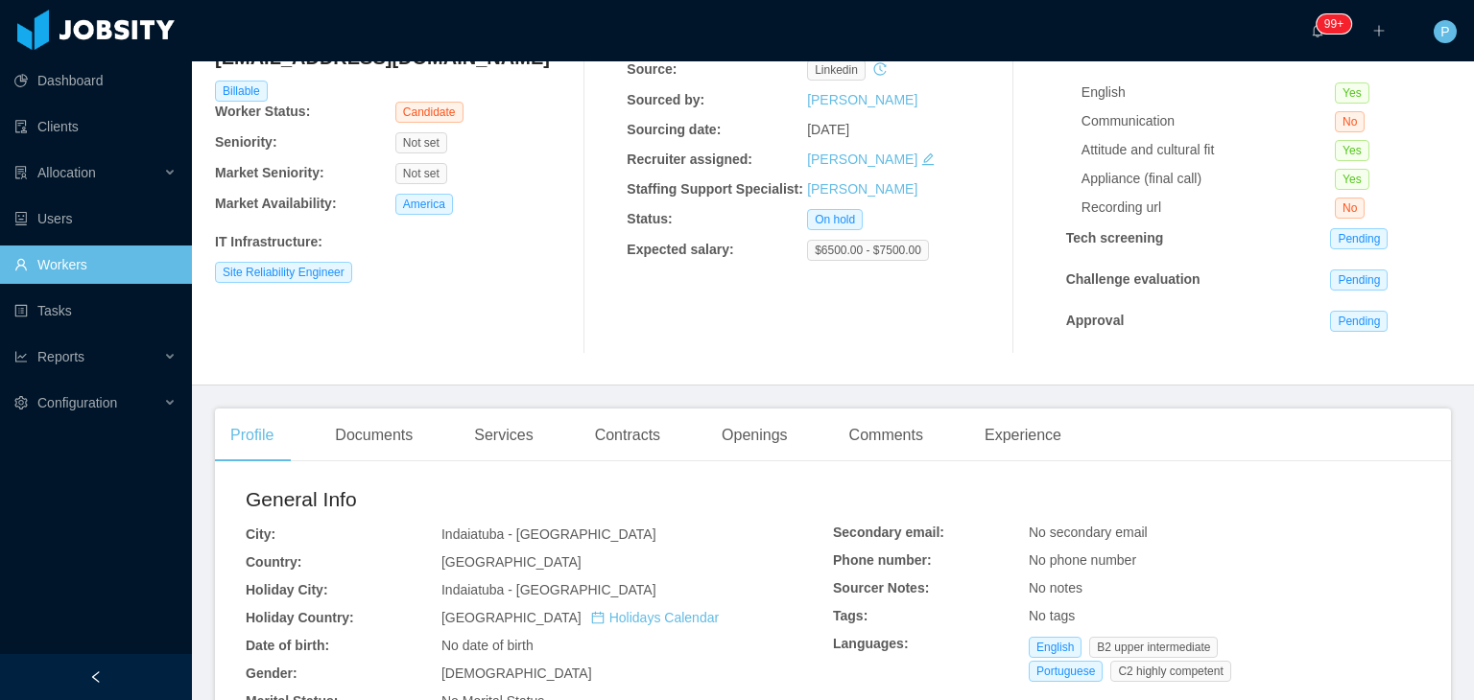
scroll to position [61, 0]
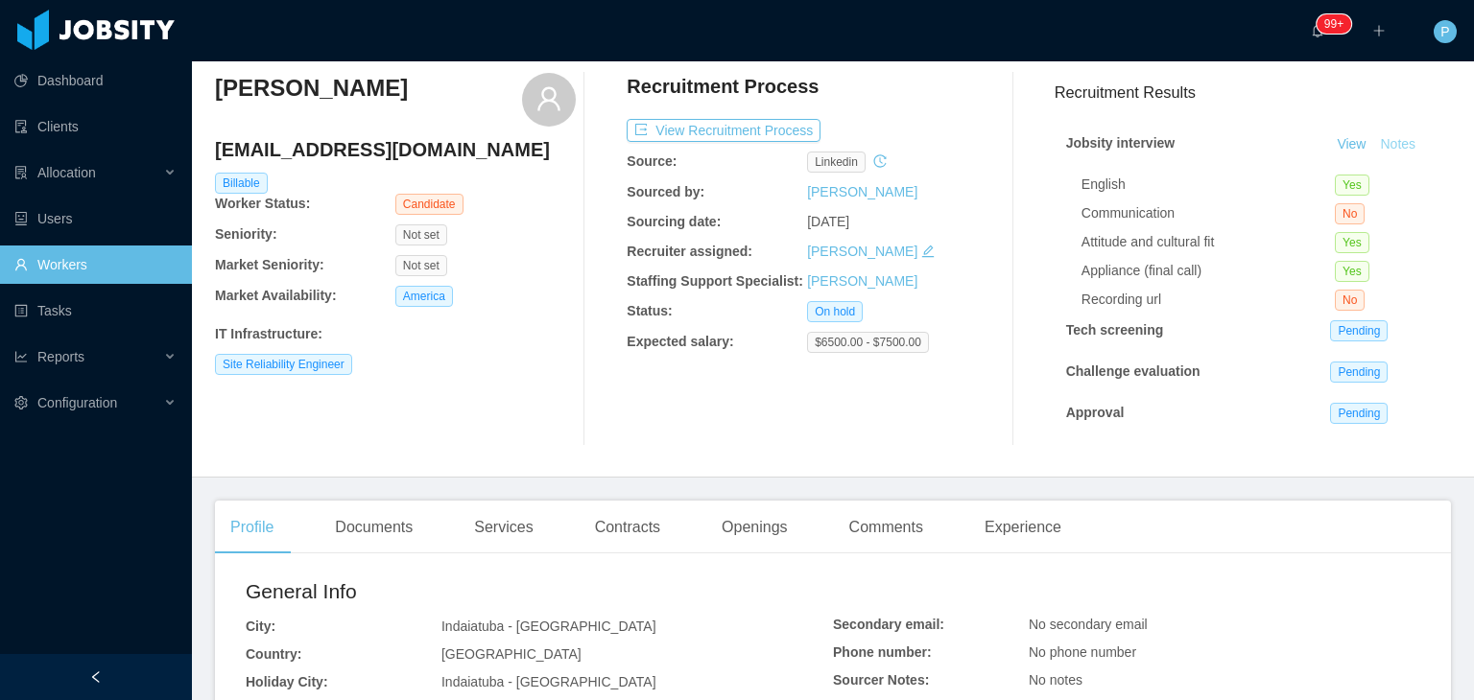
click at [1379, 147] on button "Notes" at bounding box center [1397, 144] width 51 height 23
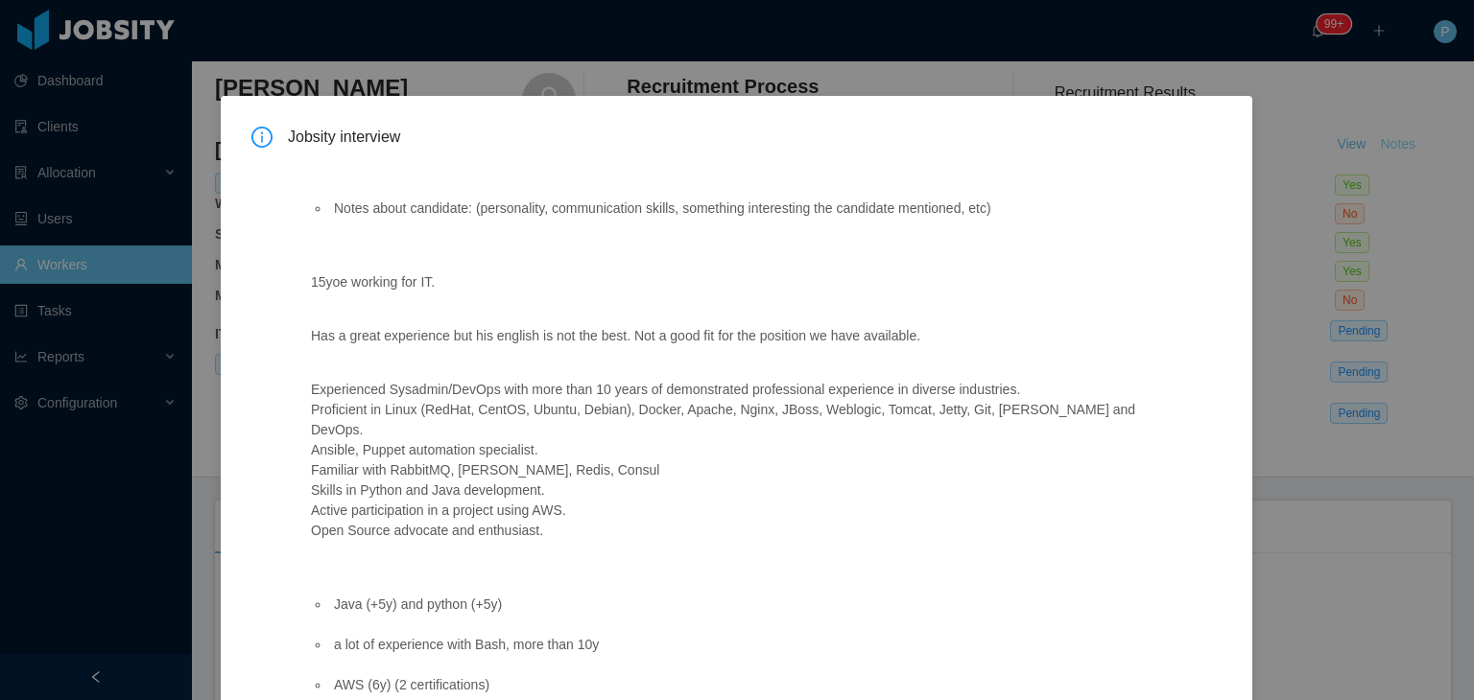
scroll to position [292, 0]
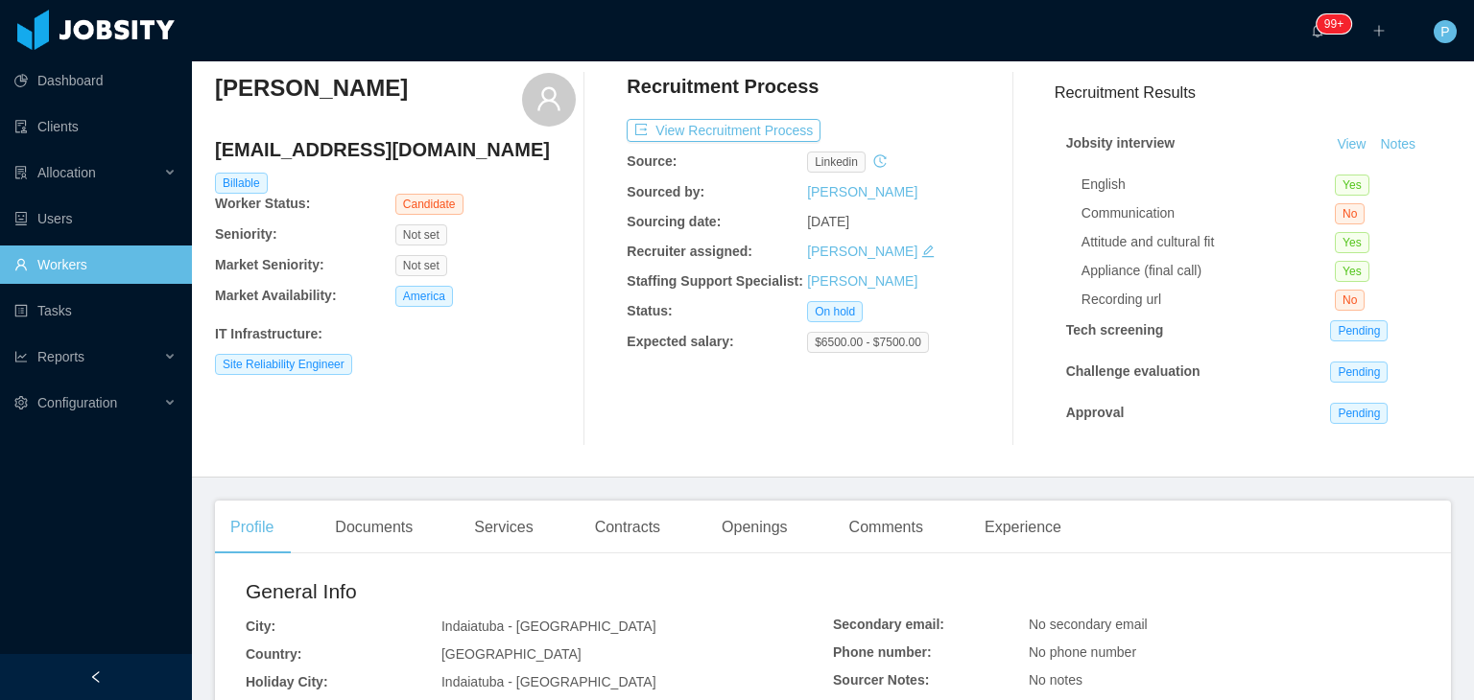
click at [546, 395] on div "Thiago Augusto Ozores tozores@gmail.com Billable Worker Status: Candidate Senio…" at bounding box center [395, 259] width 361 height 373
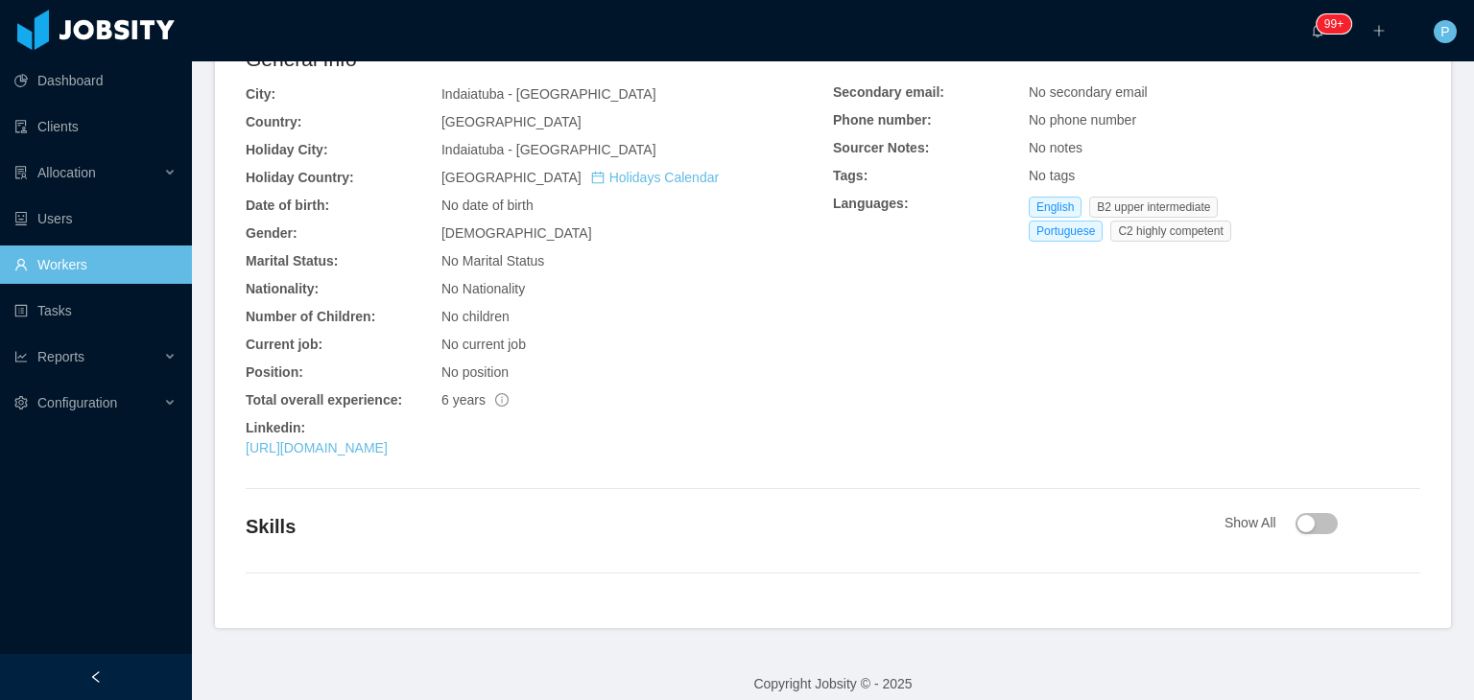
scroll to position [612, 0]
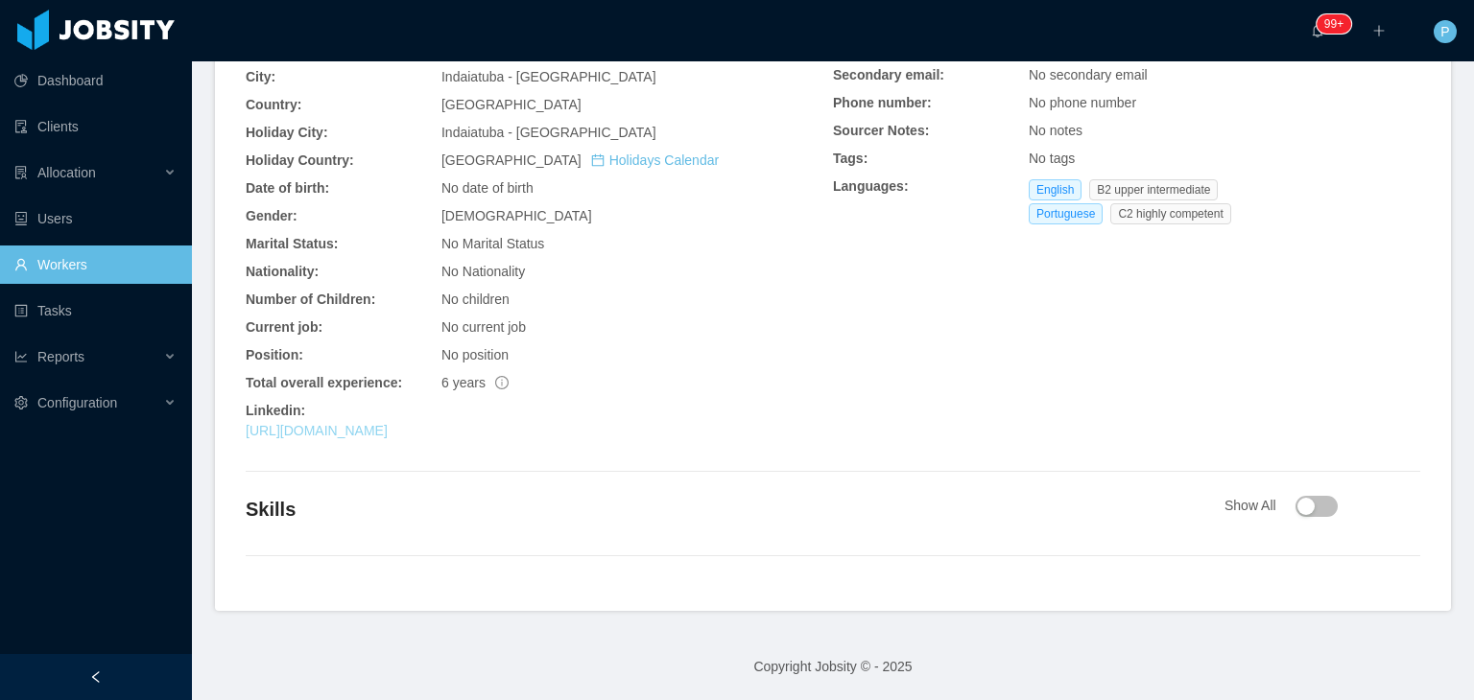
click at [388, 435] on link "https://www.linkedin.com/in/tozores" at bounding box center [317, 430] width 142 height 15
click at [974, 295] on div "General Info City: Indaiatuba - São Paulo Country: Brazil Holiday City: Indaiat…" at bounding box center [833, 238] width 1174 height 422
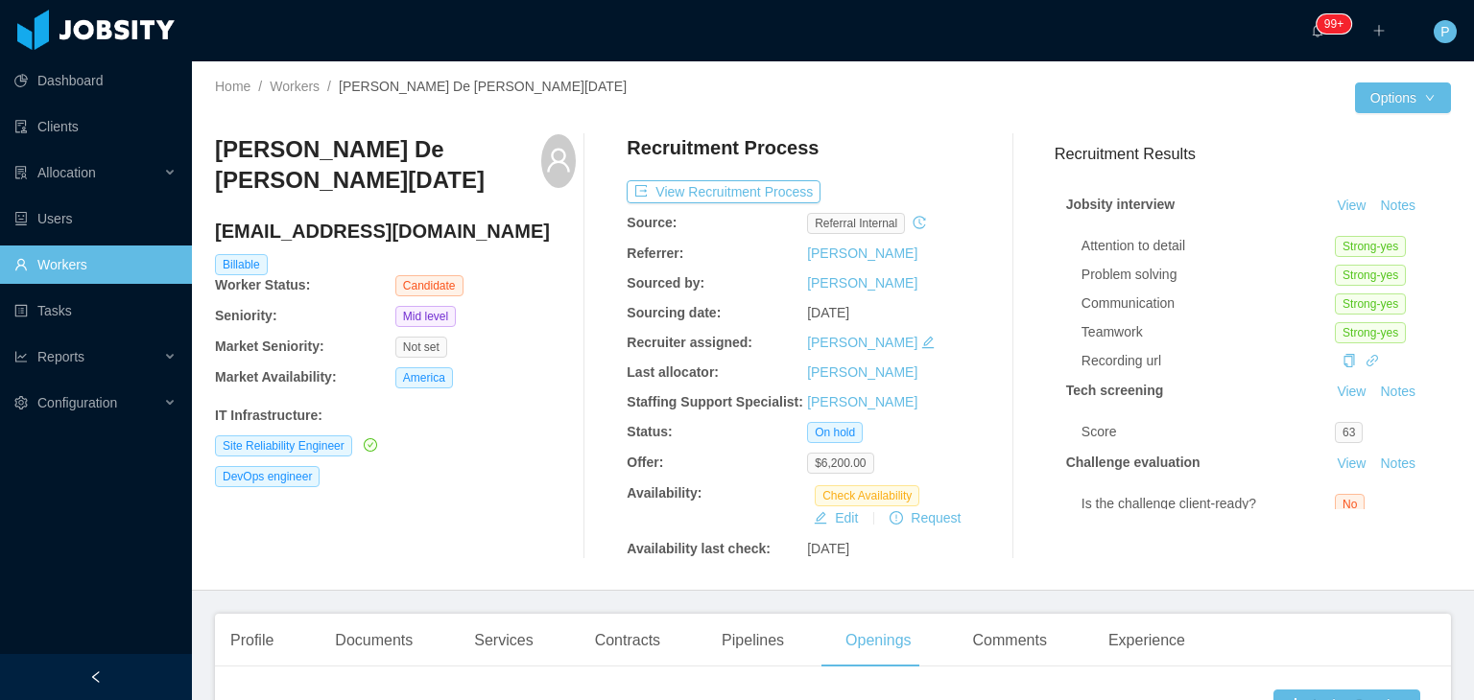
click at [485, 306] on div "Mid level" at bounding box center [485, 316] width 180 height 21
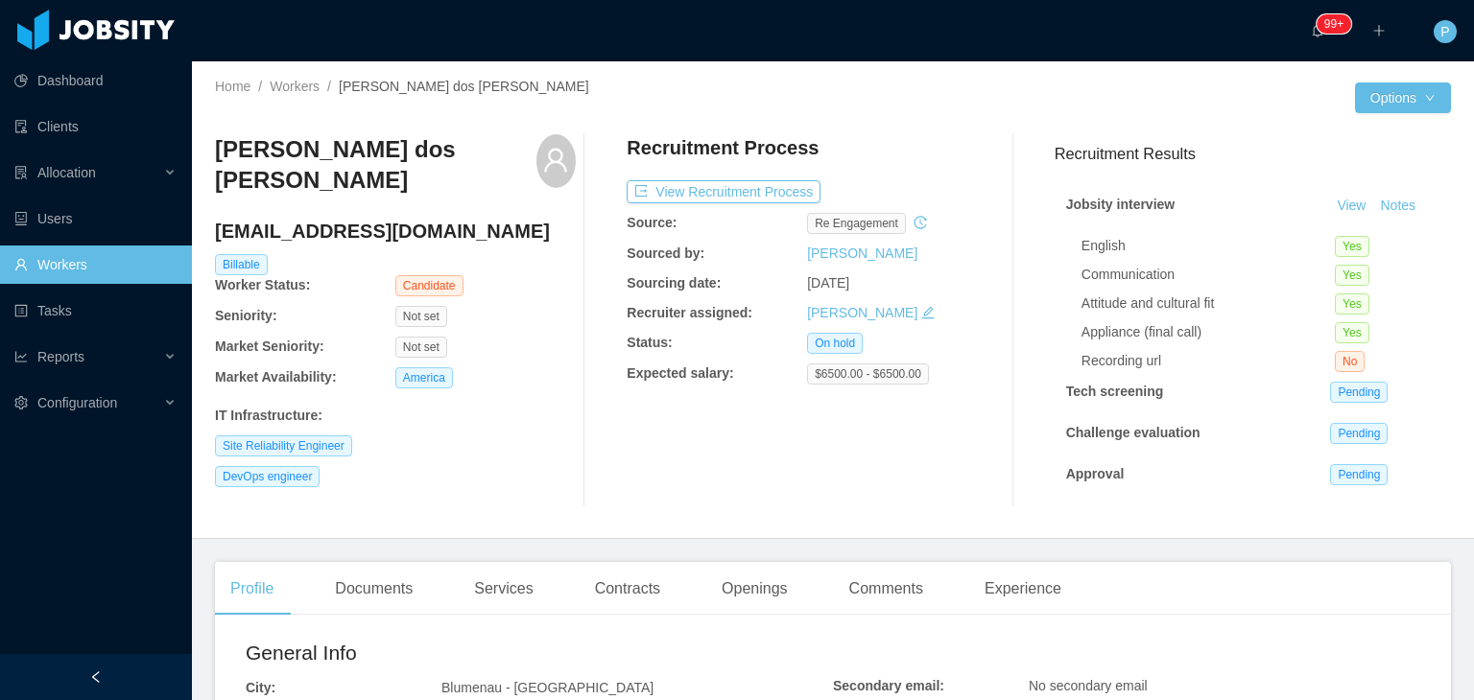
click at [556, 339] on div "Not set" at bounding box center [485, 347] width 180 height 21
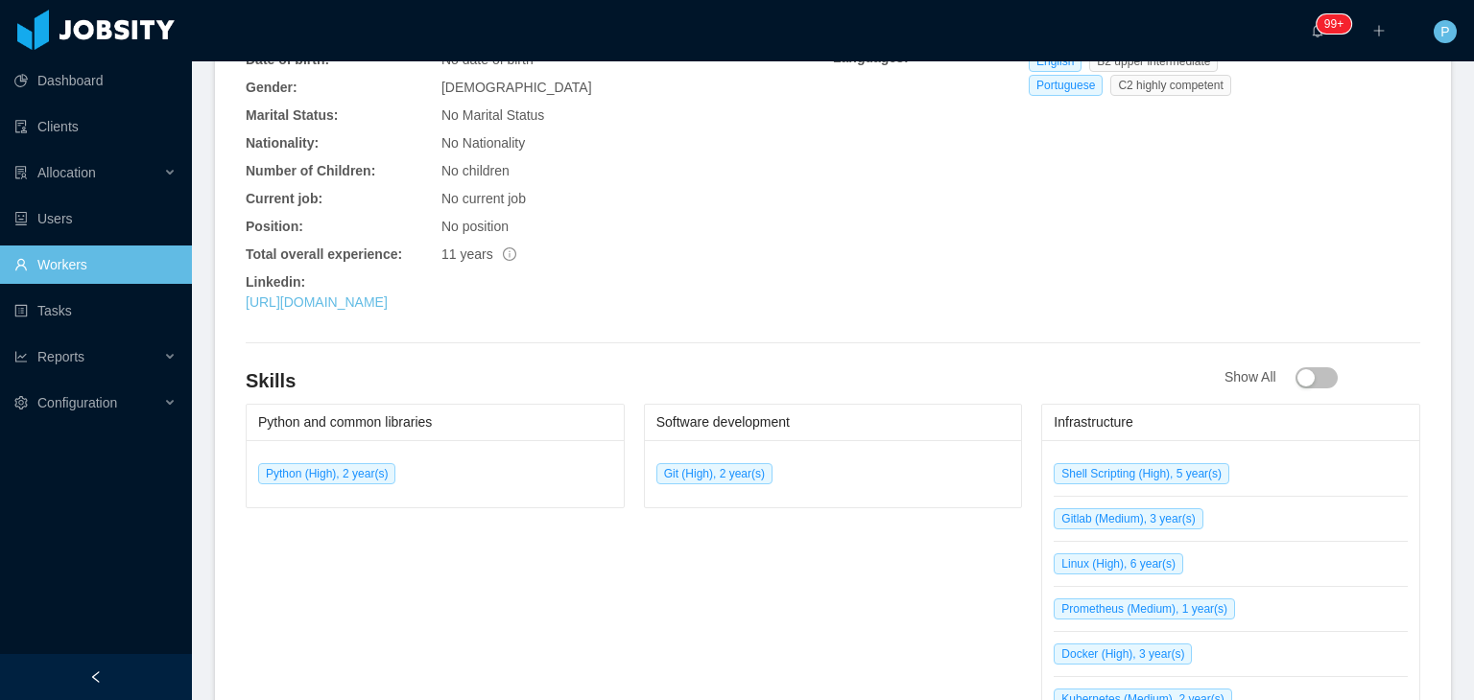
scroll to position [806, 0]
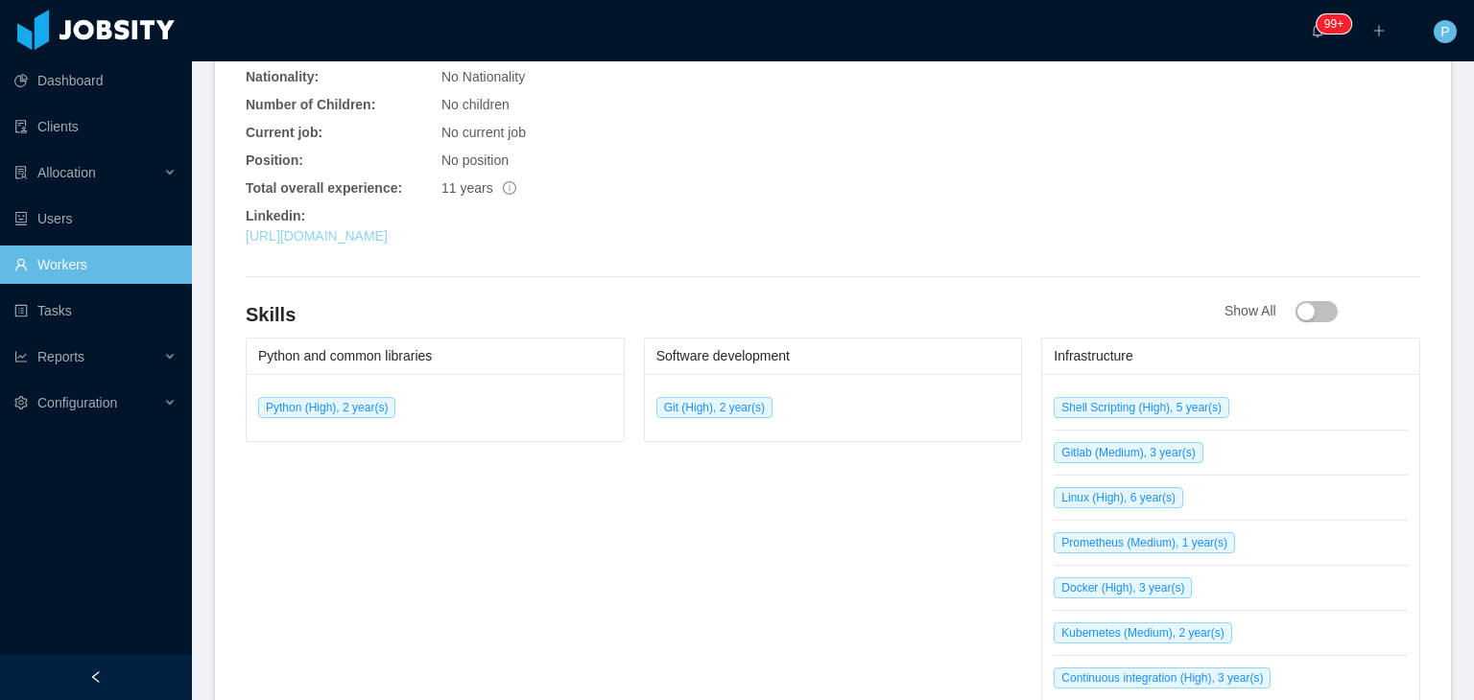
click at [388, 234] on link "[URL][DOMAIN_NAME]" at bounding box center [317, 235] width 142 height 15
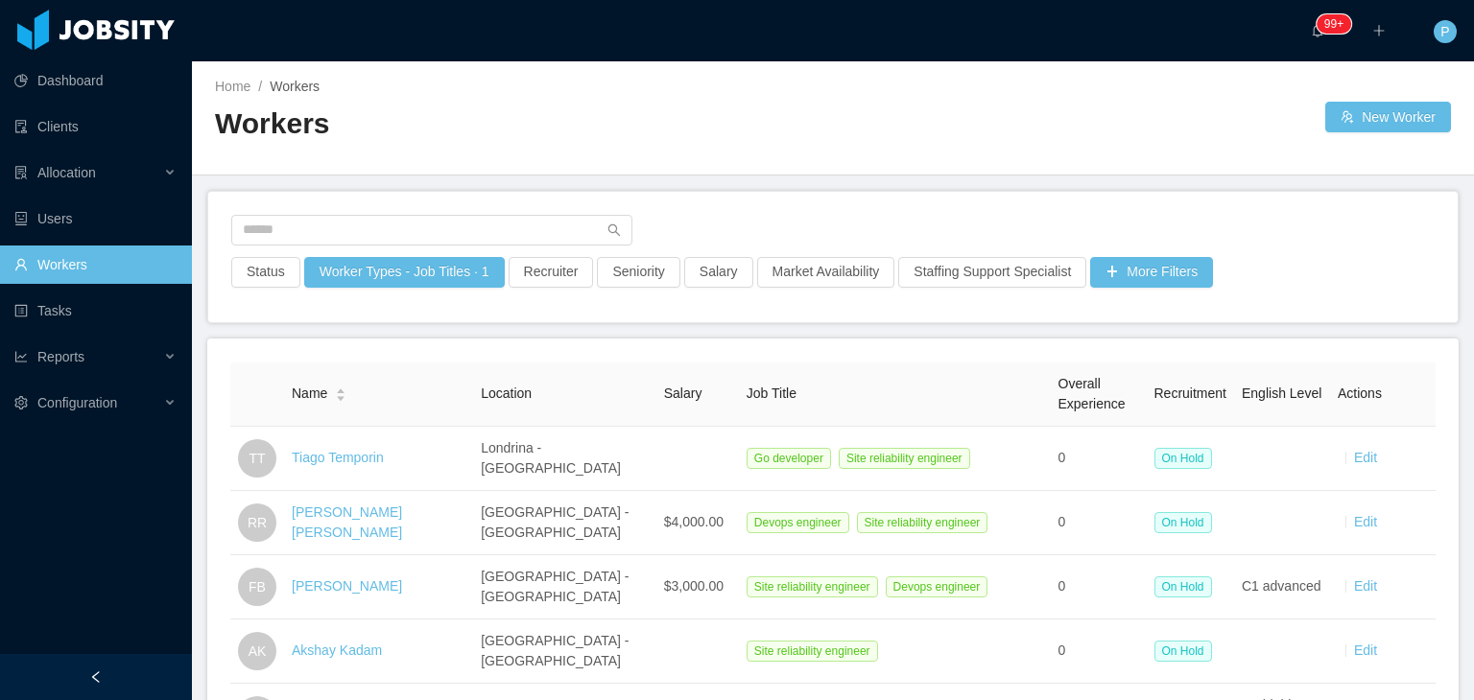
scroll to position [982, 0]
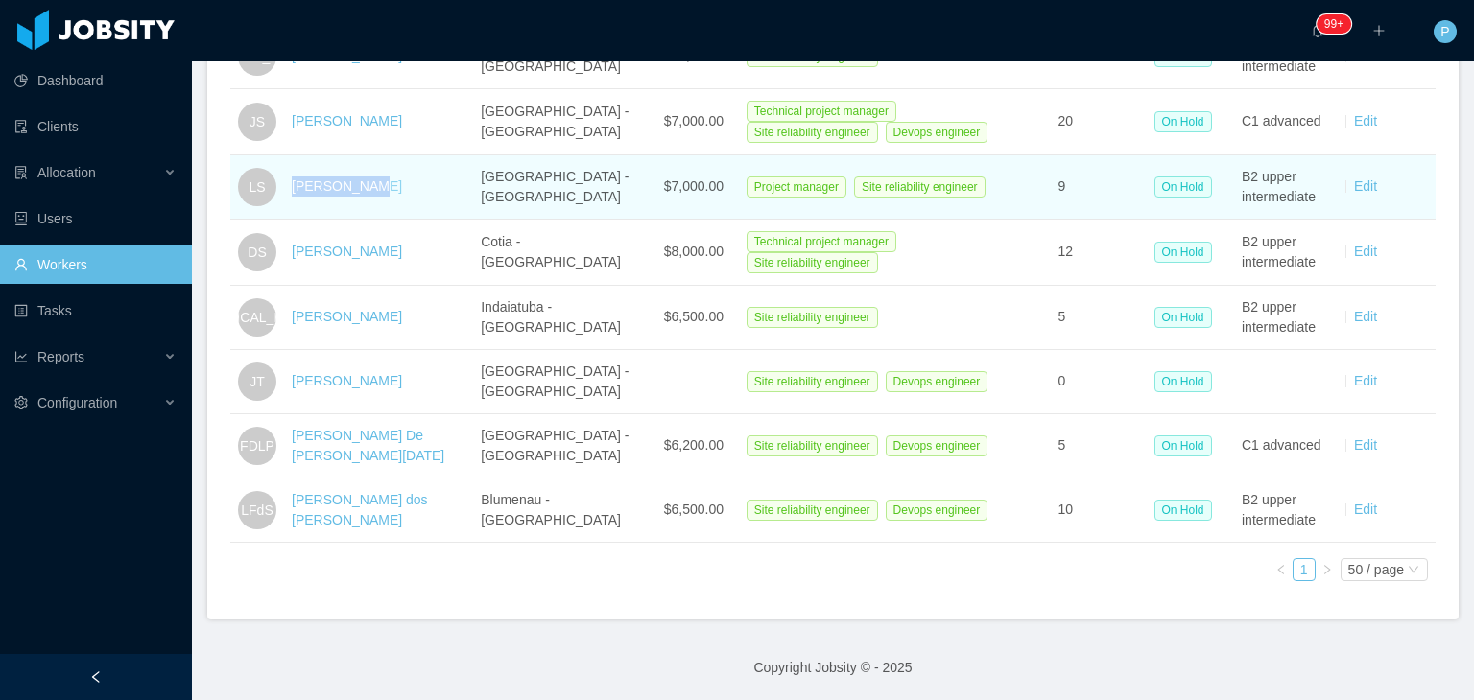
click at [292, 177] on div "[PERSON_NAME]" at bounding box center [379, 187] width 174 height 20
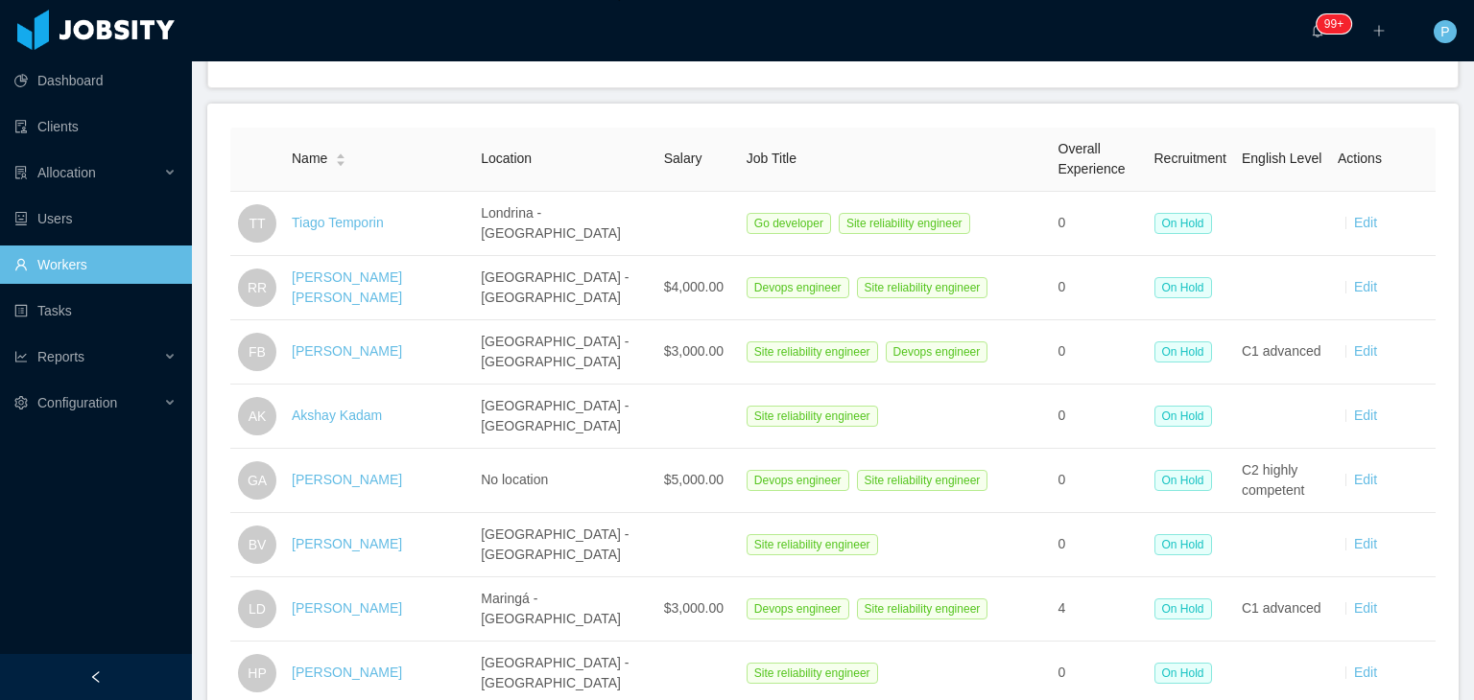
scroll to position [229, 0]
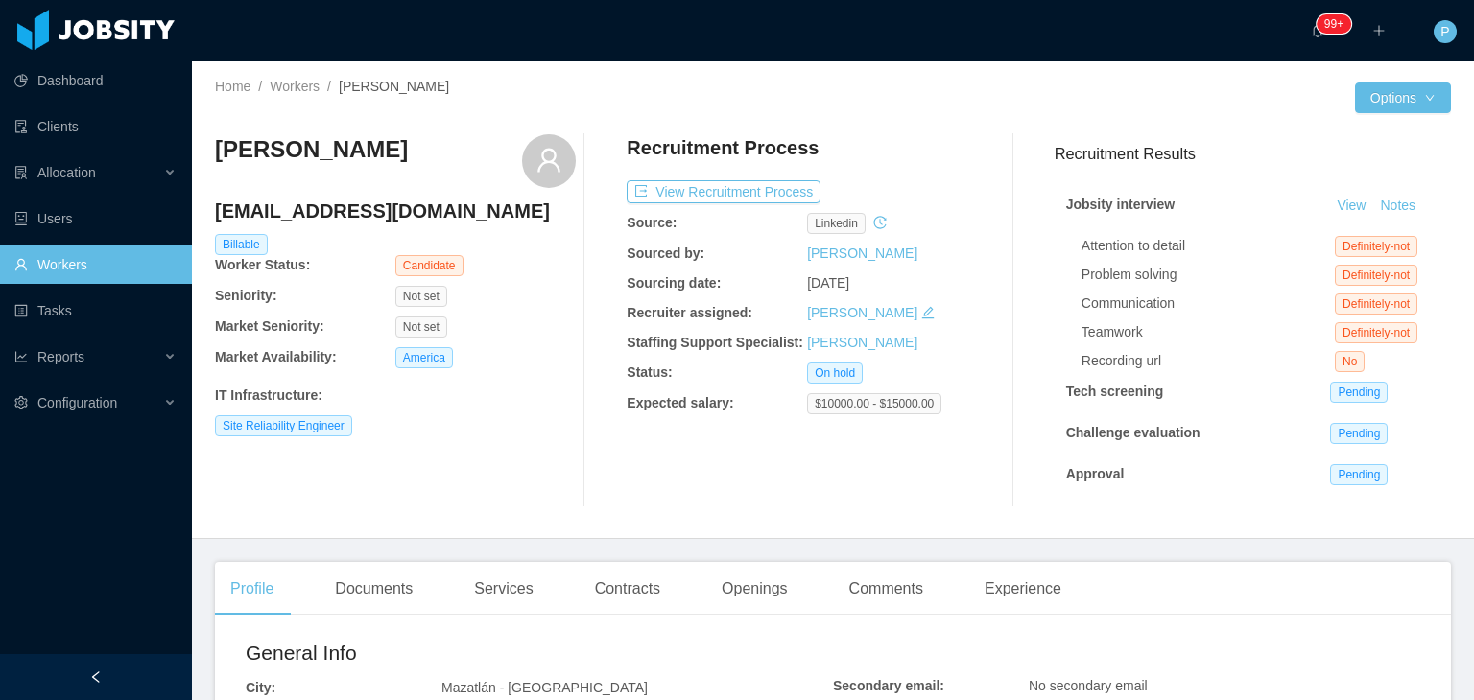
click at [568, 281] on div "Jose Osuna joseluis_o_m@hotmail.com Billable Worker Status: Candidate Seniority…" at bounding box center [395, 320] width 361 height 373
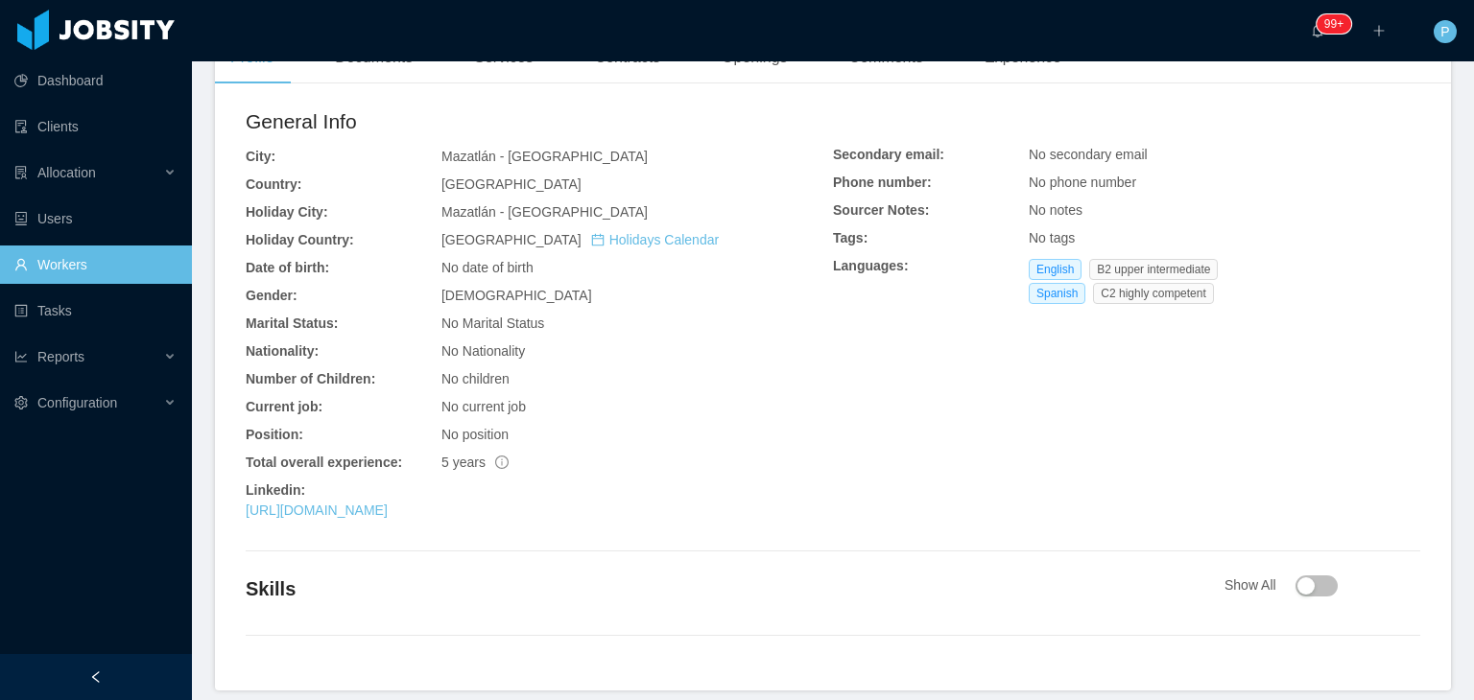
scroll to position [612, 0]
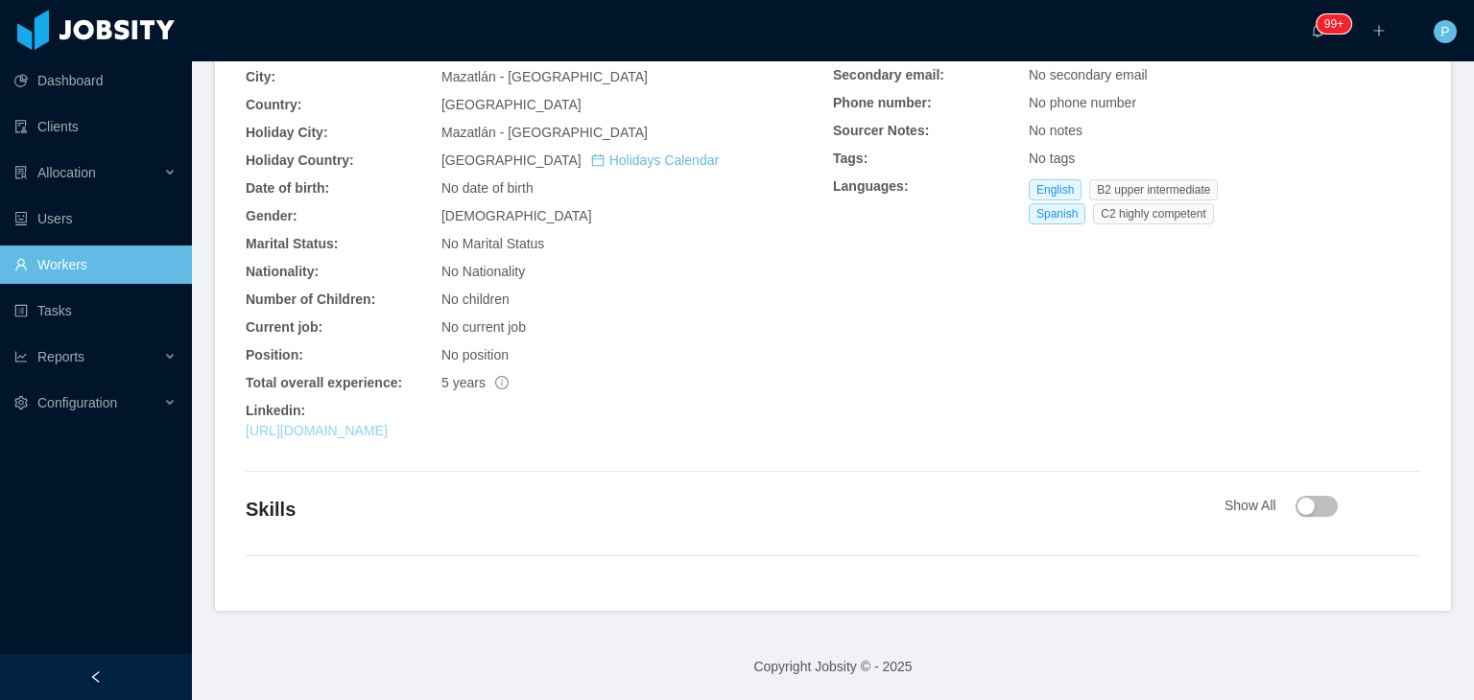
click at [388, 427] on link "https://www.linkedin.com/in/luisosuna117" at bounding box center [317, 430] width 142 height 15
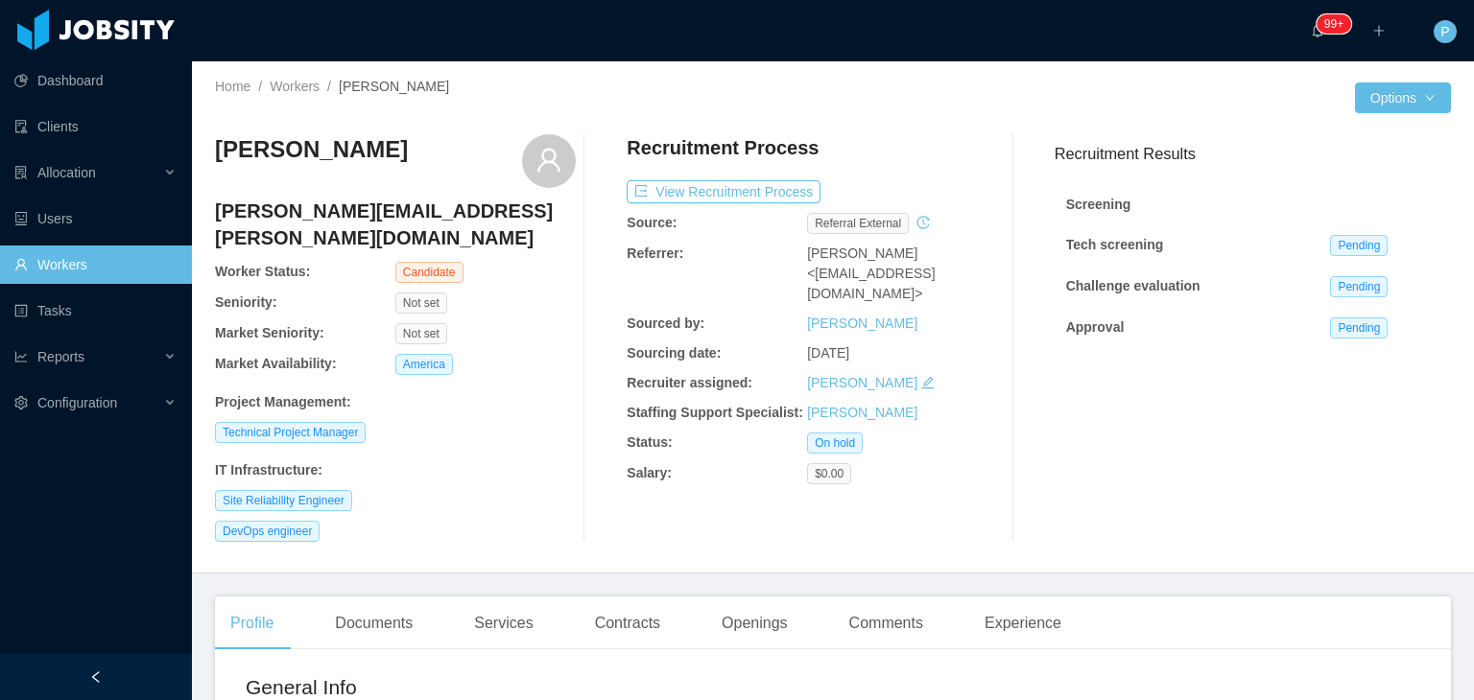
click at [495, 293] on div "Not set" at bounding box center [485, 303] width 180 height 21
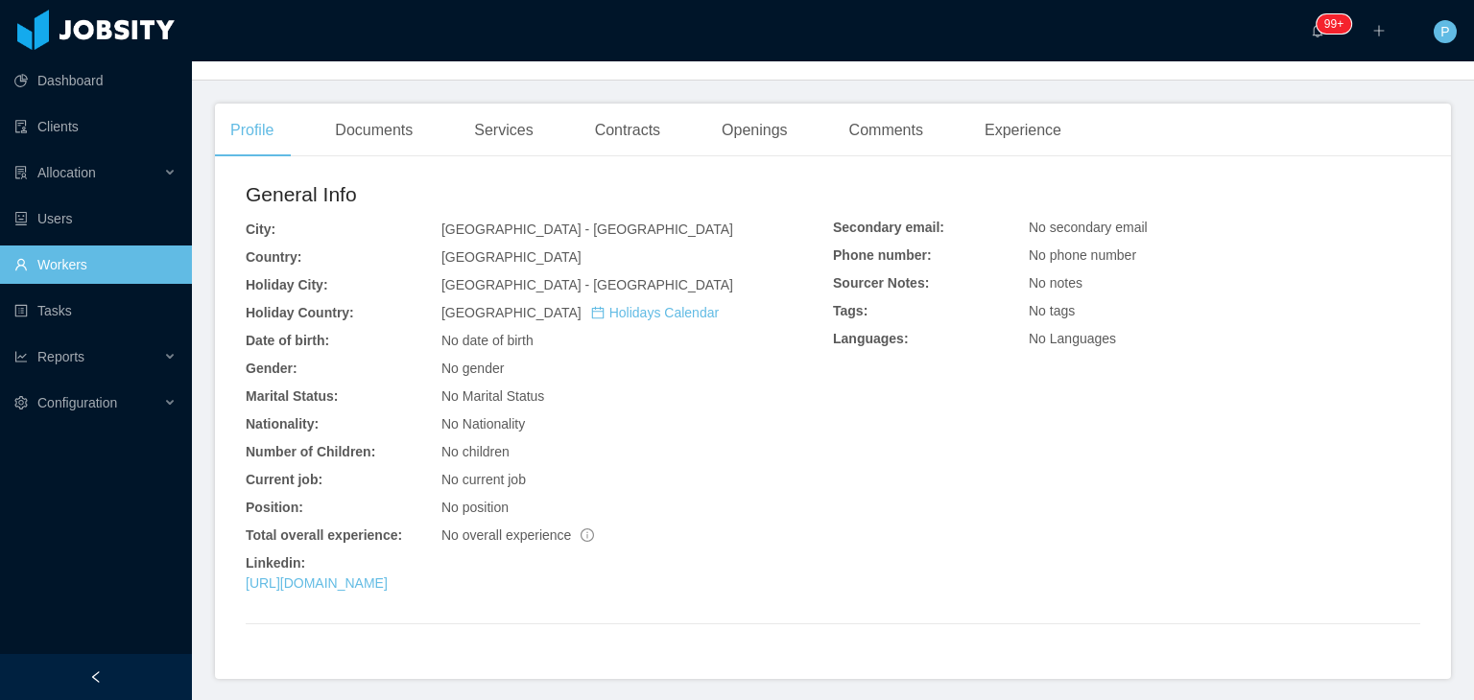
scroll to position [536, 0]
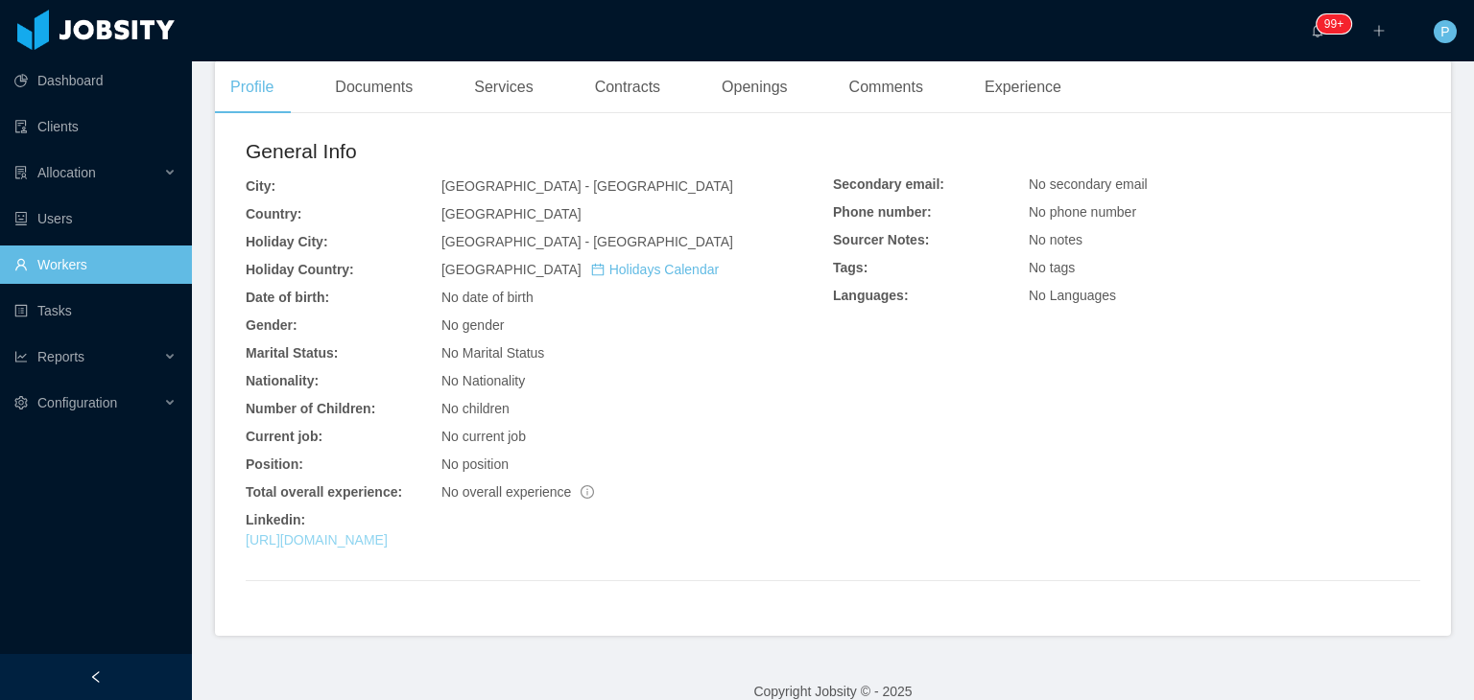
click at [388, 532] on link "[URL][DOMAIN_NAME]" at bounding box center [317, 539] width 142 height 15
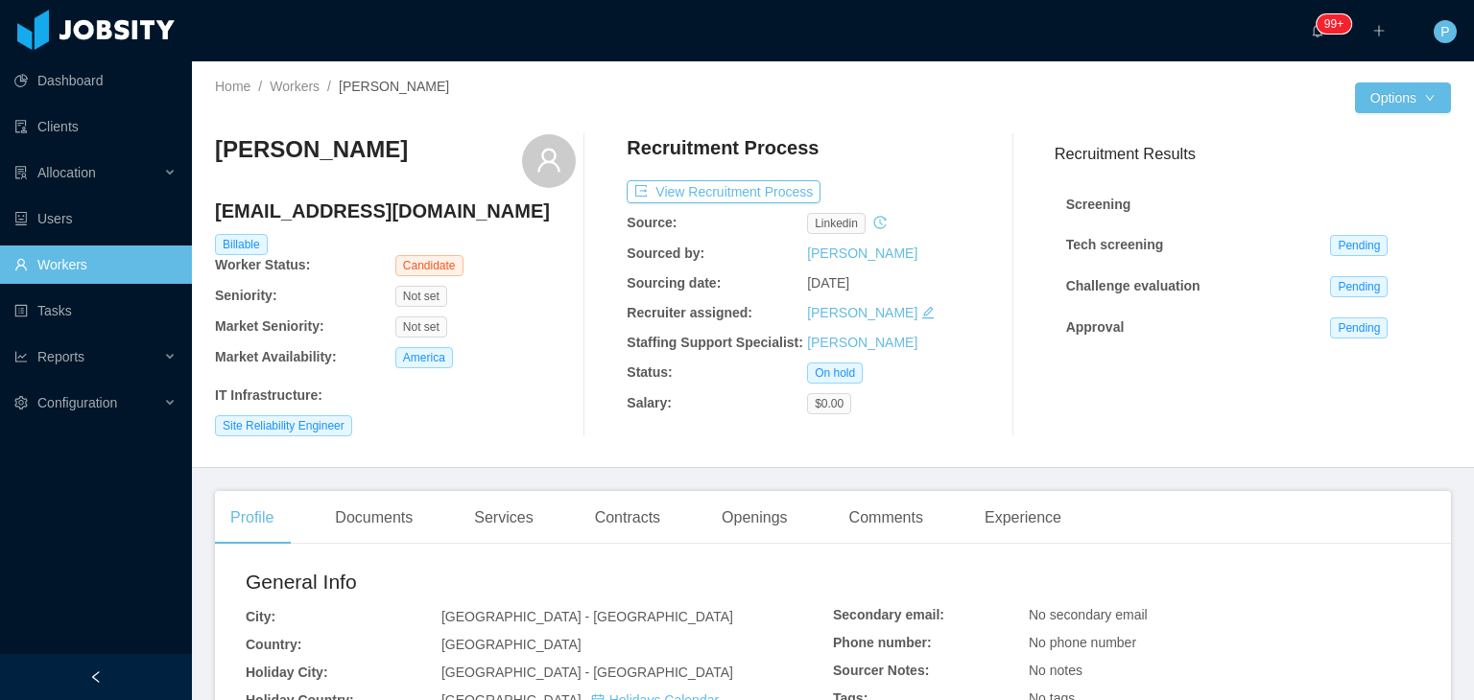
click at [498, 181] on div "[PERSON_NAME]" at bounding box center [395, 161] width 361 height 54
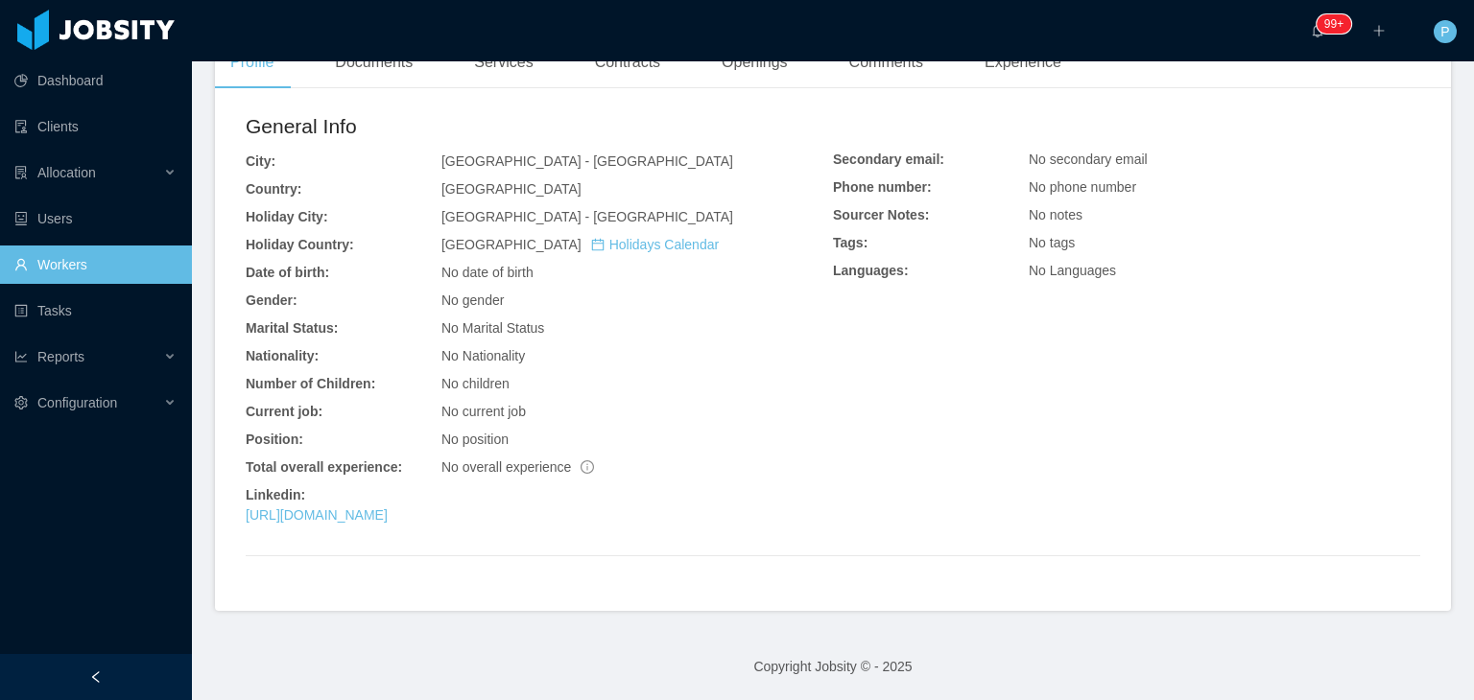
scroll to position [457, 0]
click at [388, 517] on link "[URL][DOMAIN_NAME]" at bounding box center [317, 515] width 142 height 15
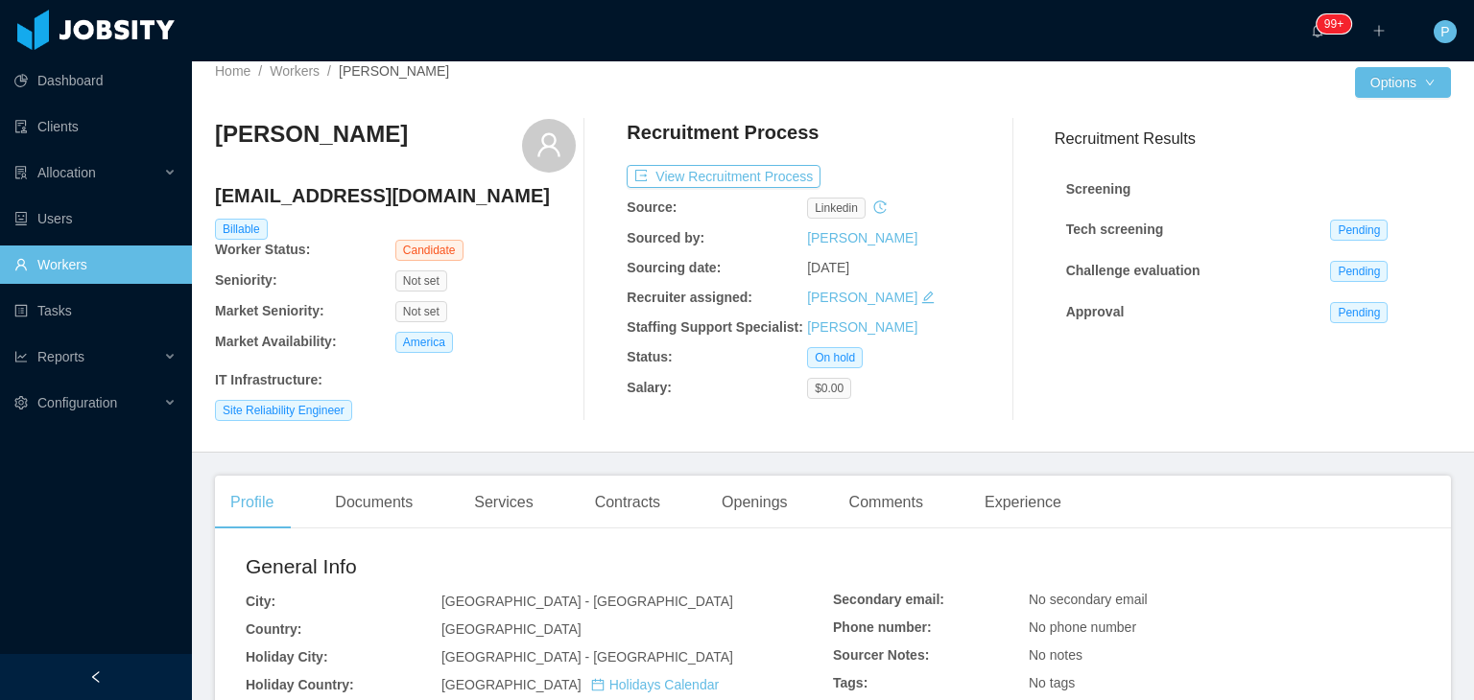
scroll to position [0, 0]
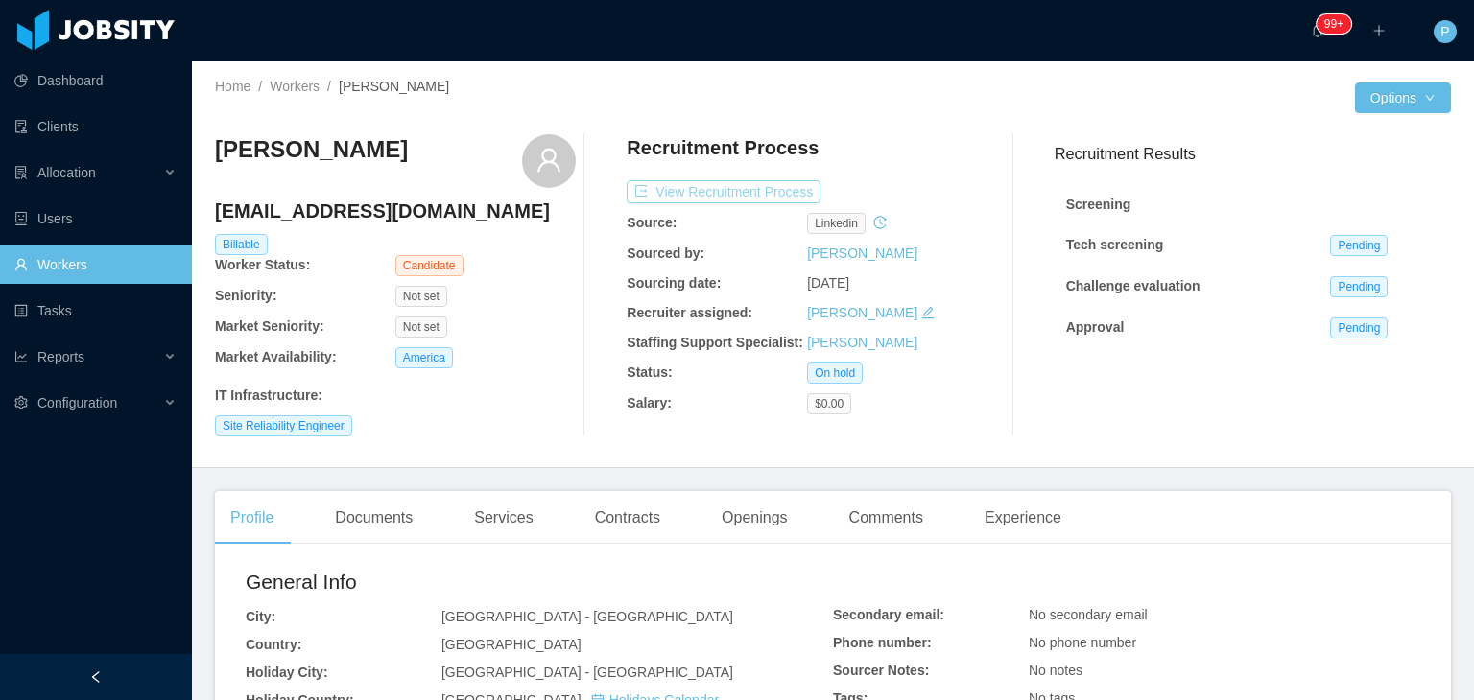
click at [770, 196] on button "View Recruitment Process" at bounding box center [724, 191] width 194 height 23
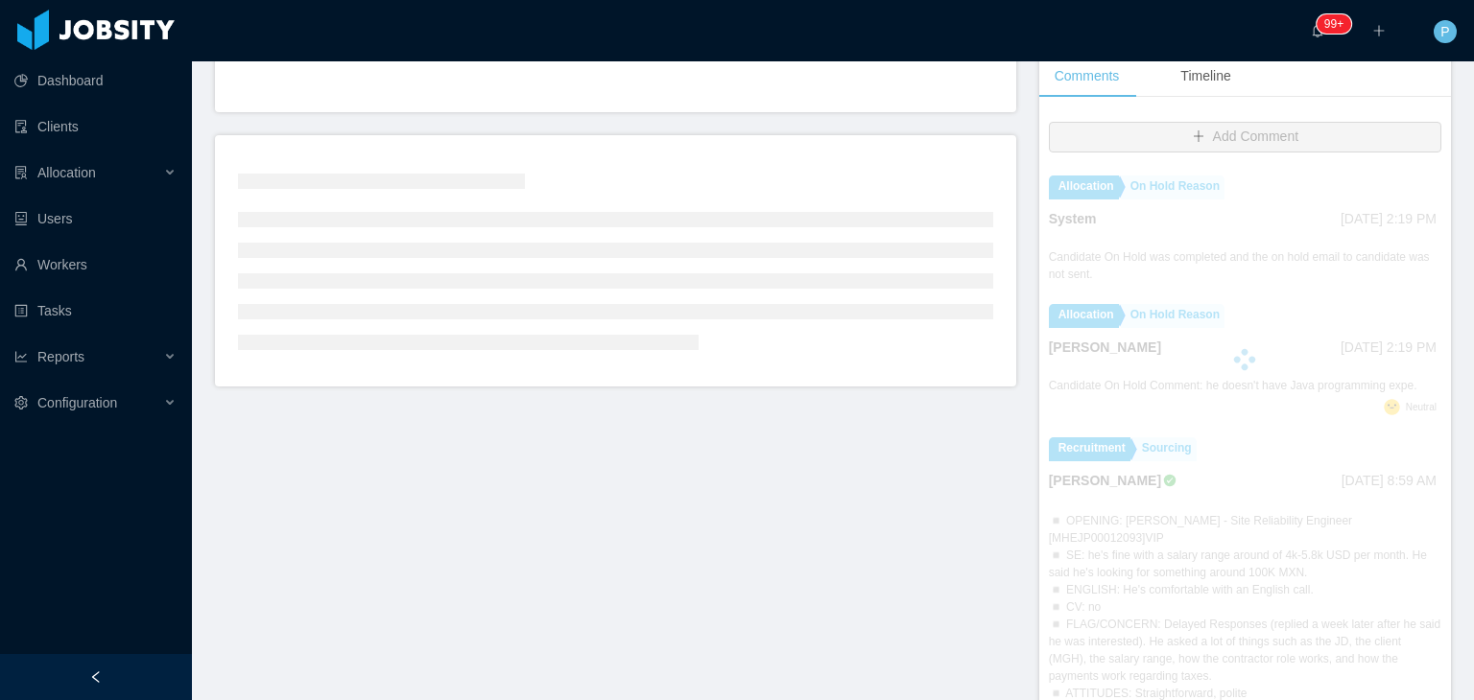
scroll to position [415, 0]
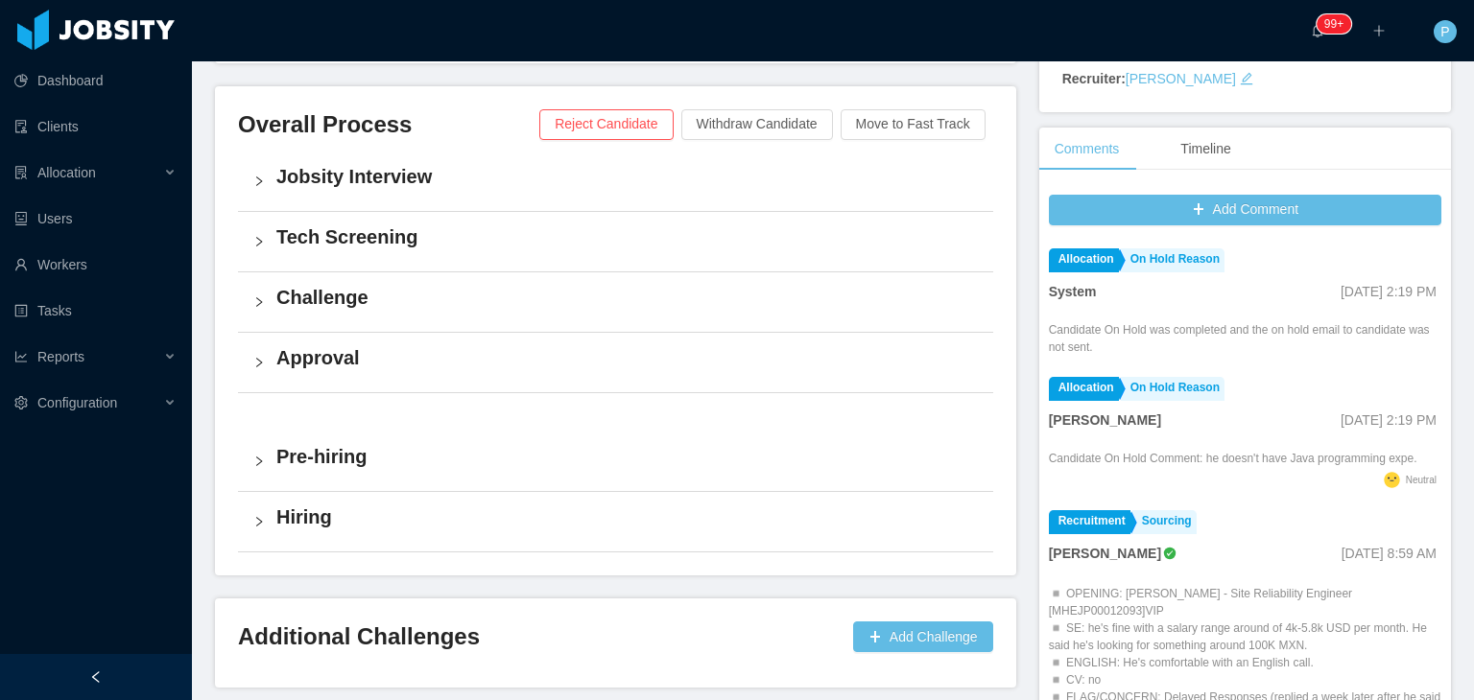
drag, startPoint x: 1458, startPoint y: 346, endPoint x: 1473, endPoint y: 412, distance: 66.8
click at [1473, 412] on section "··· 99+ ··· ··· P ··· Home / Workers / [PERSON_NAME] / Recruitment Process / Re…" at bounding box center [833, 350] width 1282 height 700
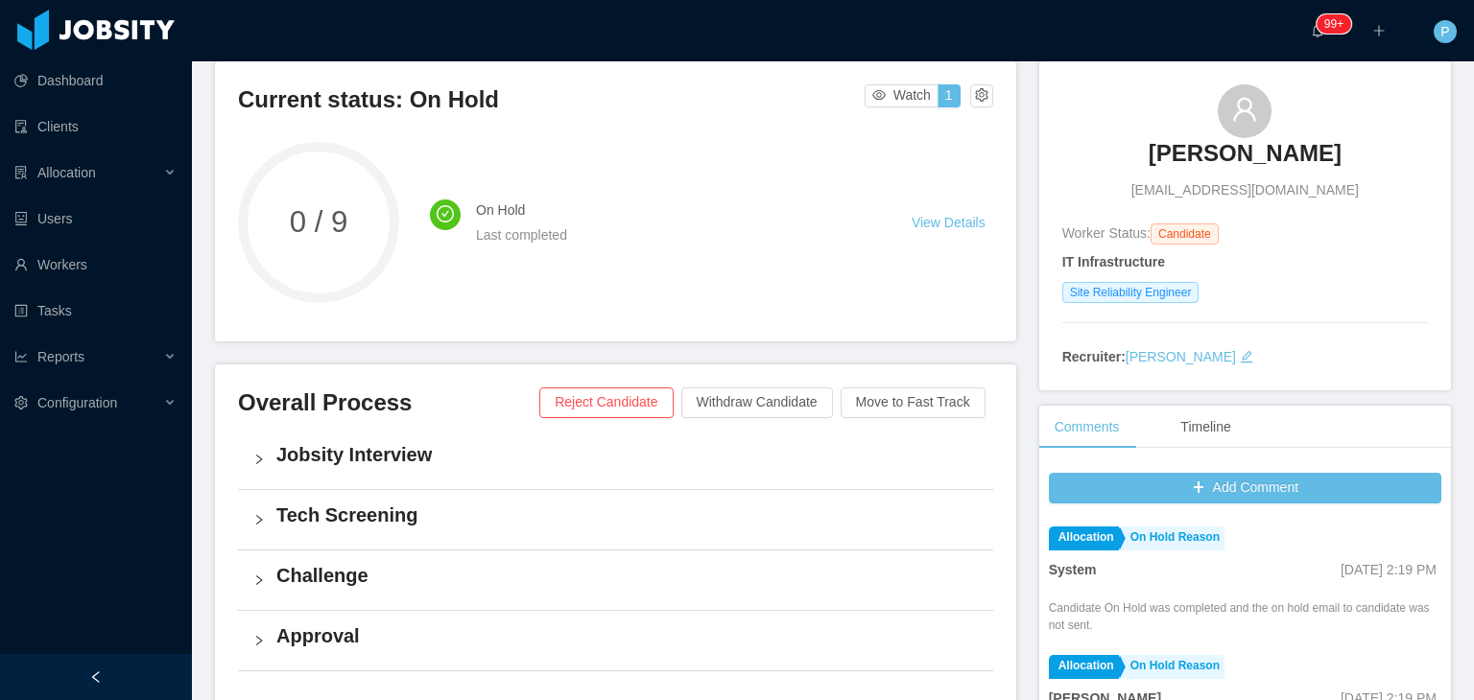
scroll to position [0, 0]
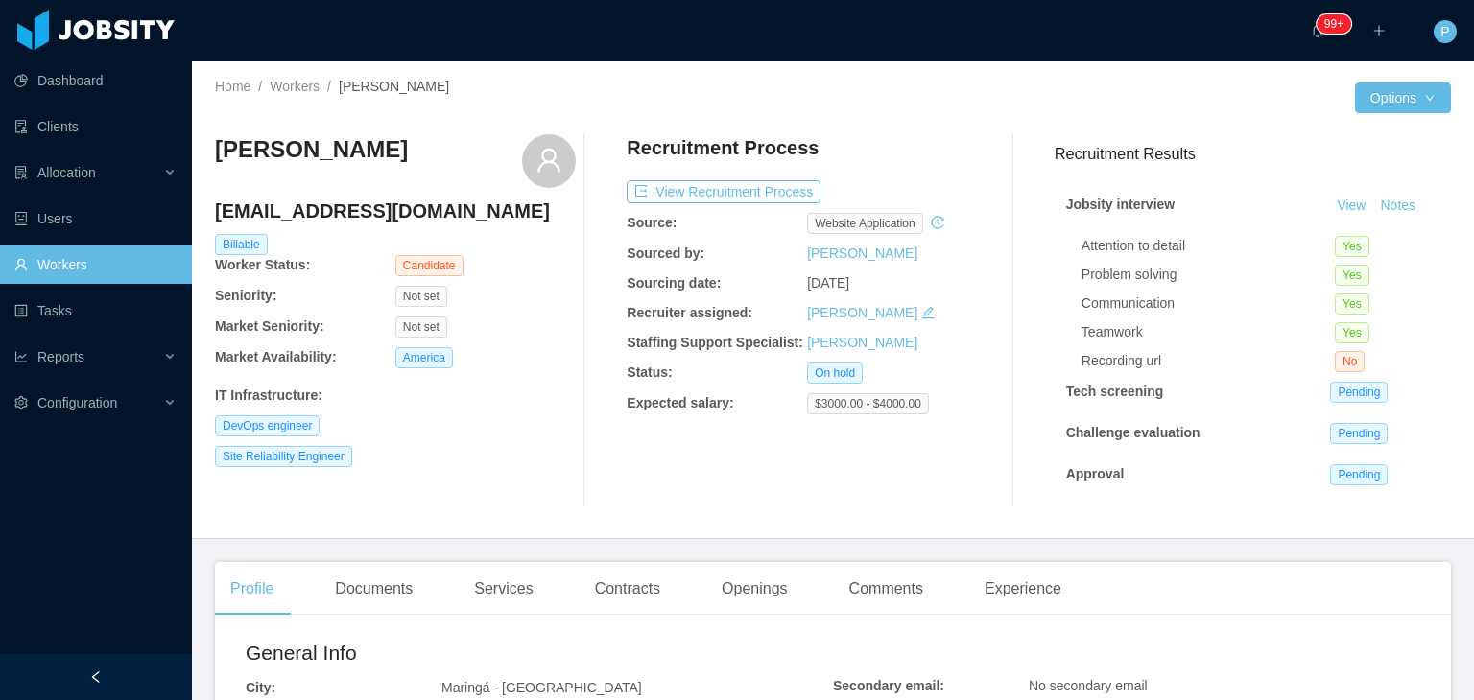
click at [512, 225] on div "[EMAIL_ADDRESS][DOMAIN_NAME]" at bounding box center [395, 216] width 361 height 36
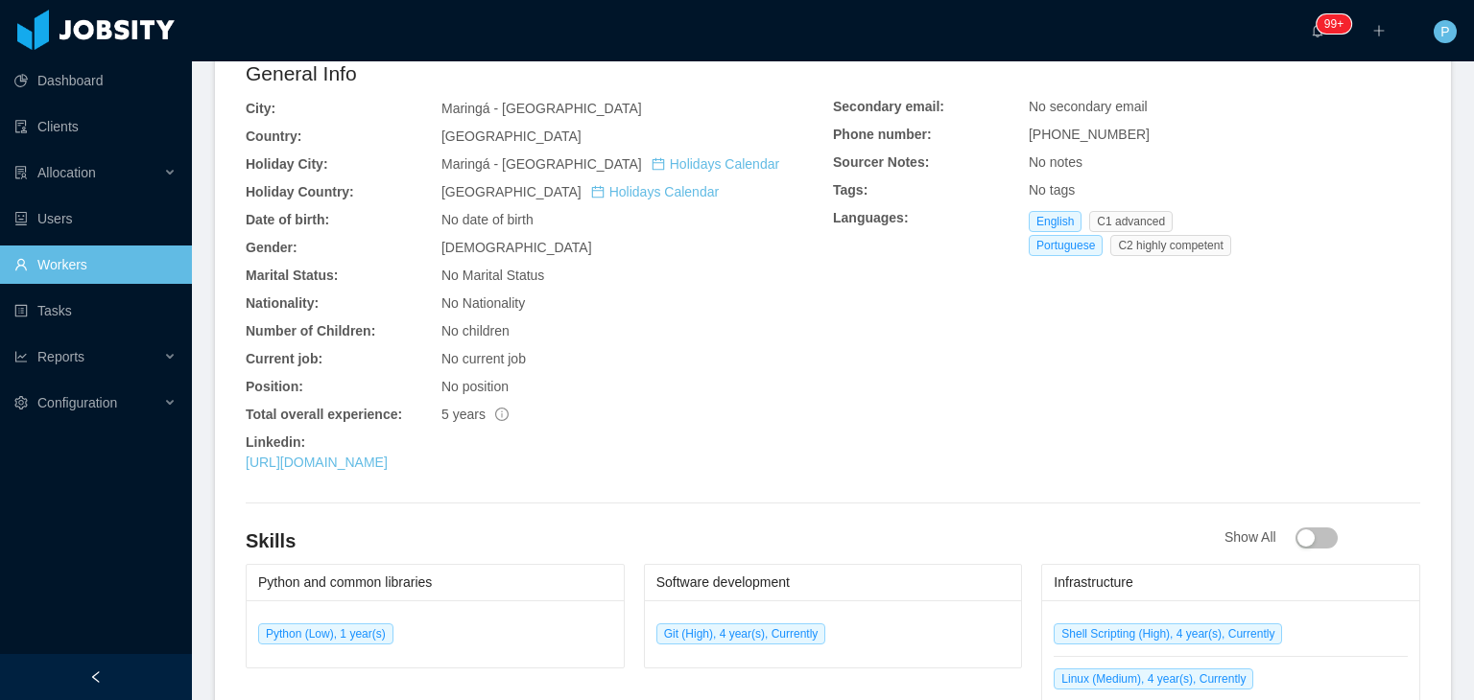
scroll to position [768, 0]
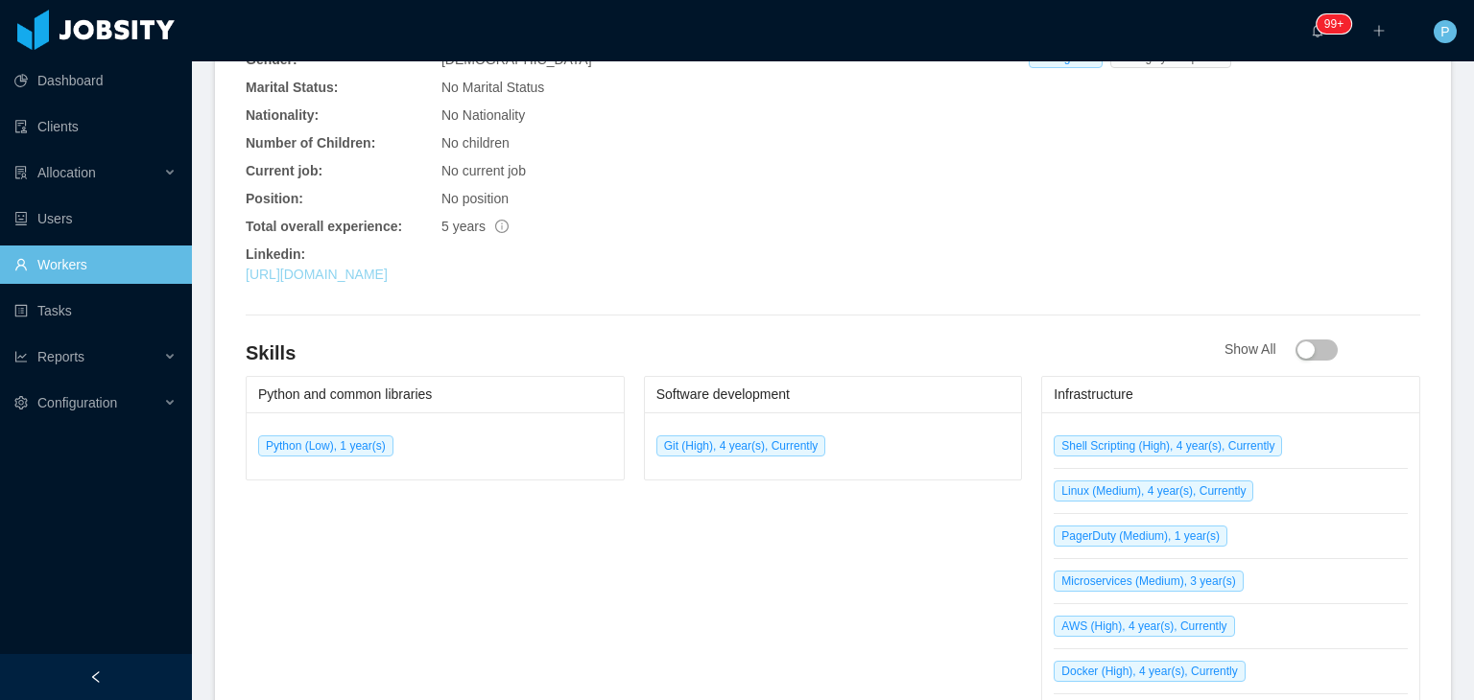
click at [388, 276] on link "https://www.linkedin.com/in/lucascdourado" at bounding box center [317, 274] width 142 height 15
click at [775, 117] on div "No Nationality" at bounding box center [636, 116] width 391 height 20
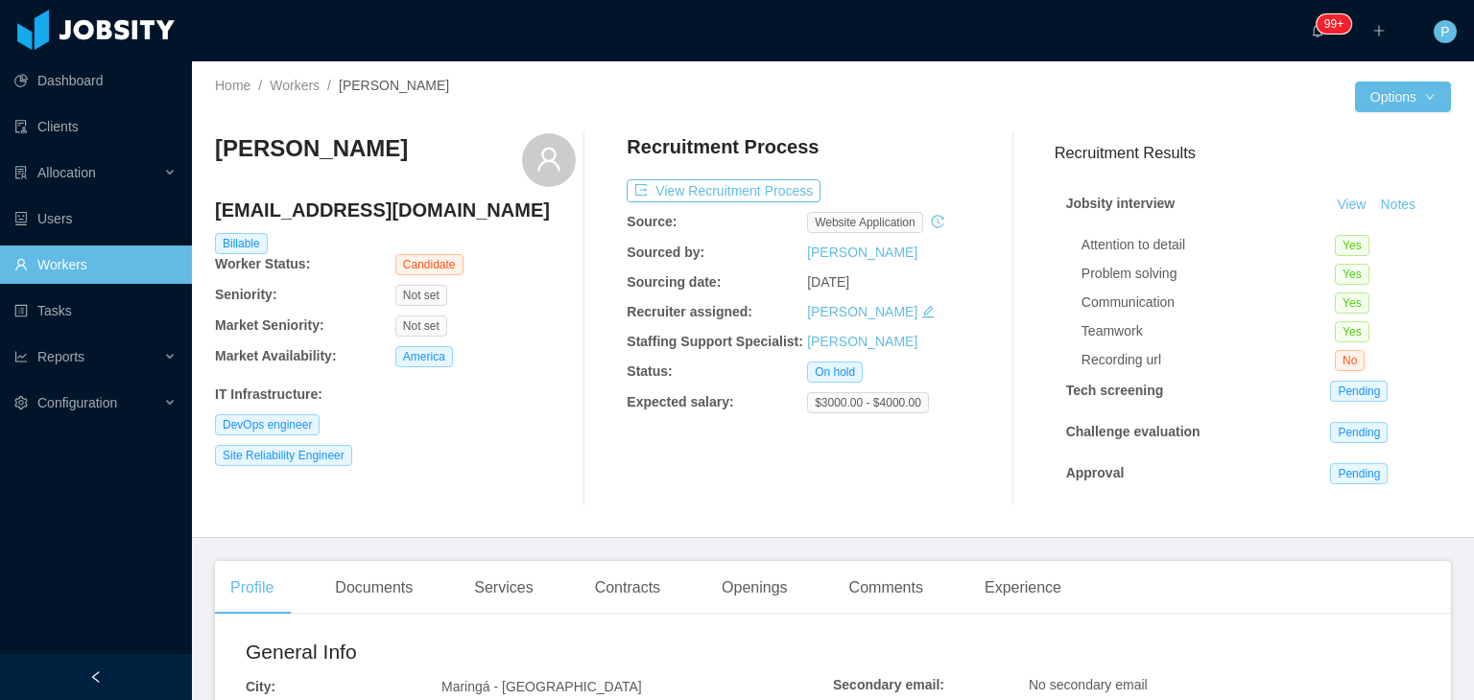
scroll to position [0, 0]
click at [1377, 209] on button "Notes" at bounding box center [1397, 206] width 51 height 23
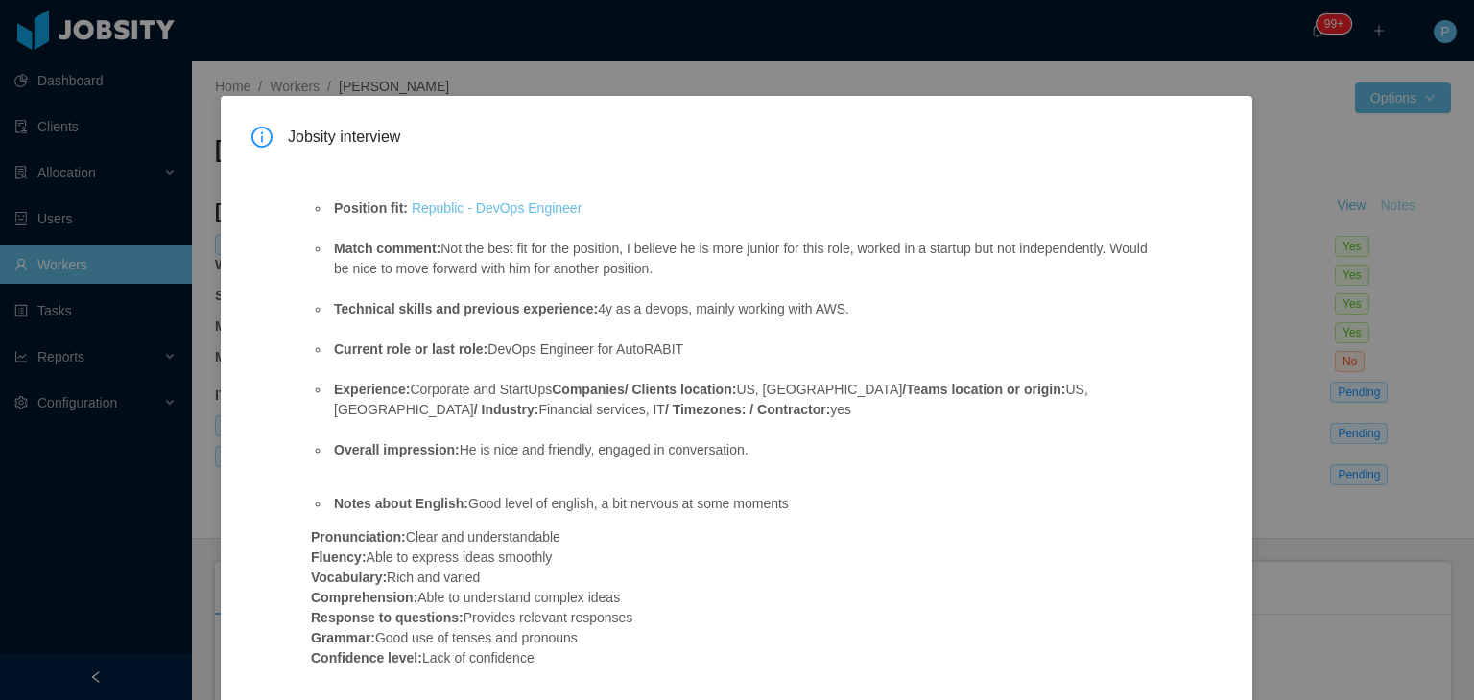
scroll to position [9, 0]
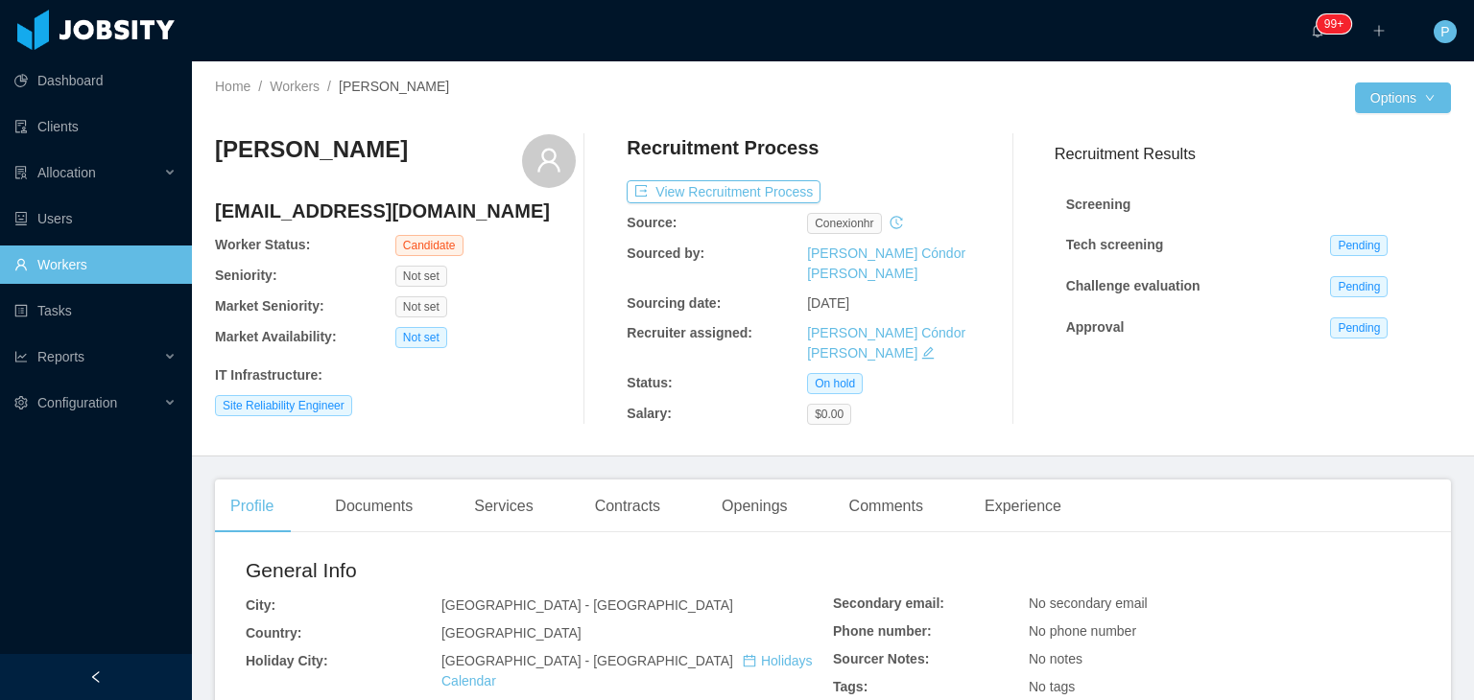
click at [503, 122] on div "[PERSON_NAME] [EMAIL_ADDRESS][DOMAIN_NAME] Worker Status: Candidate Seniority: …" at bounding box center [833, 279] width 1236 height 321
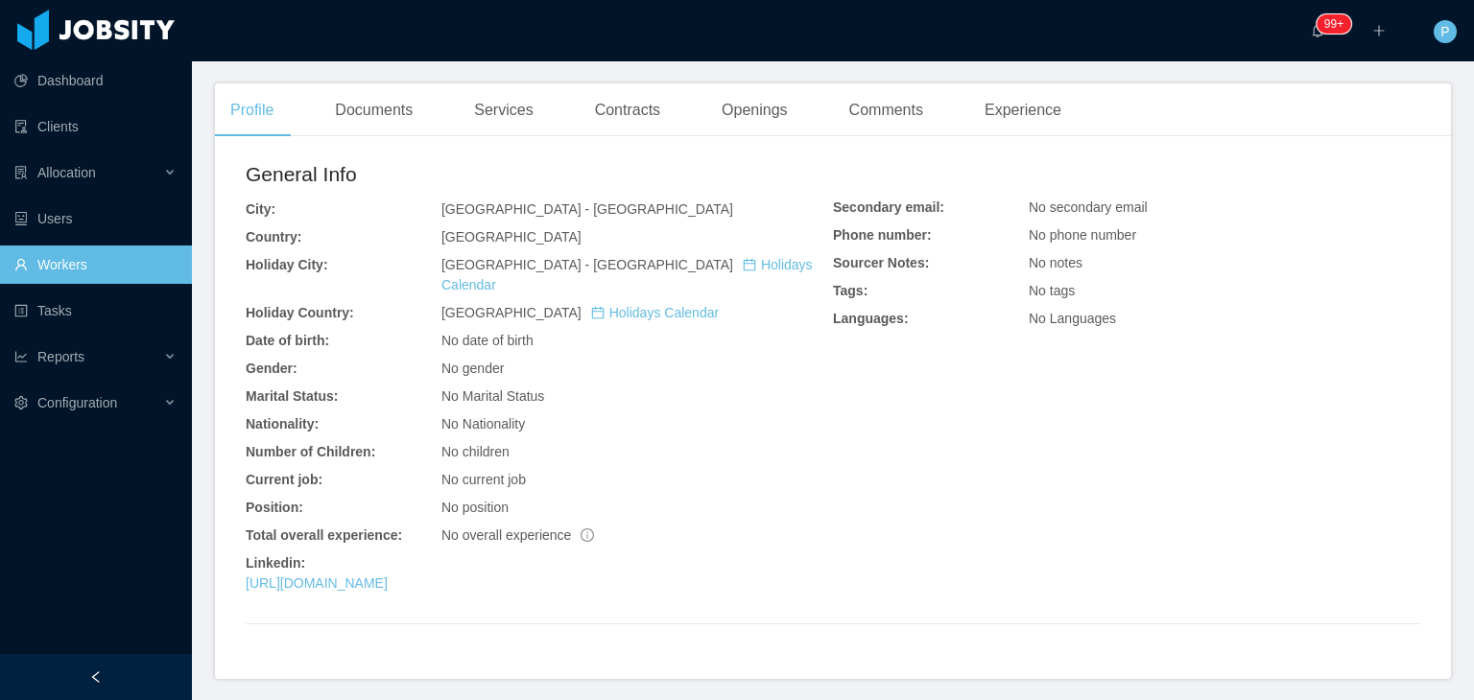
scroll to position [422, 0]
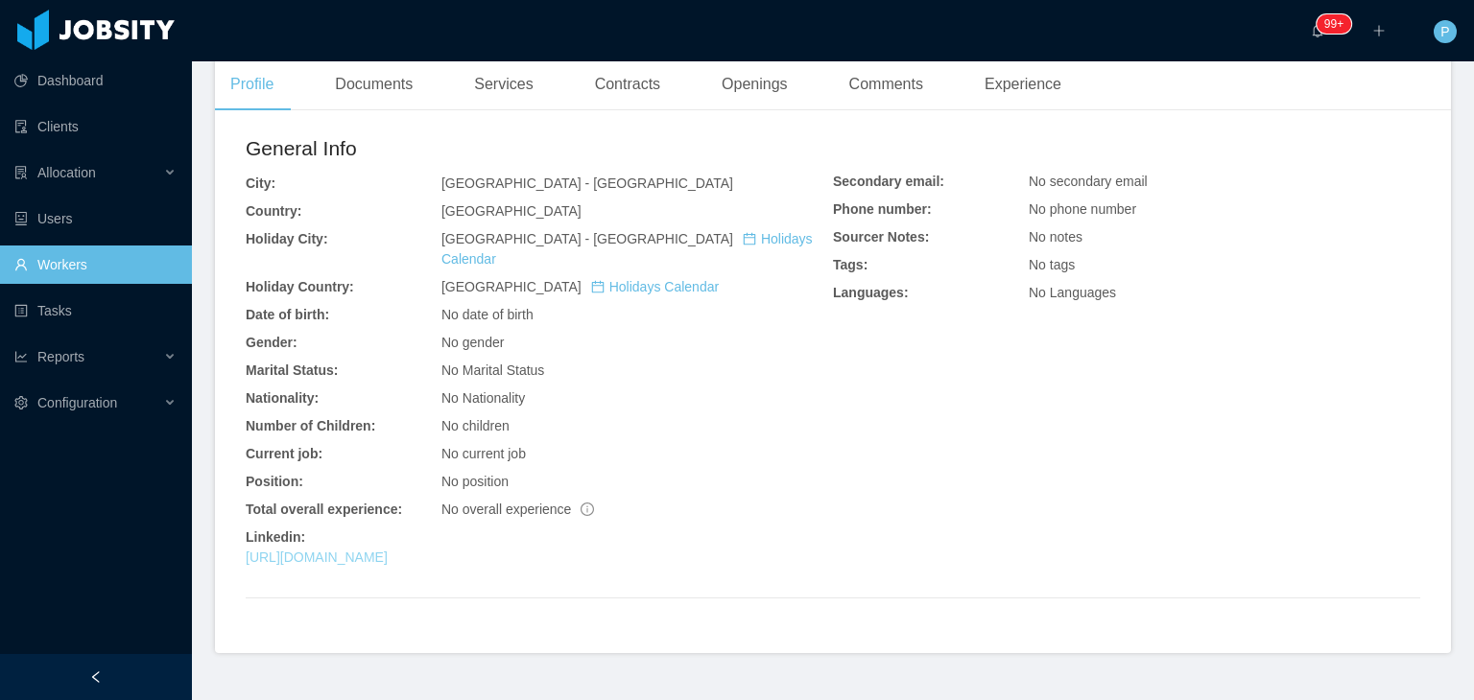
click at [388, 550] on link "[URL][DOMAIN_NAME]" at bounding box center [317, 557] width 142 height 15
click at [743, 220] on div "General Info City: [GEOGRAPHIC_DATA] - [GEOGRAPHIC_DATA] Country: [GEOGRAPHIC_D…" at bounding box center [539, 354] width 587 height 442
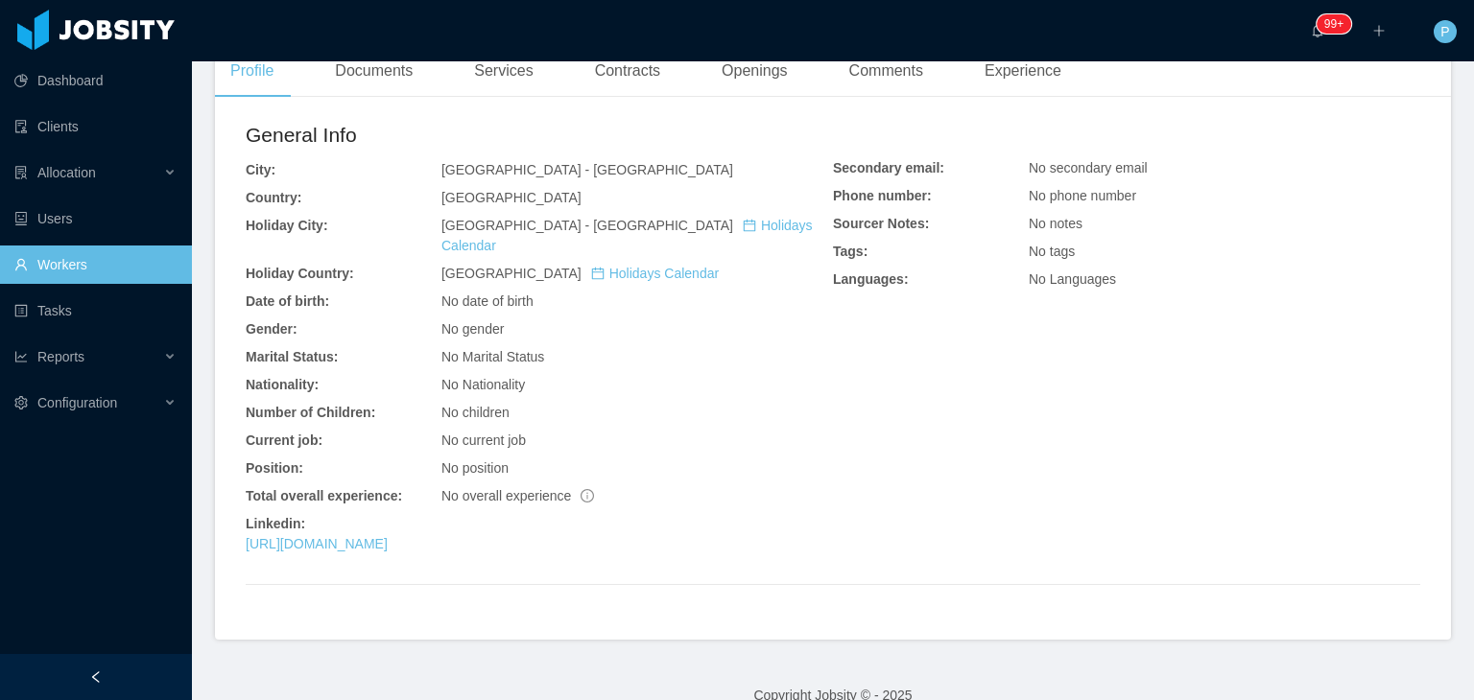
scroll to position [437, 0]
click at [388, 535] on link "[URL][DOMAIN_NAME]" at bounding box center [317, 542] width 142 height 15
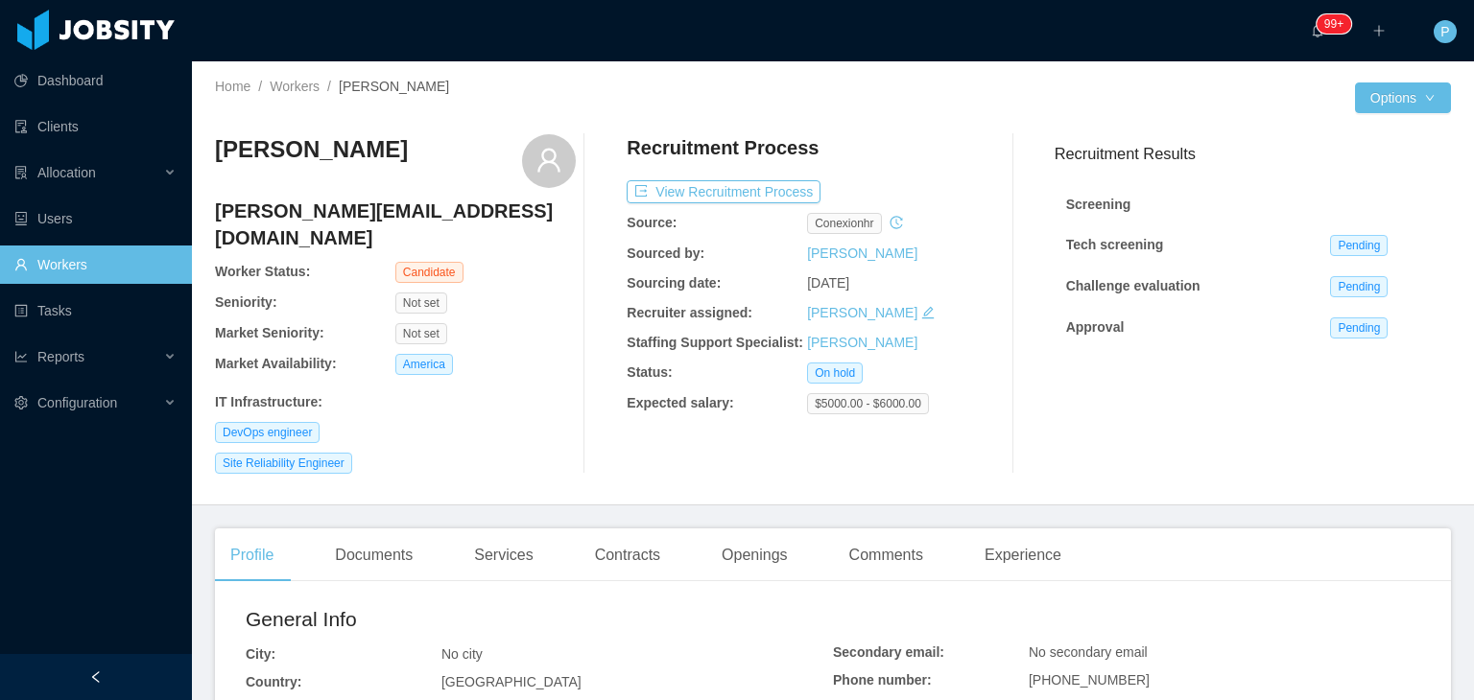
click at [511, 323] on div "Not set" at bounding box center [485, 333] width 180 height 21
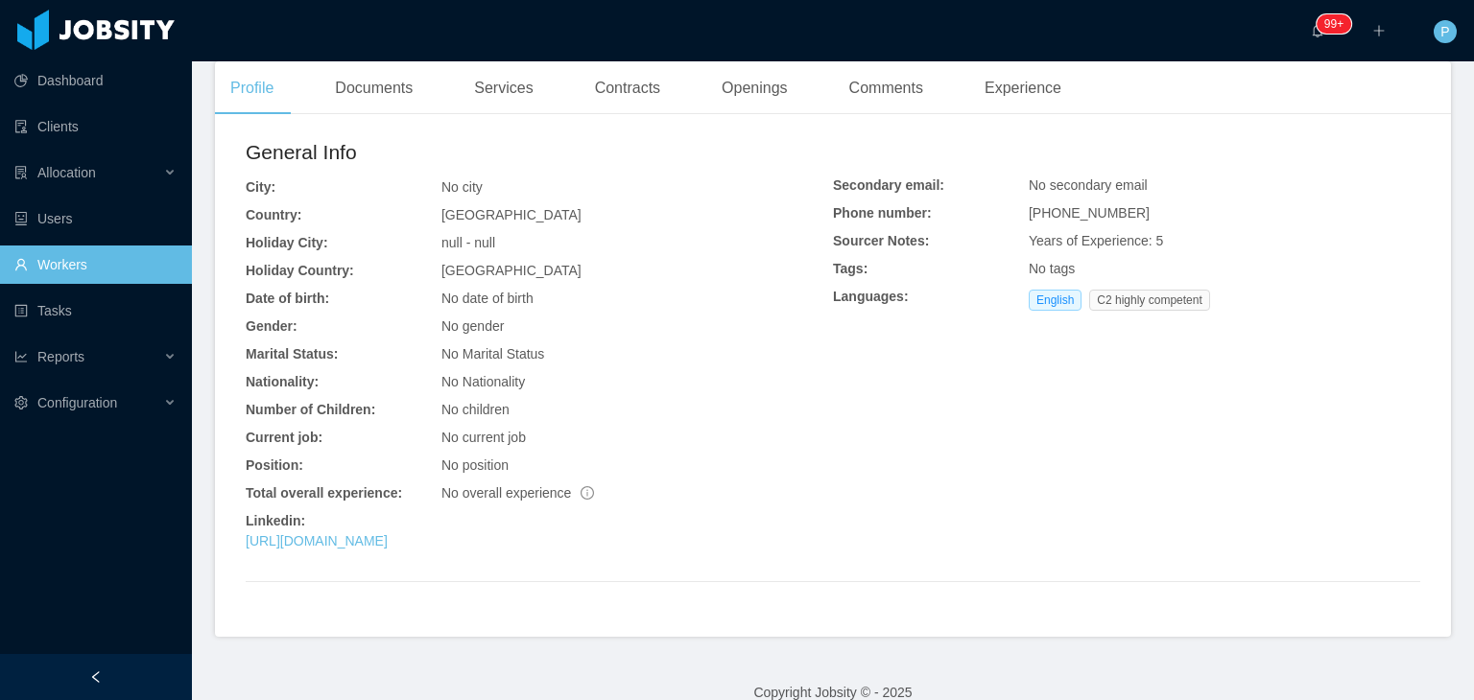
scroll to position [468, 0]
click at [388, 532] on link "[URL][DOMAIN_NAME]" at bounding box center [317, 539] width 142 height 15
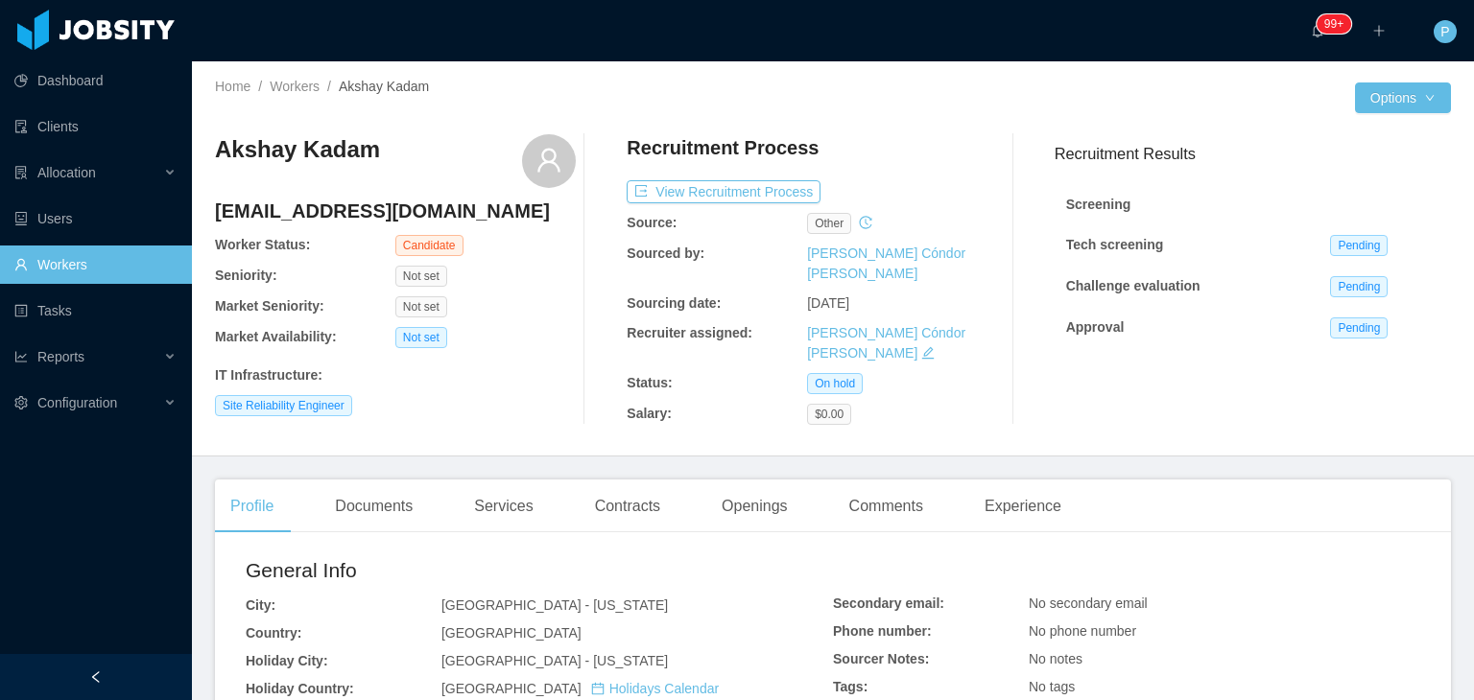
click at [526, 357] on div "Akshay Kadam [EMAIL_ADDRESS][DOMAIN_NAME] Worker Status: Candidate Seniority: N…" at bounding box center [395, 279] width 361 height 291
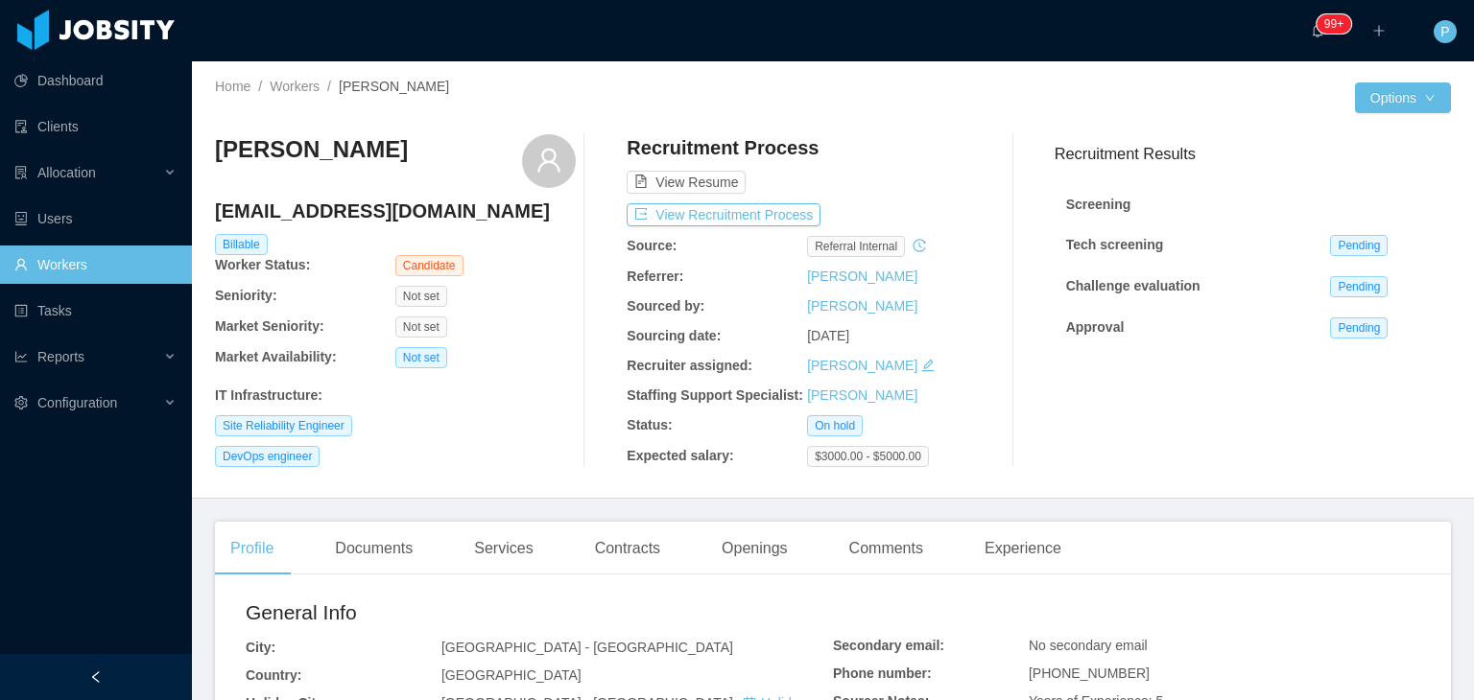
click at [532, 409] on div "[PERSON_NAME] [PERSON_NAME][EMAIL_ADDRESS][DOMAIN_NAME] Billable Worker Status:…" at bounding box center [395, 300] width 361 height 333
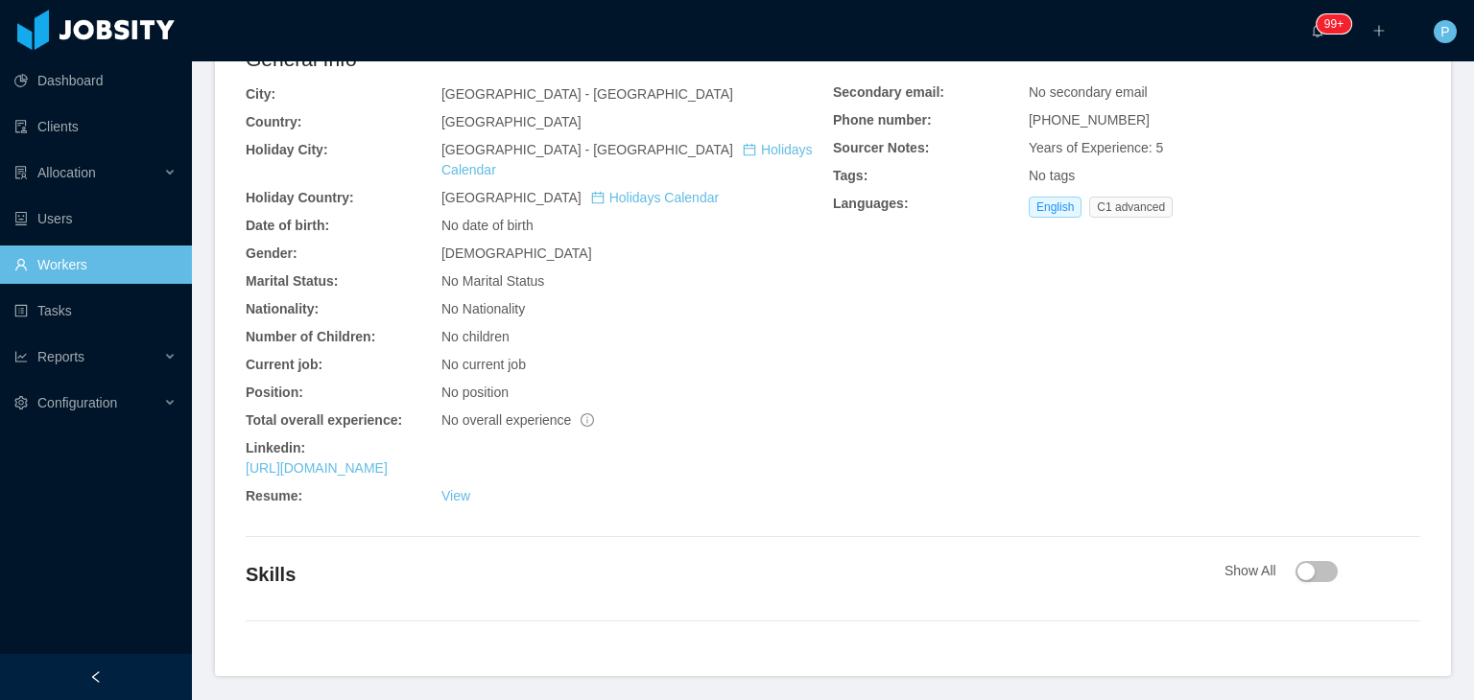
scroll to position [601, 0]
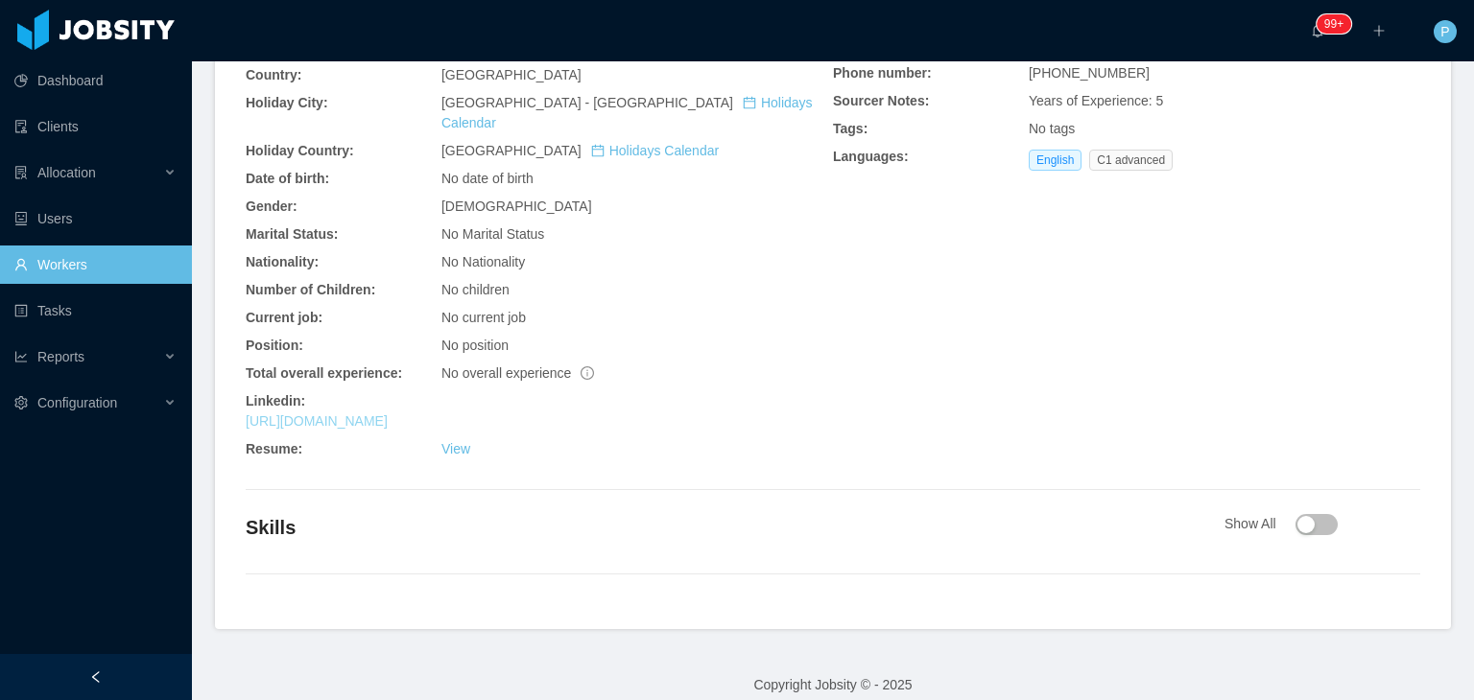
click at [388, 414] on link "[URL][DOMAIN_NAME]" at bounding box center [317, 421] width 142 height 15
click at [718, 197] on div "[DEMOGRAPHIC_DATA]" at bounding box center [636, 207] width 391 height 20
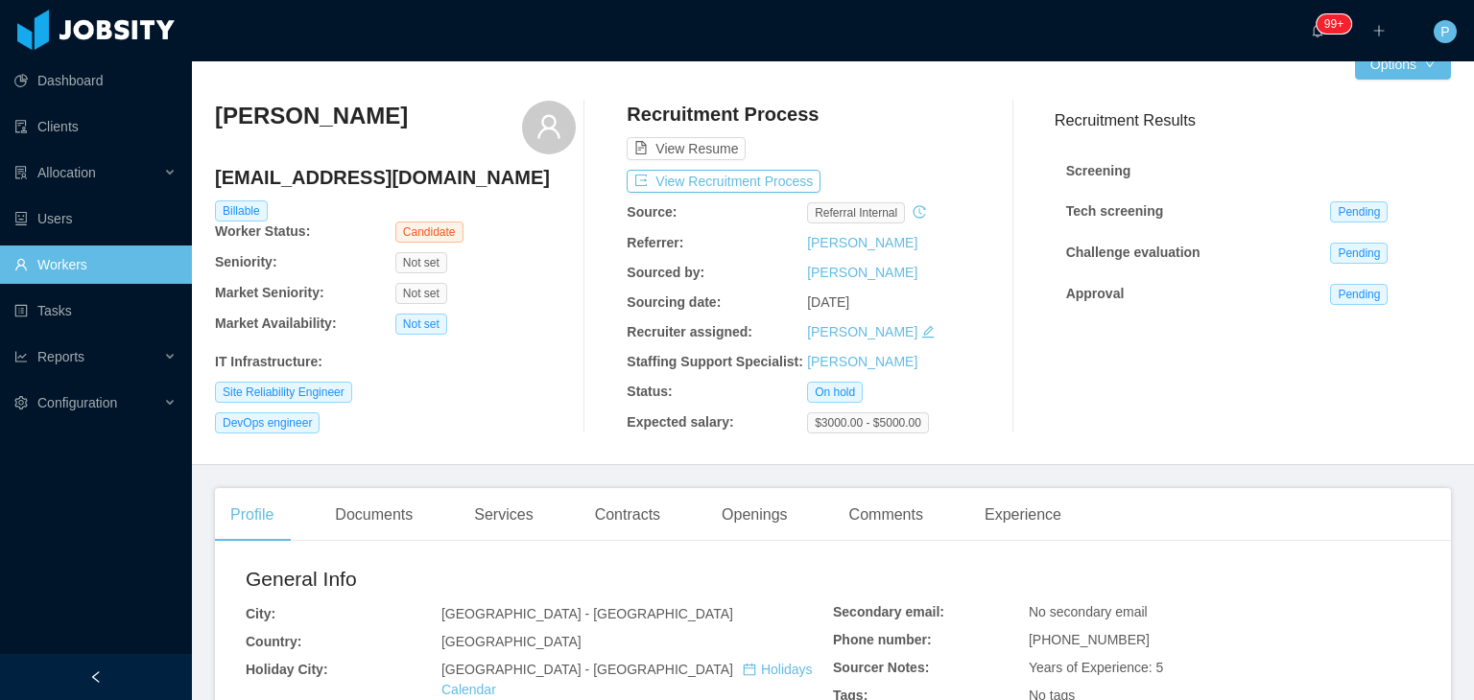
scroll to position [0, 0]
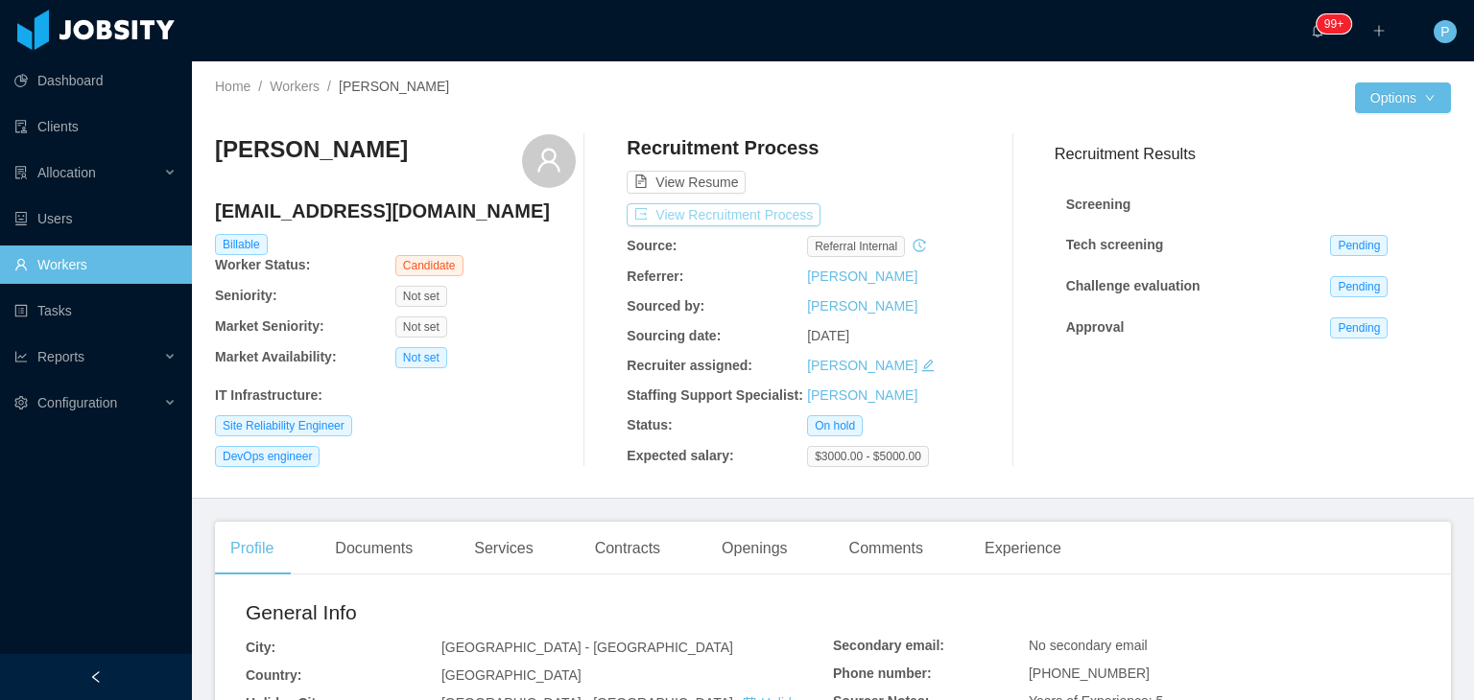
click at [783, 203] on button "View Recruitment Process" at bounding box center [724, 214] width 194 height 23
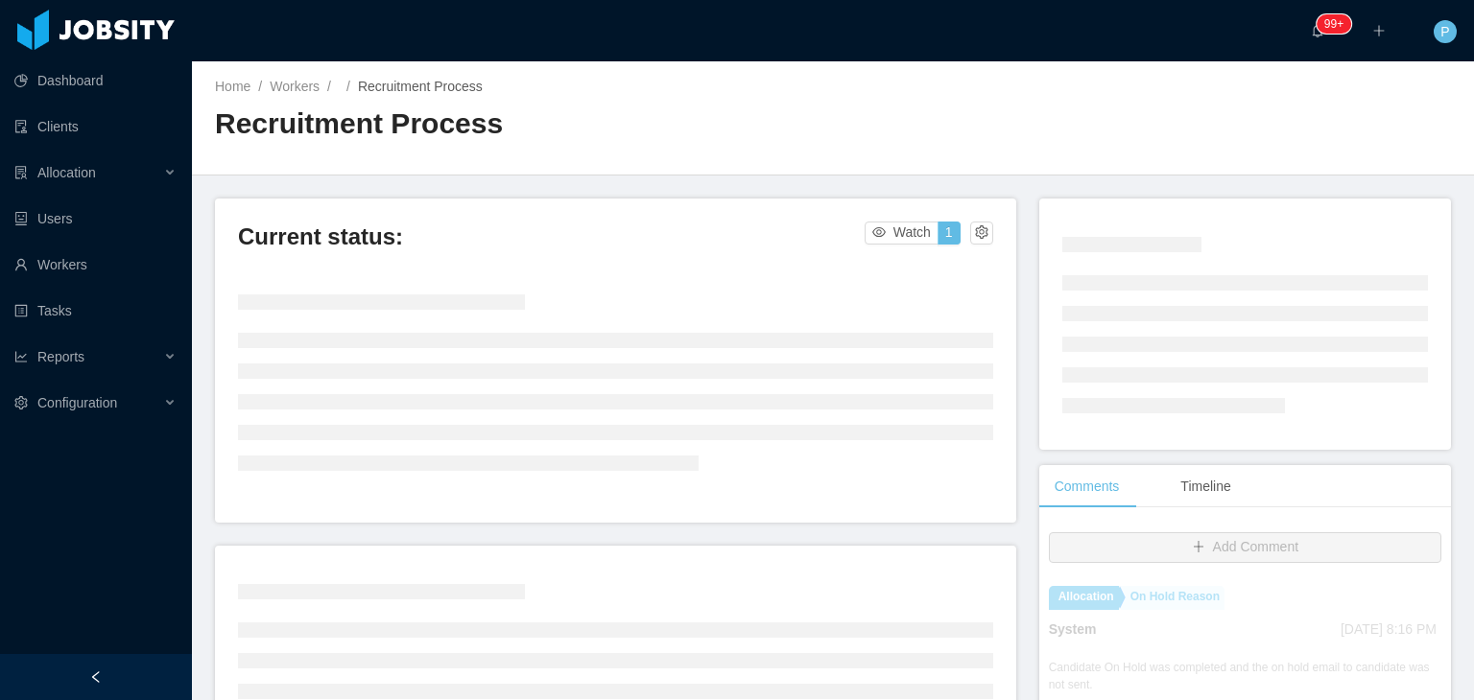
click at [921, 139] on div "Home / Workers / / Recruitment Process / Recruitment Process" at bounding box center [833, 118] width 1282 height 114
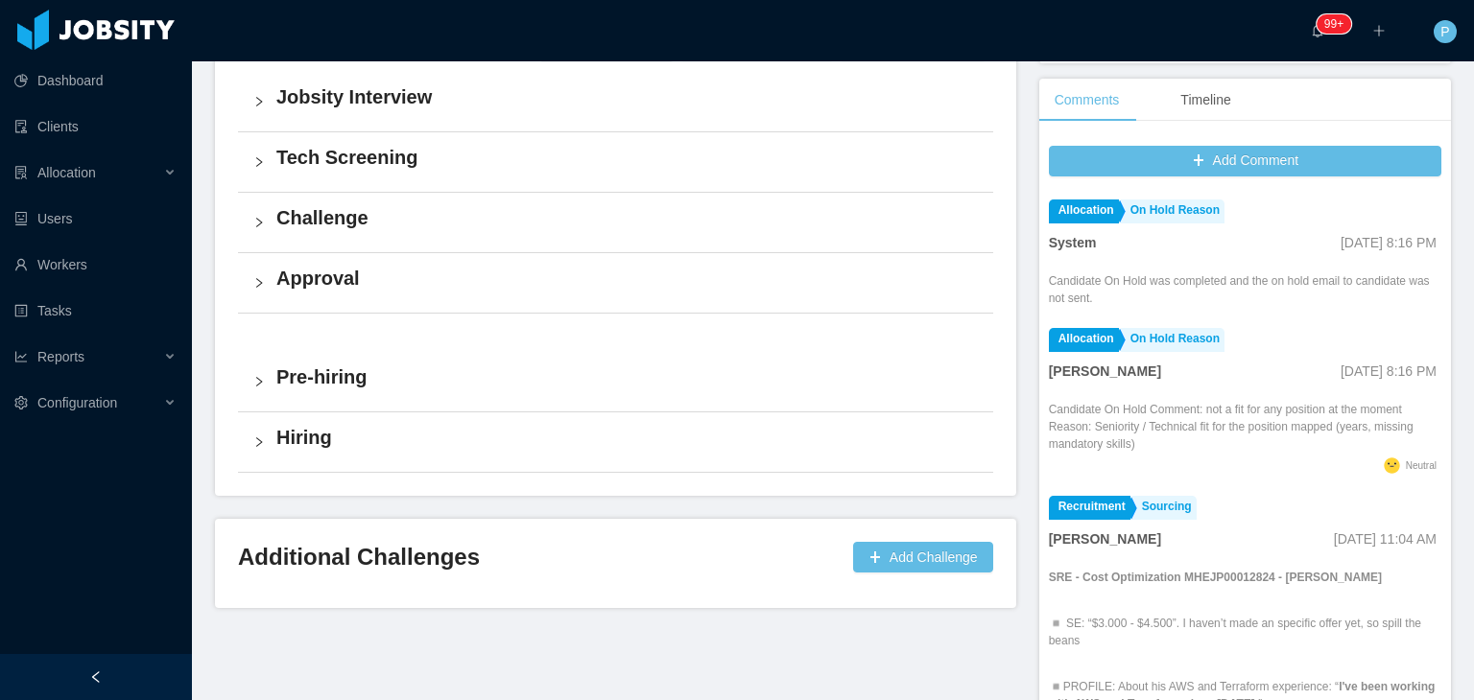
scroll to position [499, 0]
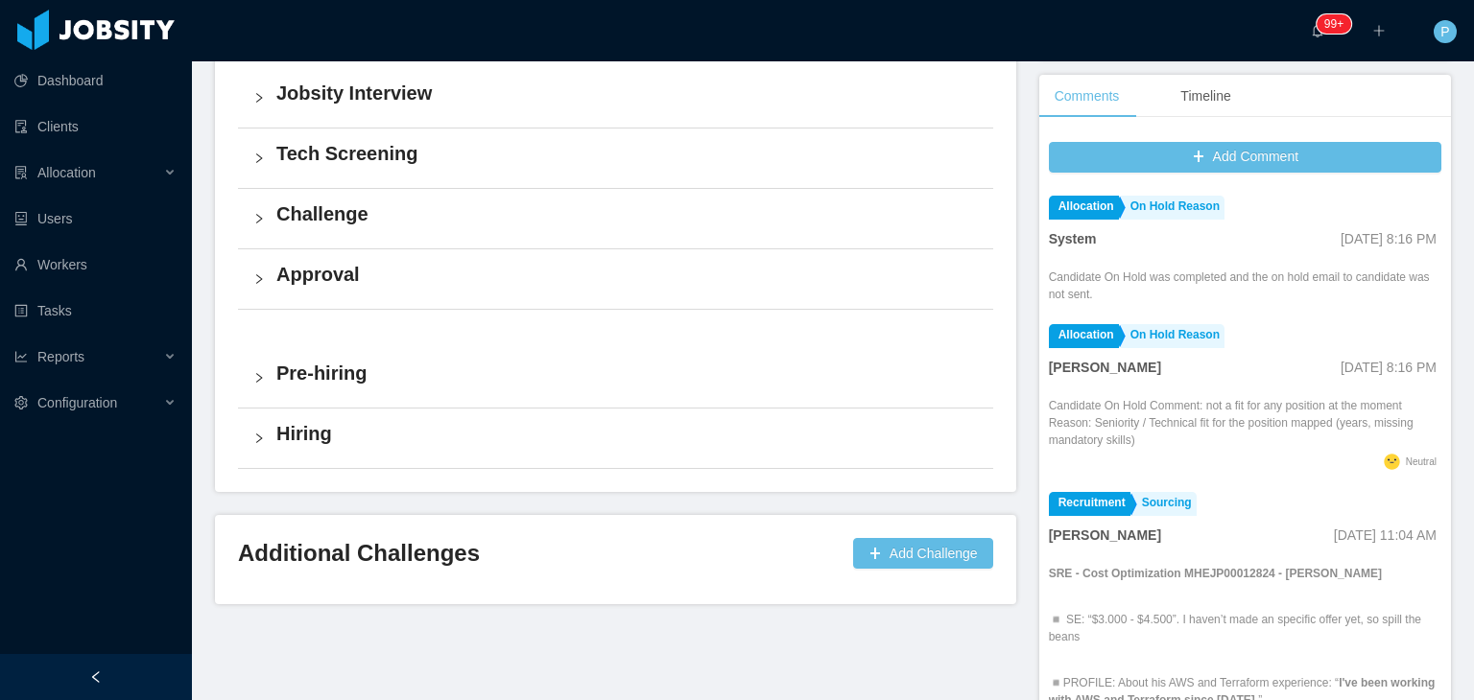
drag, startPoint x: 1408, startPoint y: 308, endPoint x: 1406, endPoint y: 354, distance: 46.1
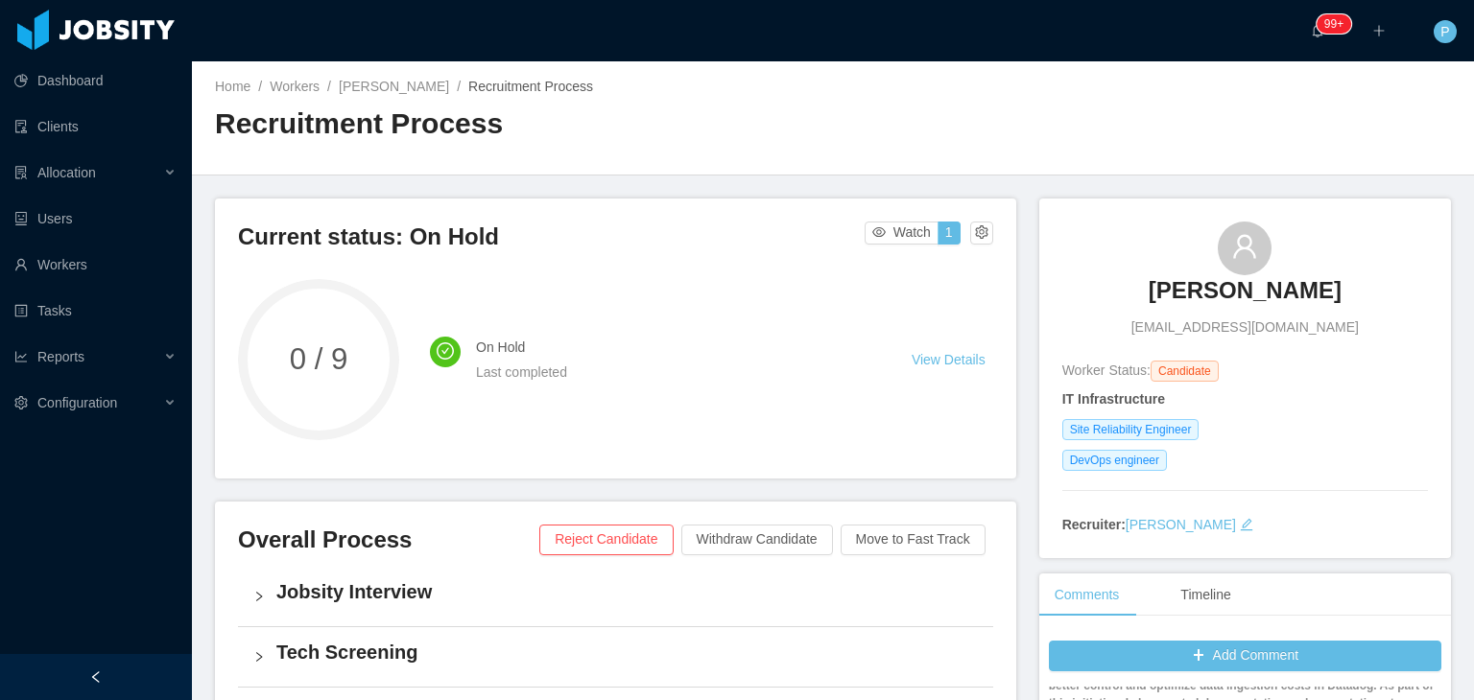
scroll to position [0, 0]
click at [1086, 158] on div at bounding box center [833, 158] width 1236 height 1
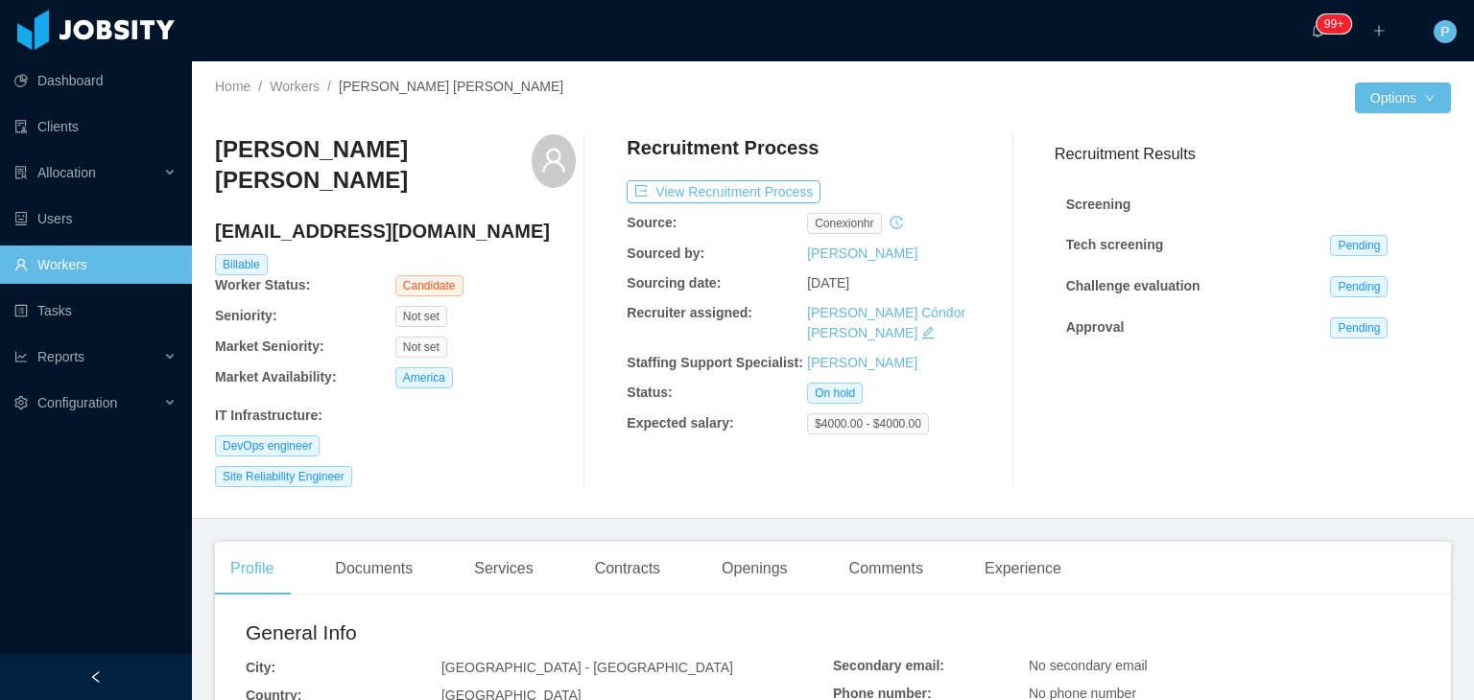
click at [863, 164] on div "Recruitment Process" at bounding box center [807, 152] width 361 height 36
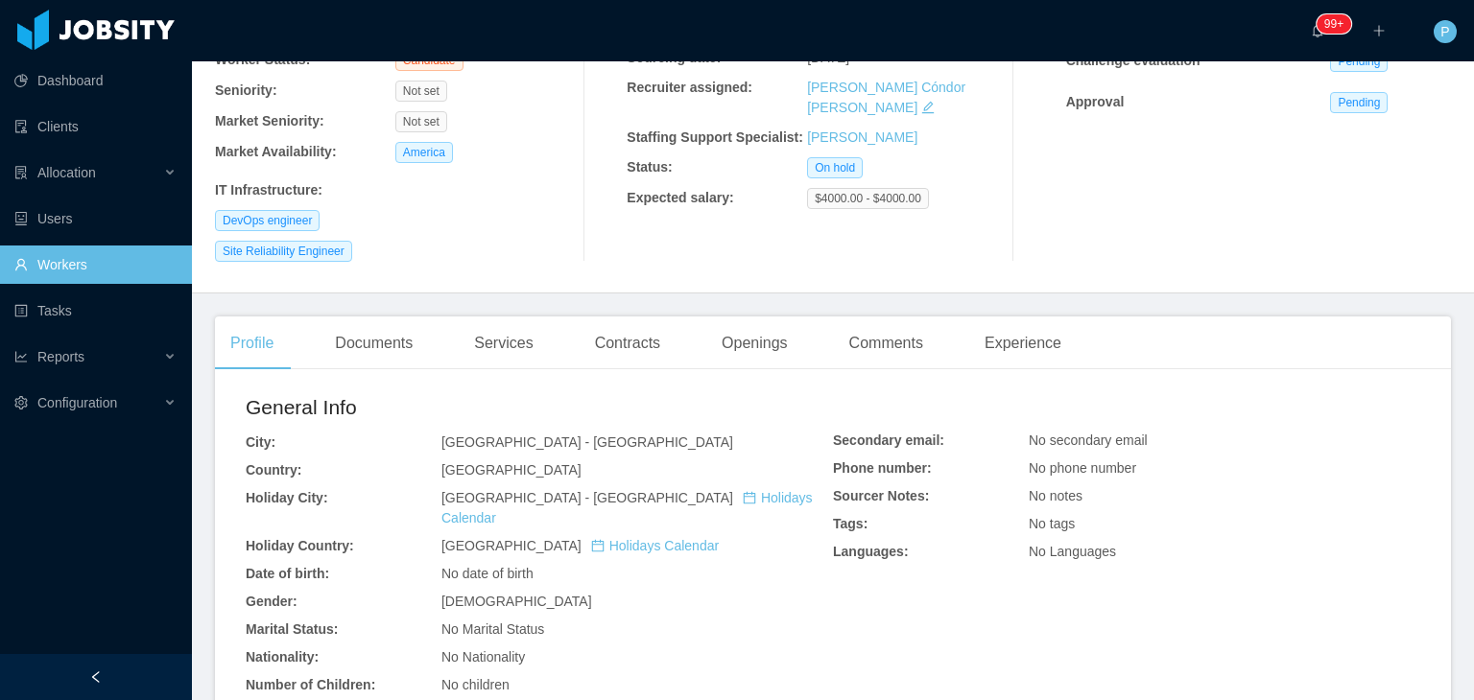
scroll to position [422, 0]
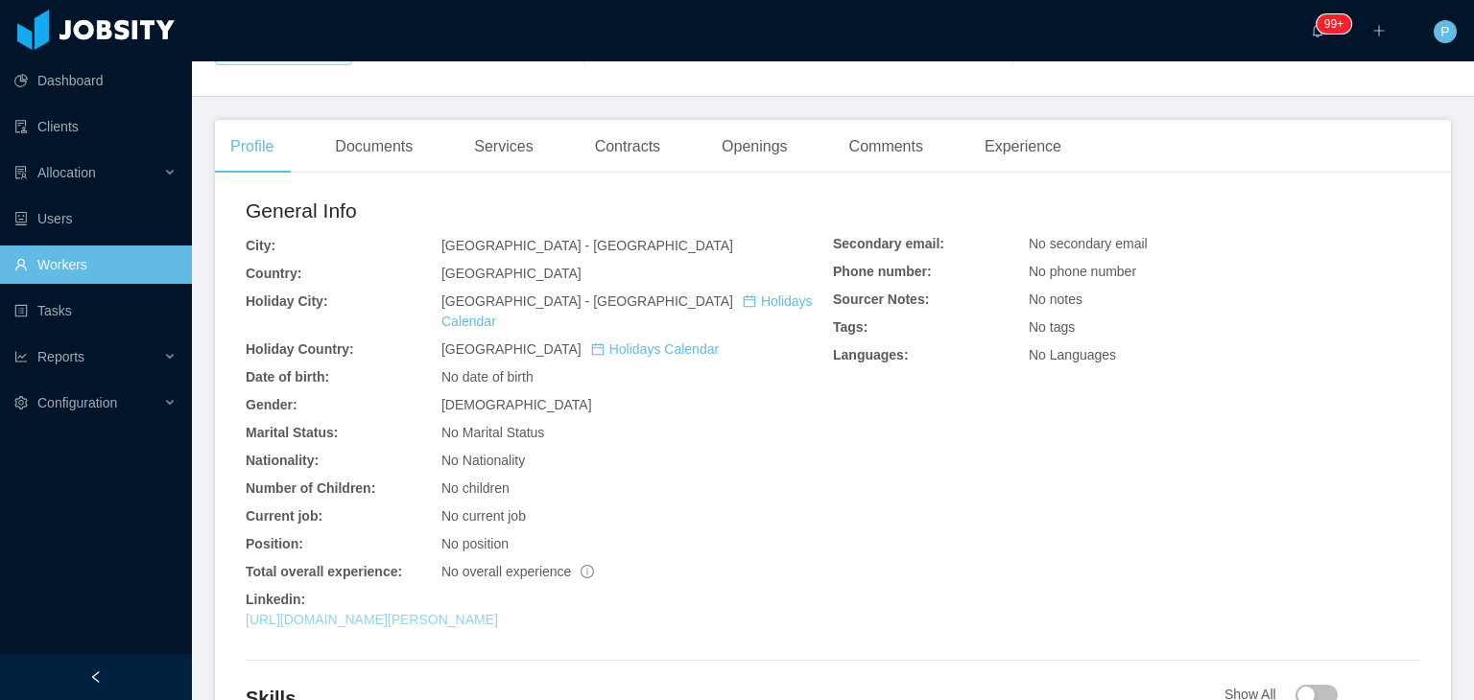
click at [498, 612] on link "[URL][DOMAIN_NAME][PERSON_NAME]" at bounding box center [372, 619] width 252 height 15
click at [700, 213] on div "General Info" at bounding box center [539, 216] width 587 height 40
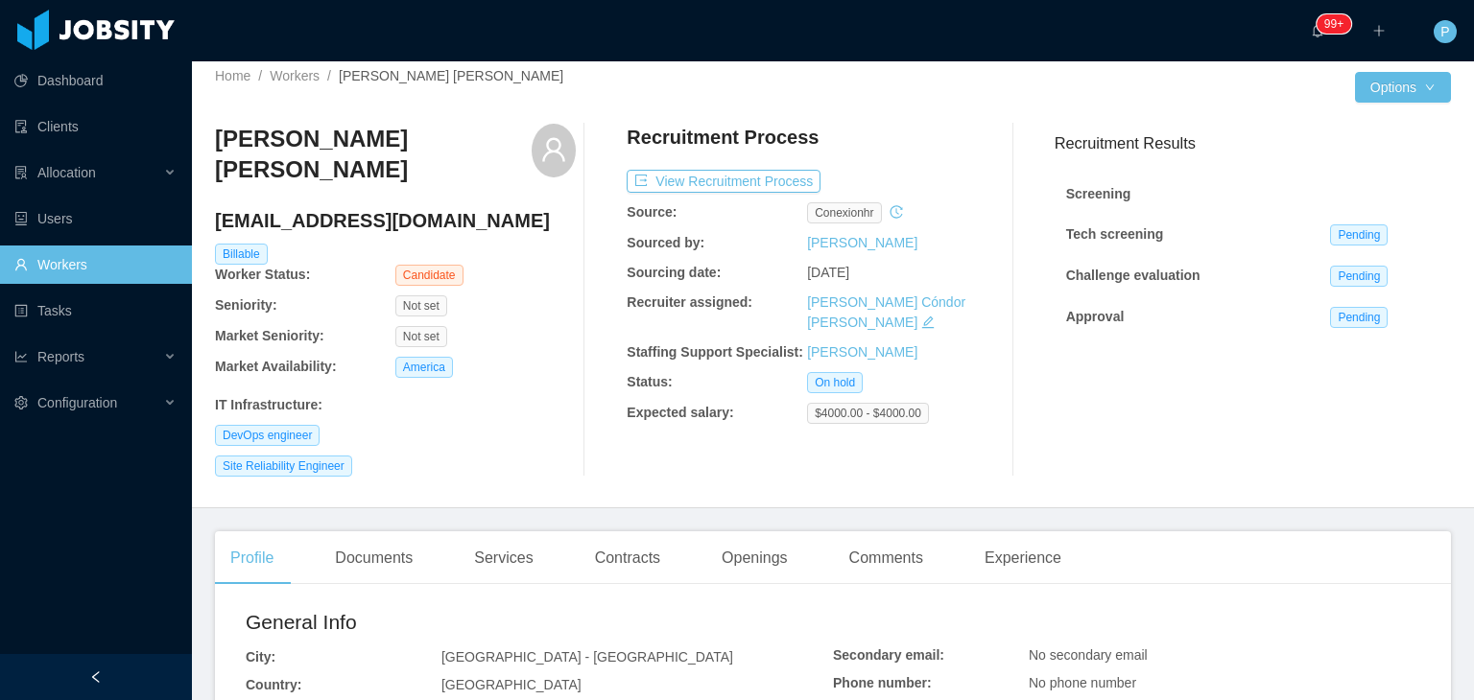
scroll to position [0, 0]
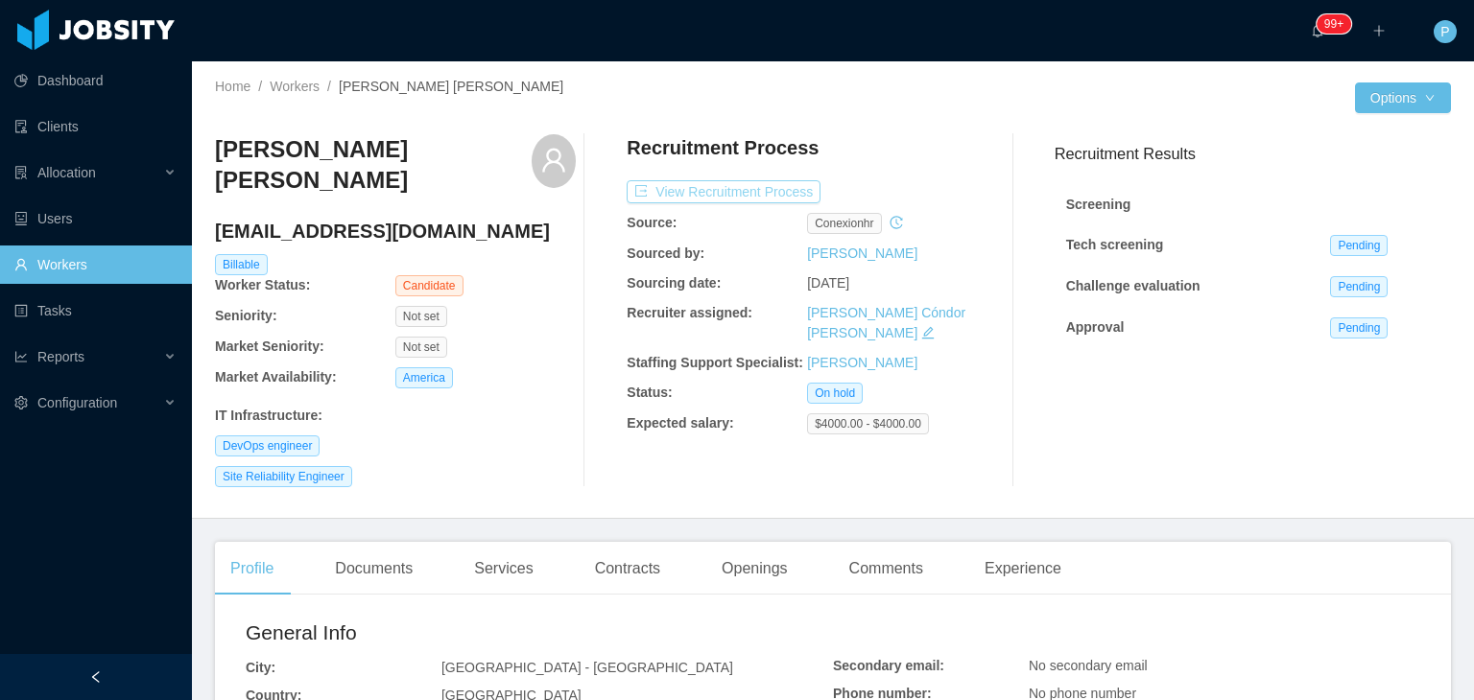
click at [718, 193] on button "View Recruitment Process" at bounding box center [724, 191] width 194 height 23
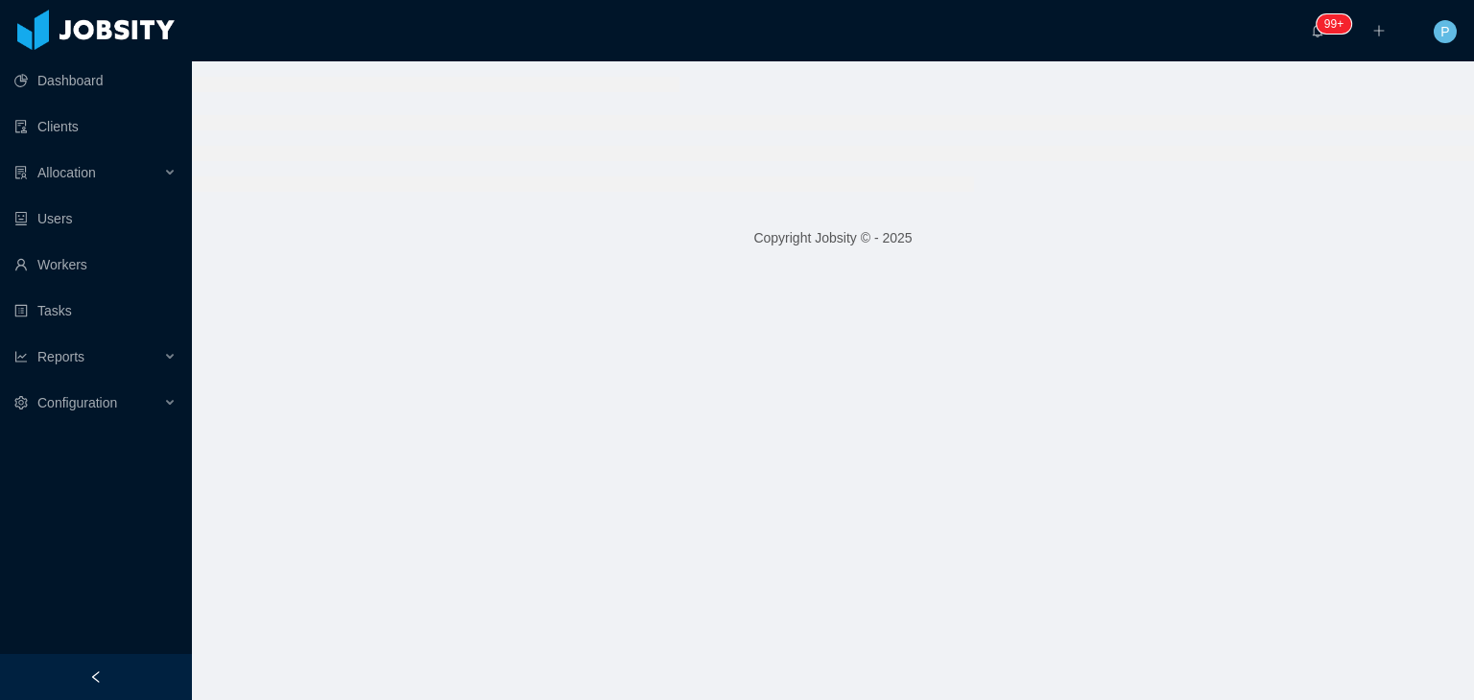
click at [840, 142] on ul at bounding box center [833, 153] width 1282 height 77
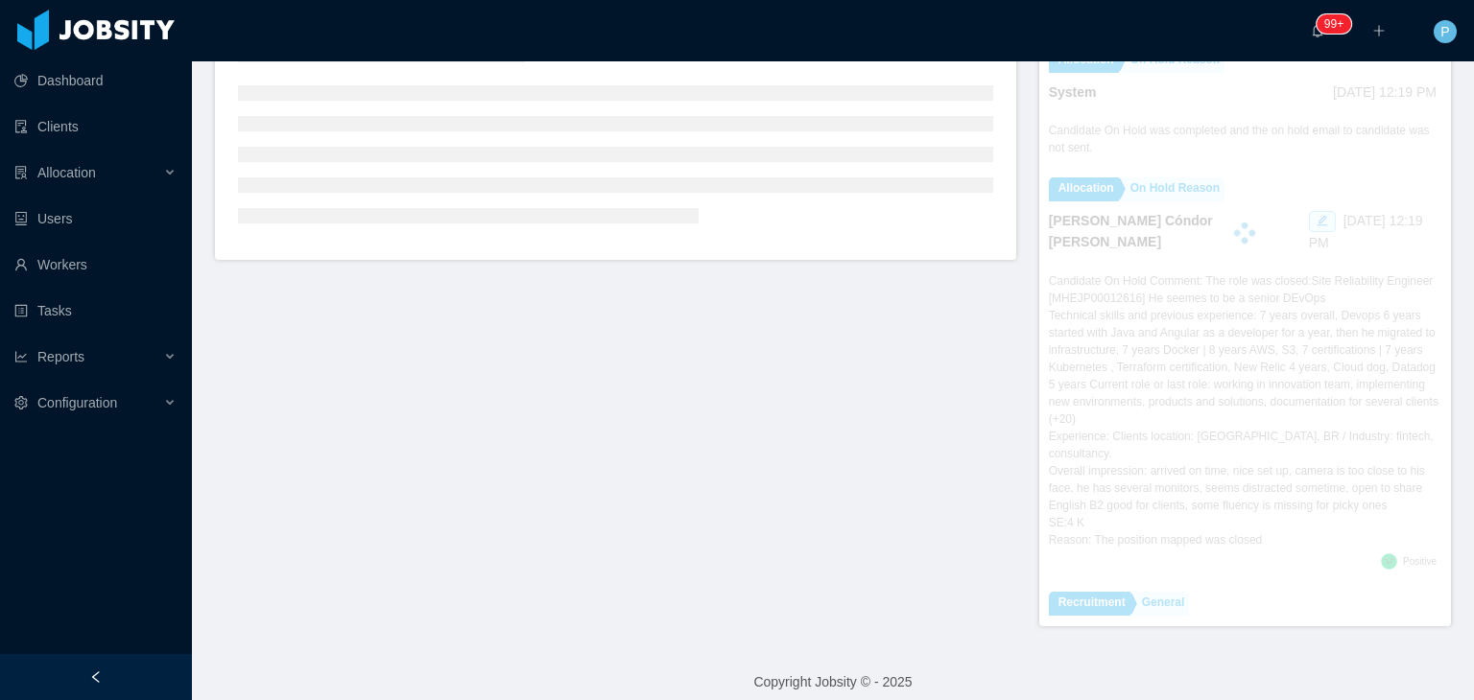
scroll to position [492, 0]
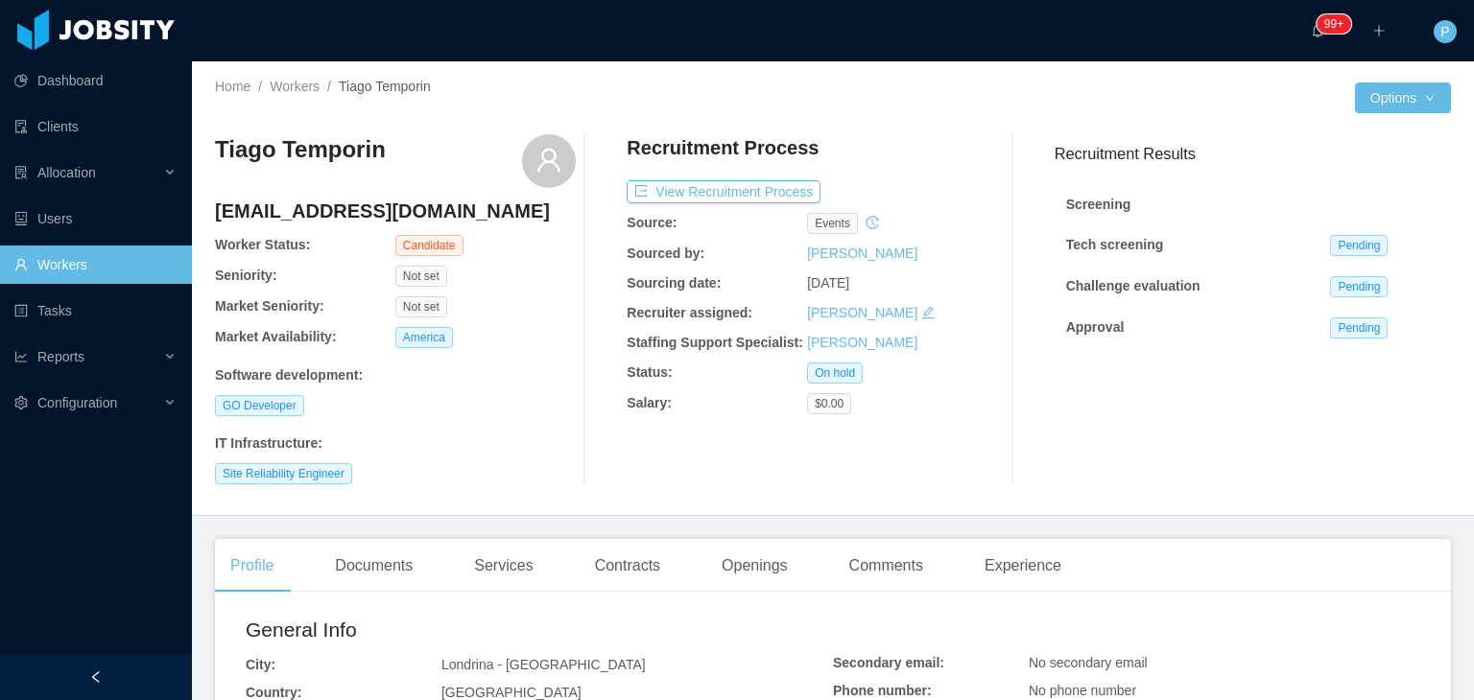
click at [927, 149] on div "Recruitment Process" at bounding box center [807, 152] width 361 height 36
click at [533, 411] on div "GO Developer" at bounding box center [395, 405] width 361 height 21
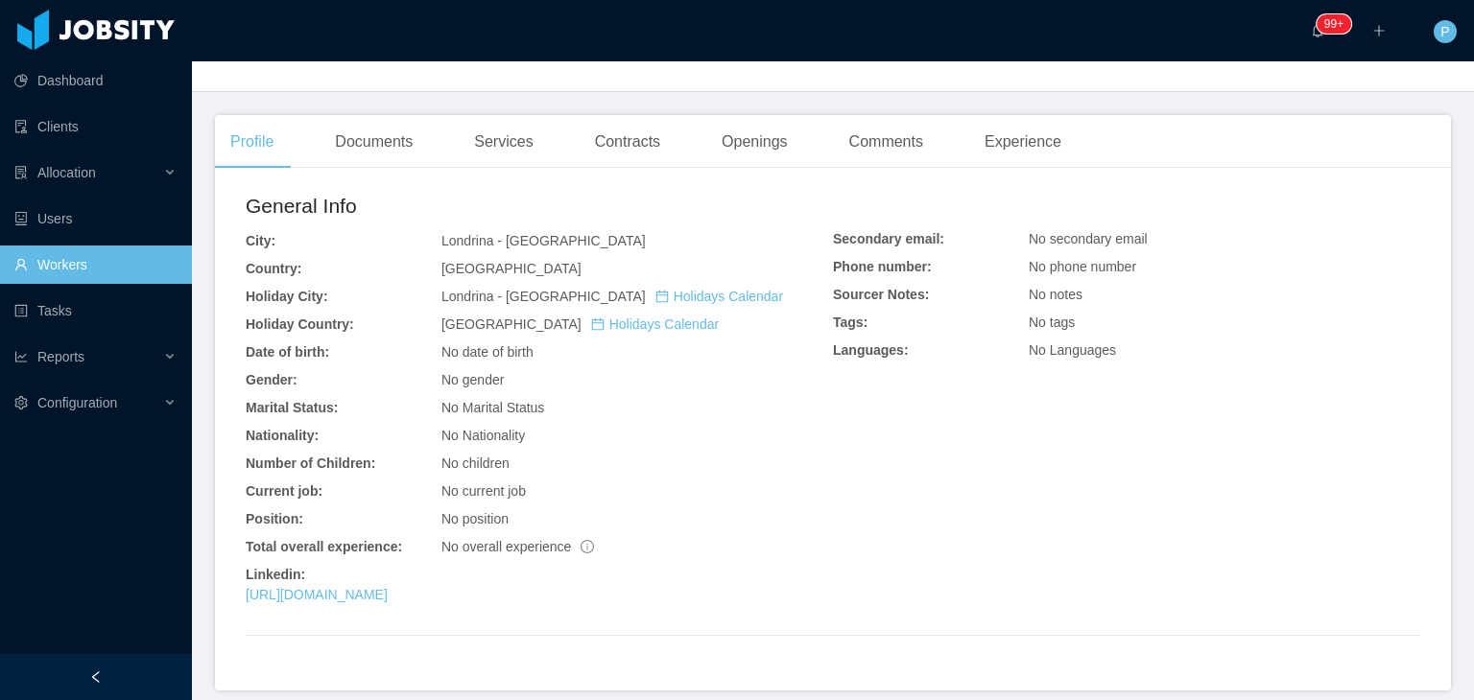
scroll to position [505, 0]
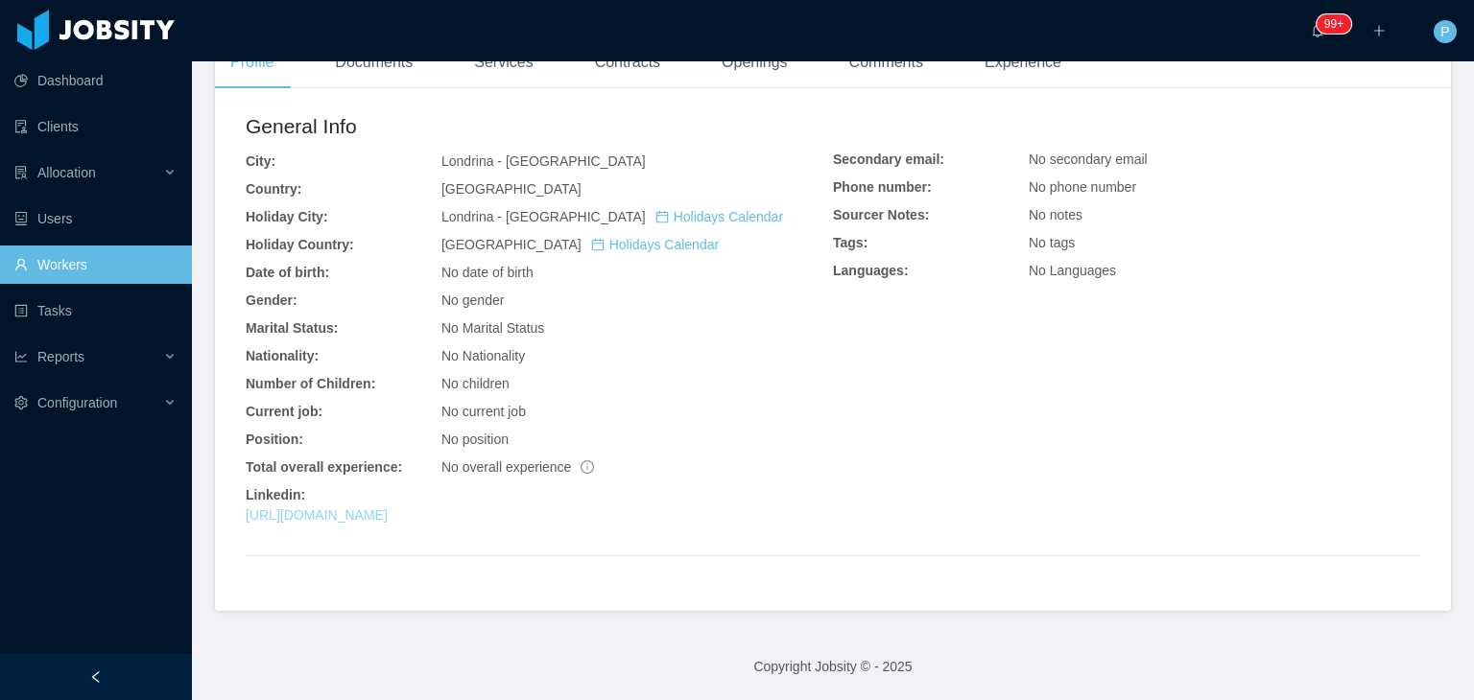
click at [388, 510] on link "https://www.linkedin.com/in/tiago-temporin" at bounding box center [317, 515] width 142 height 15
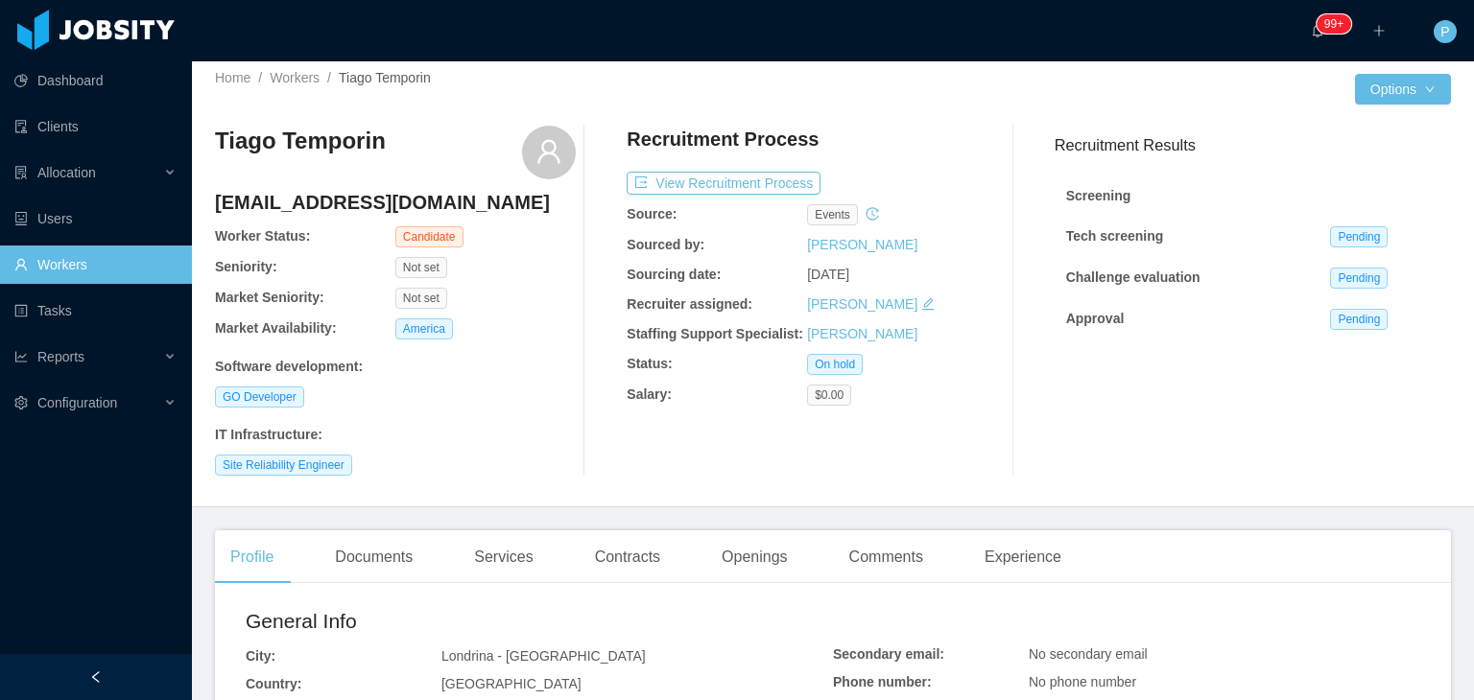
scroll to position [0, 0]
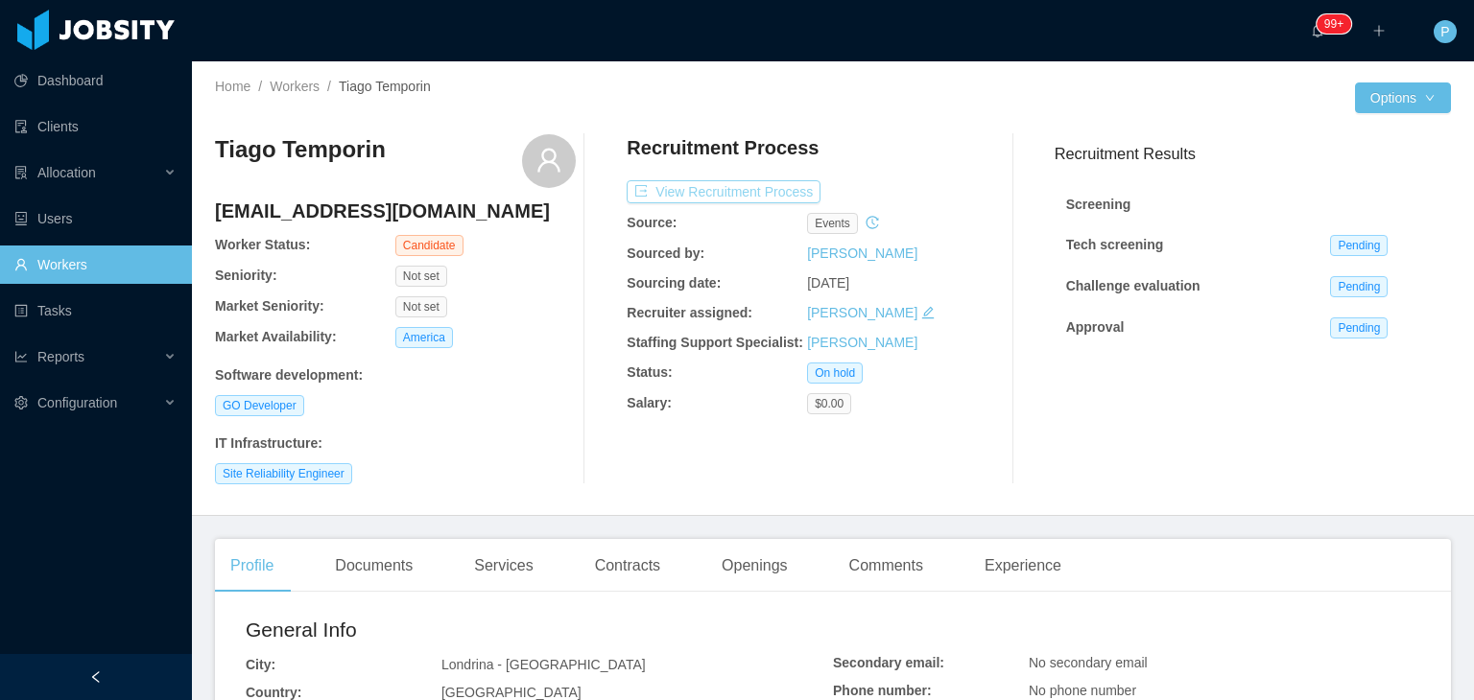
click at [745, 198] on button "View Recruitment Process" at bounding box center [724, 191] width 194 height 23
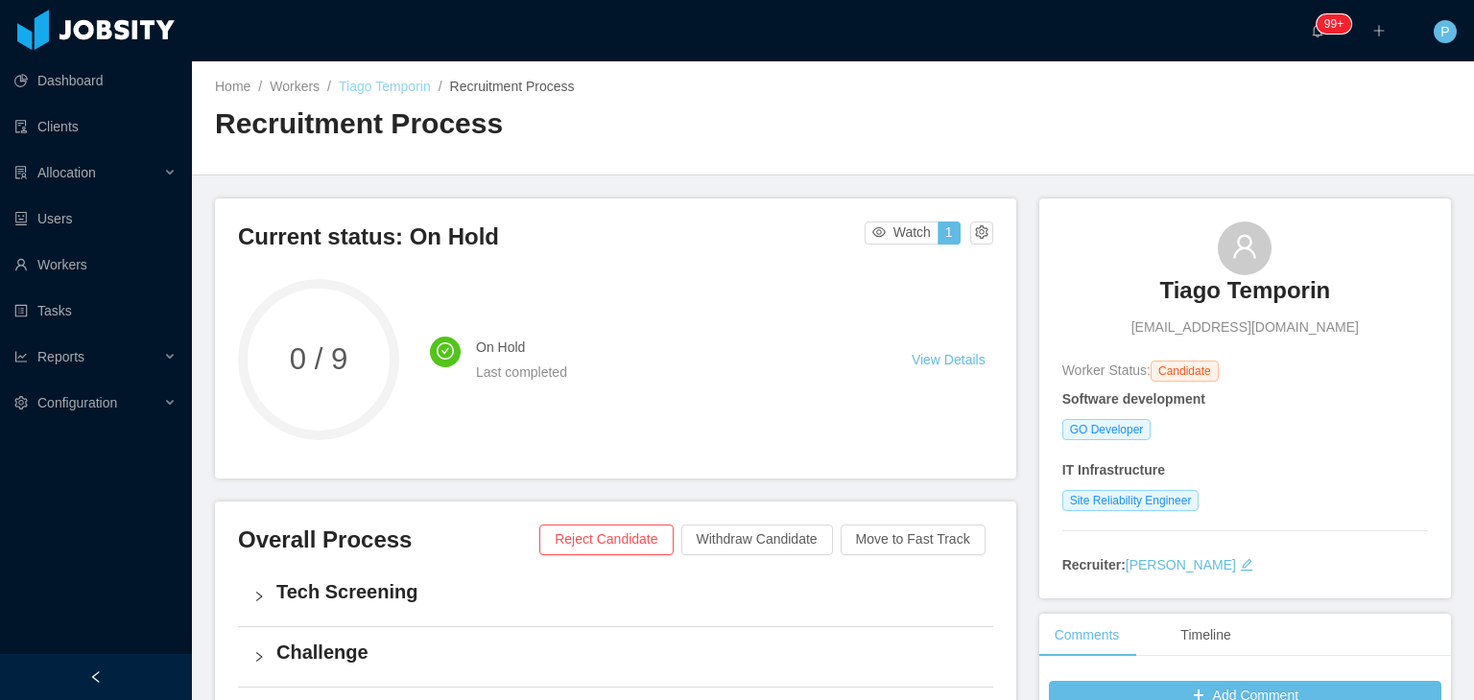
click at [391, 93] on link "Tiago Temporin" at bounding box center [385, 86] width 92 height 15
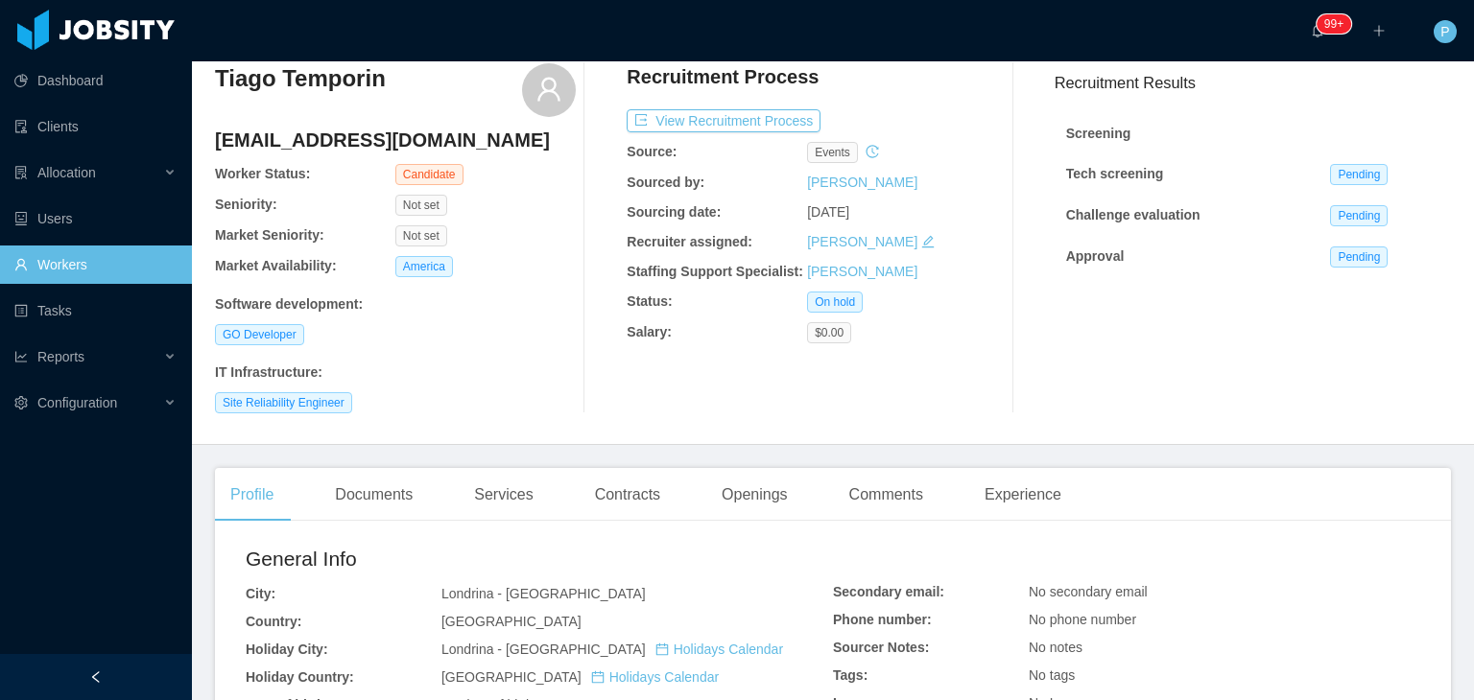
scroll to position [38, 0]
